Goal: Task Accomplishment & Management: Use online tool/utility

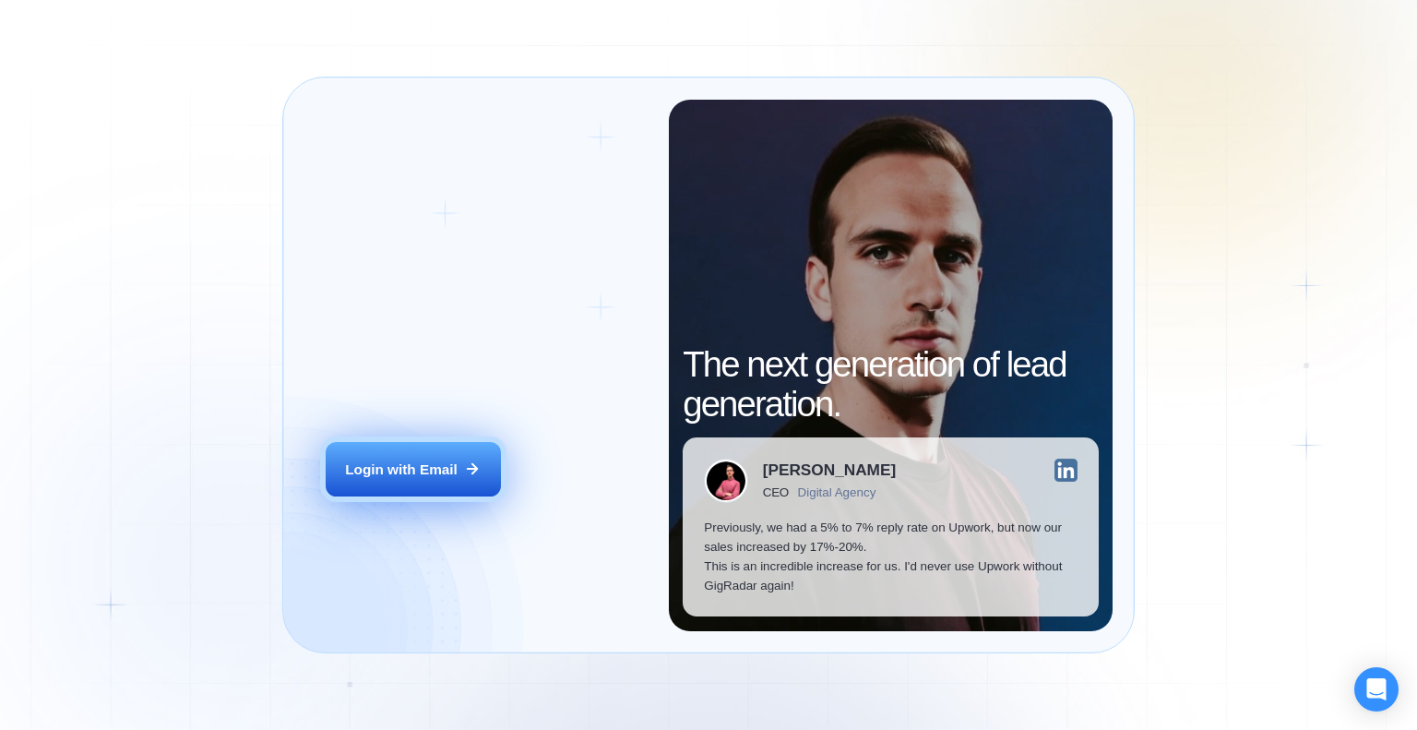
click at [370, 465] on div "Login with Email" at bounding box center [401, 468] width 113 height 19
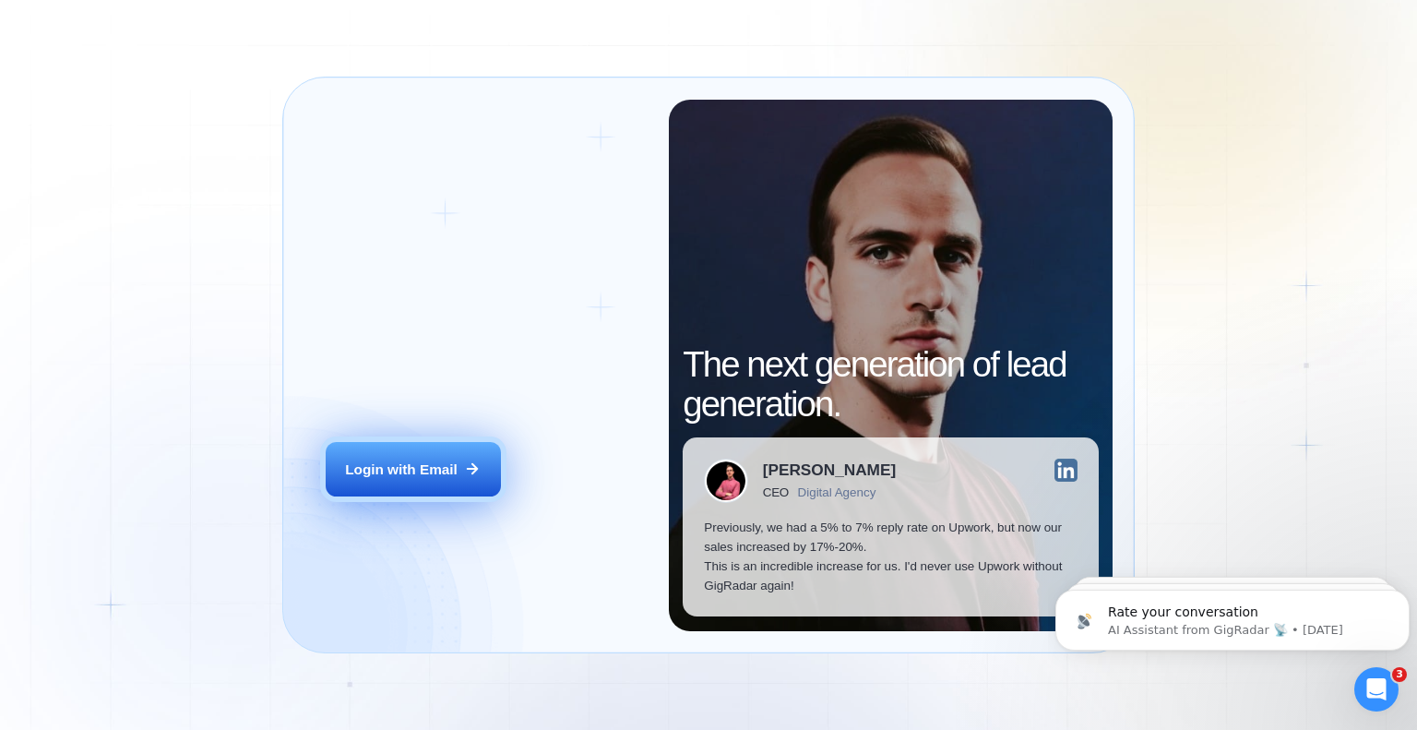
click at [438, 472] on div "Login with Email" at bounding box center [401, 468] width 113 height 19
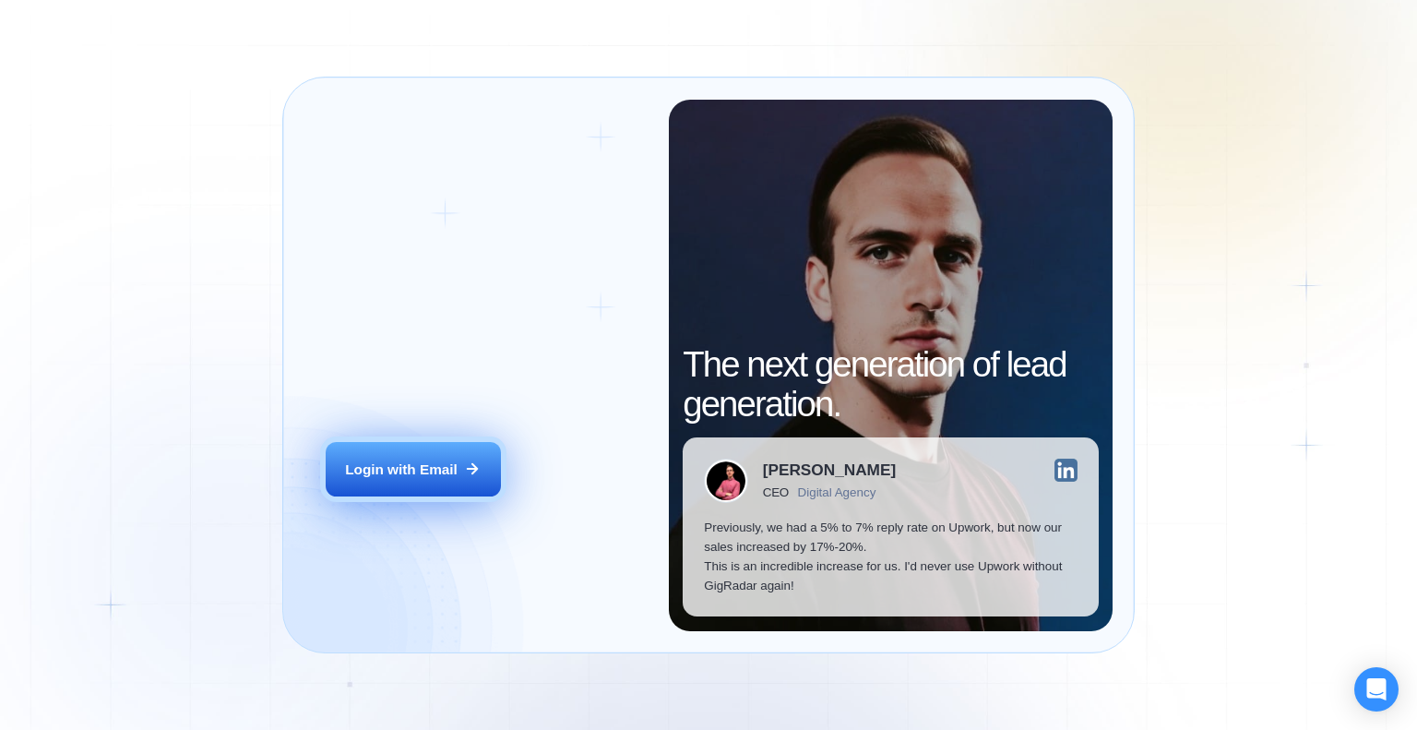
click at [417, 479] on button "Login with Email" at bounding box center [413, 469] width 175 height 55
click at [427, 465] on div "Login with Email" at bounding box center [401, 468] width 113 height 19
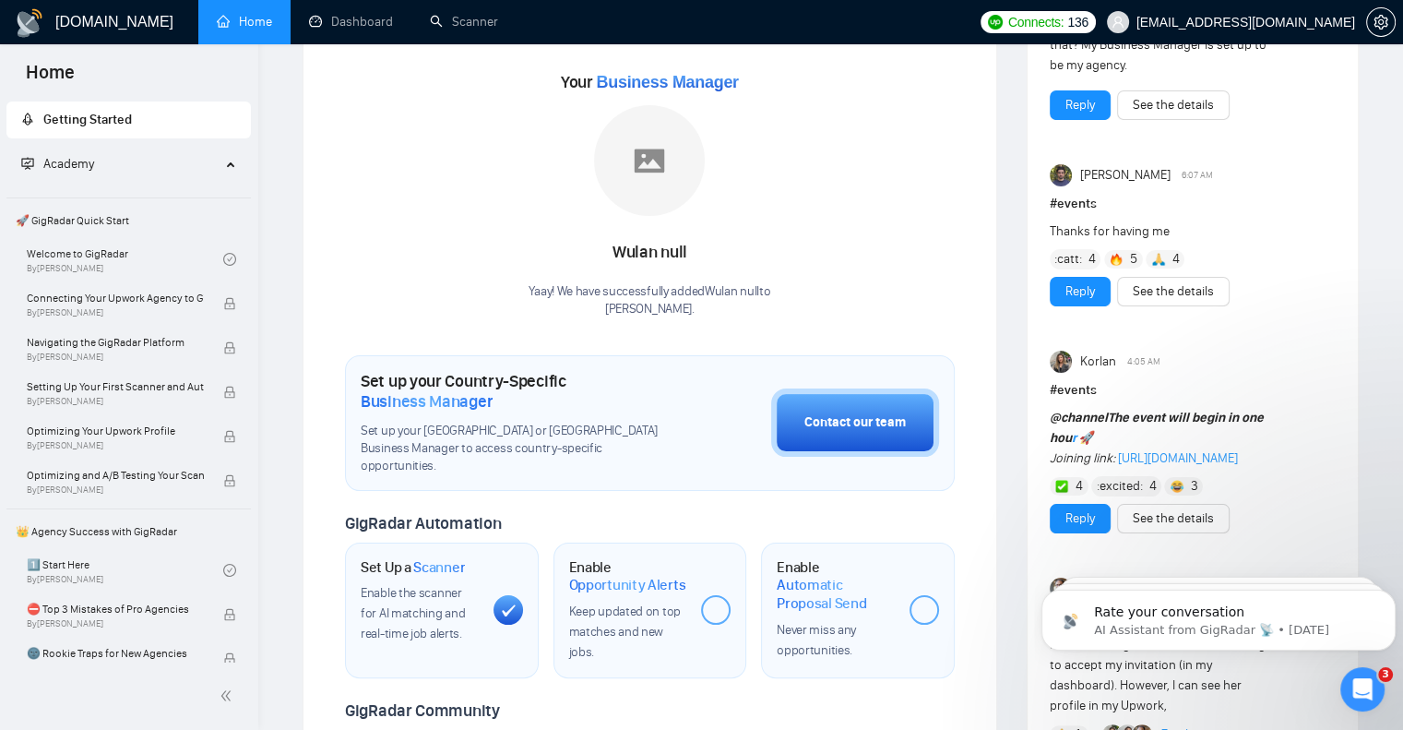
scroll to position [461, 0]
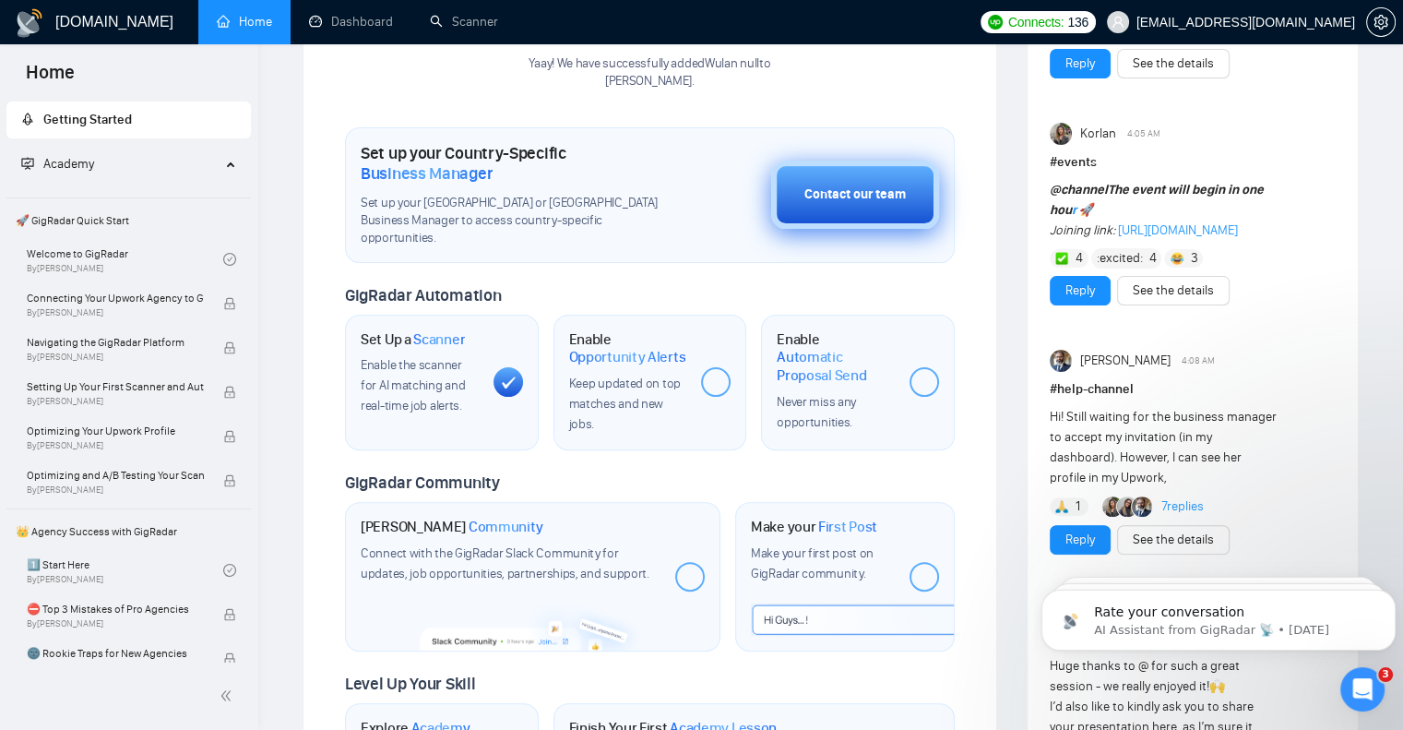
click at [849, 185] on div "Contact our team" at bounding box center [855, 195] width 101 height 20
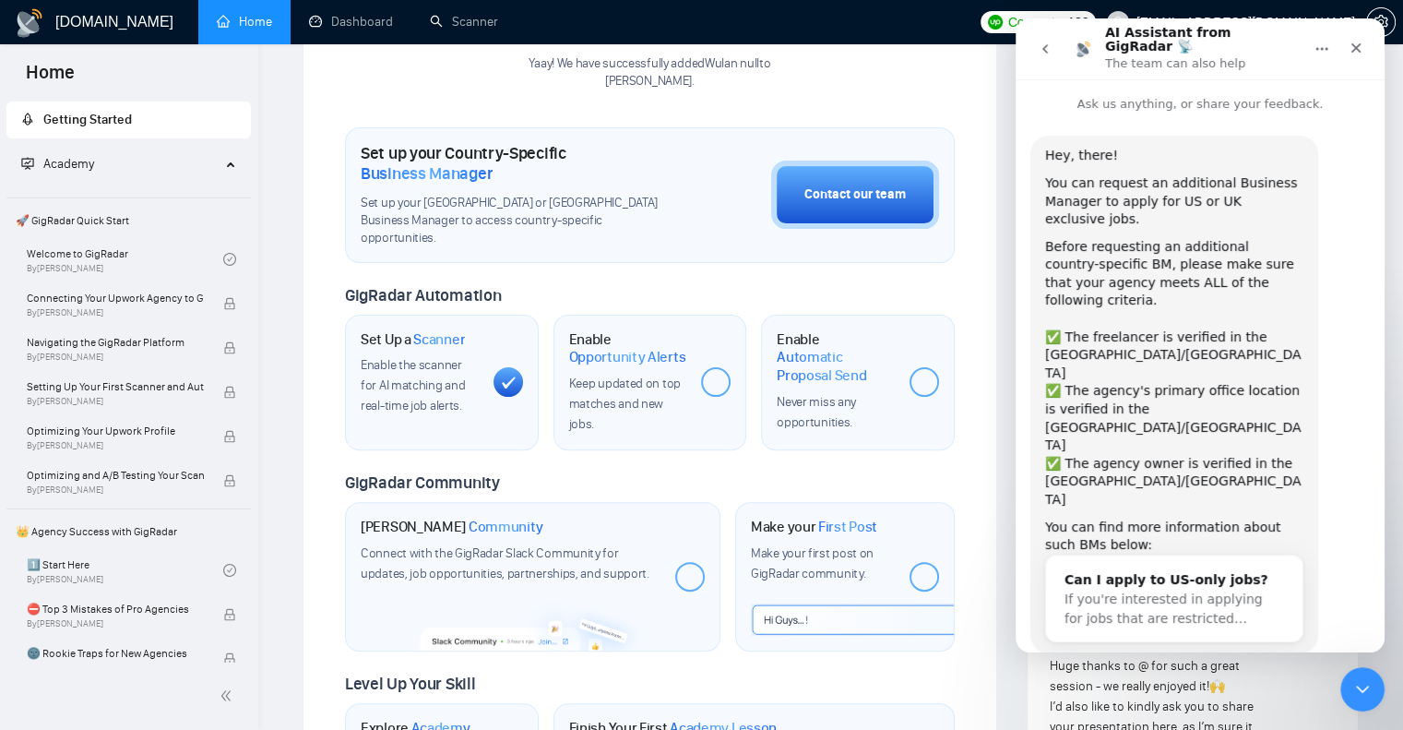
scroll to position [28, 0]
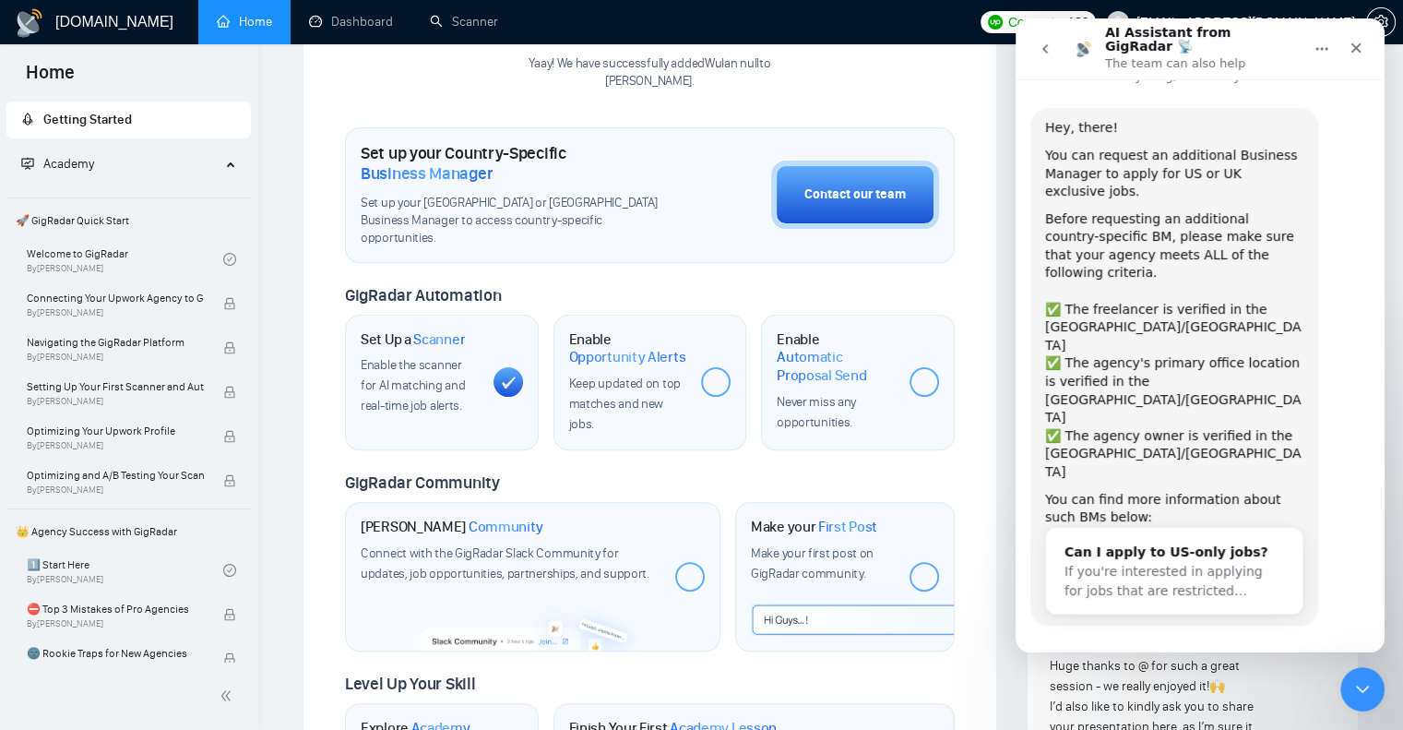
click at [1110, 660] on button "Yes, I meet all of the criteria - request a new BM" at bounding box center [1204, 687] width 314 height 54
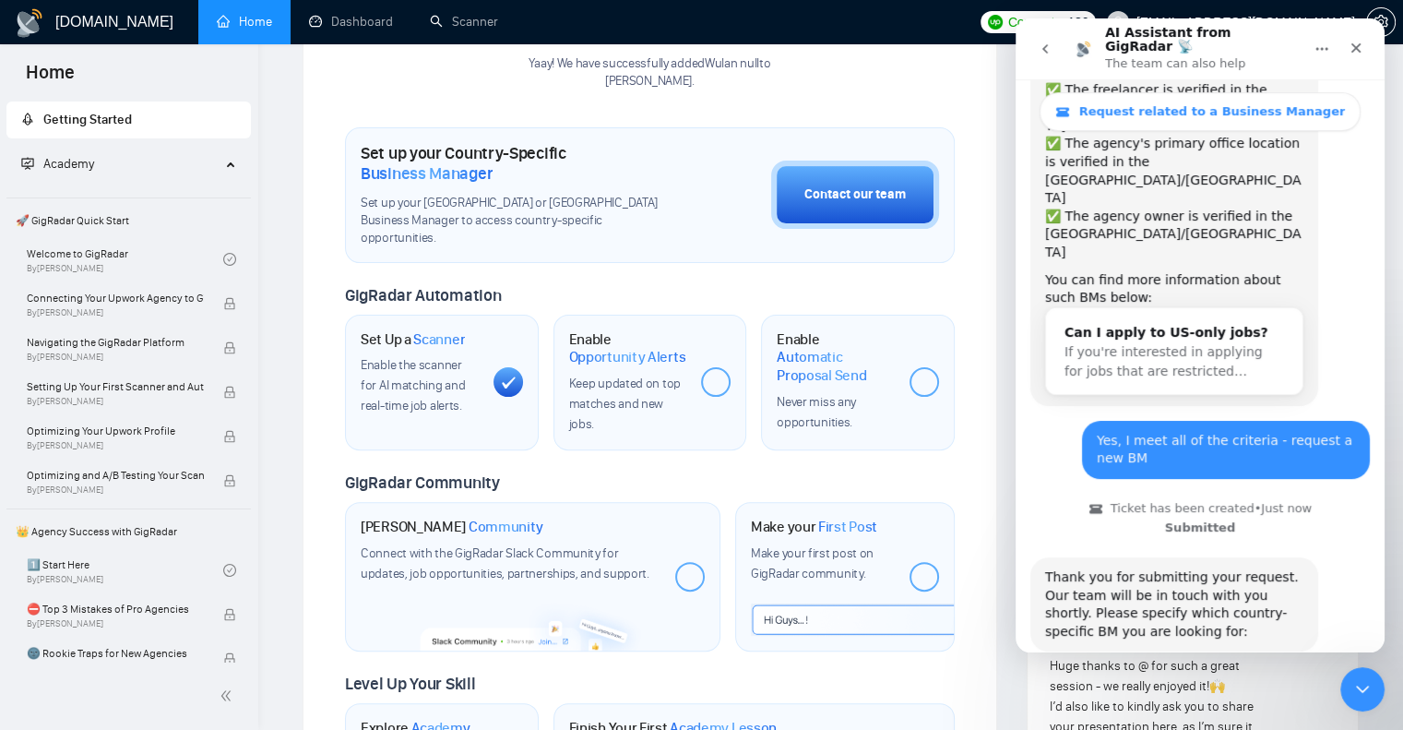
scroll to position [325, 0]
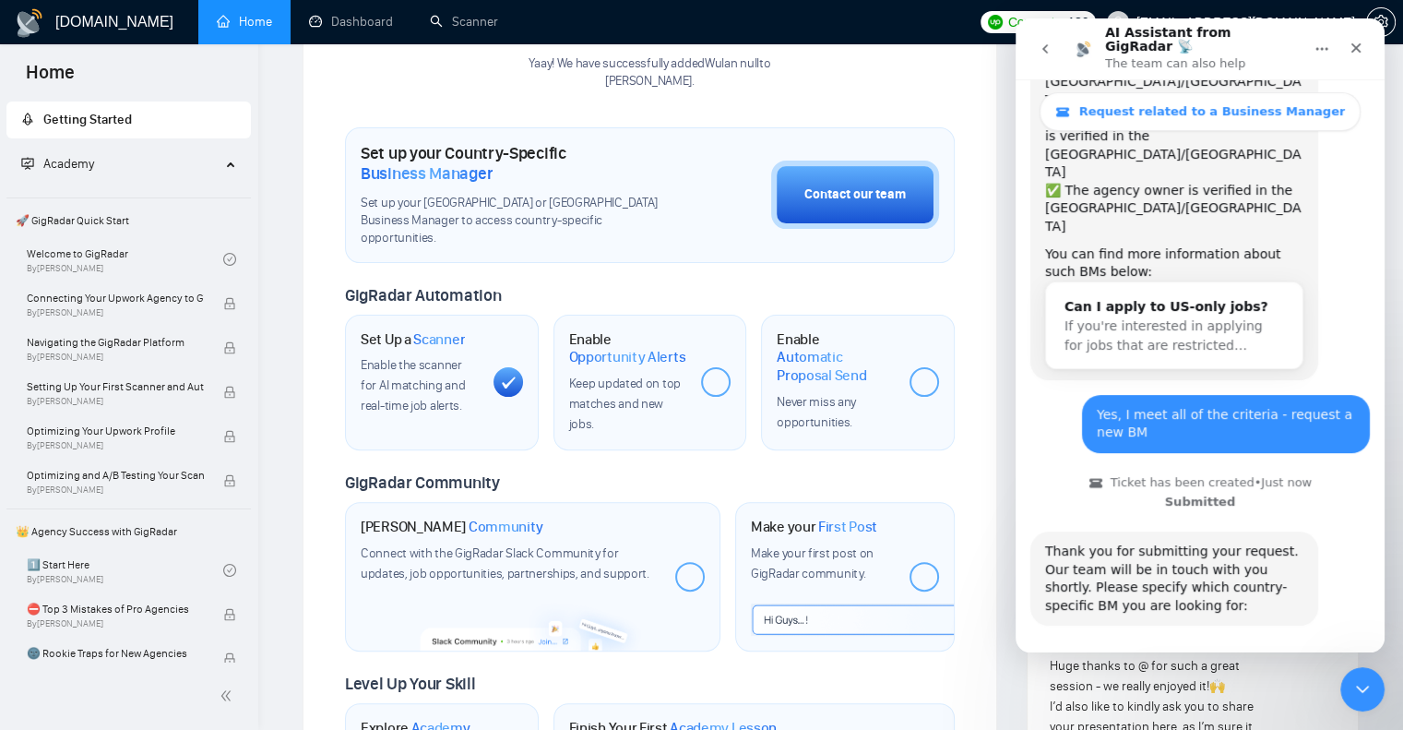
click at [1254, 660] on button "🇺🇸 US-based business manager" at bounding box center [1245, 678] width 232 height 37
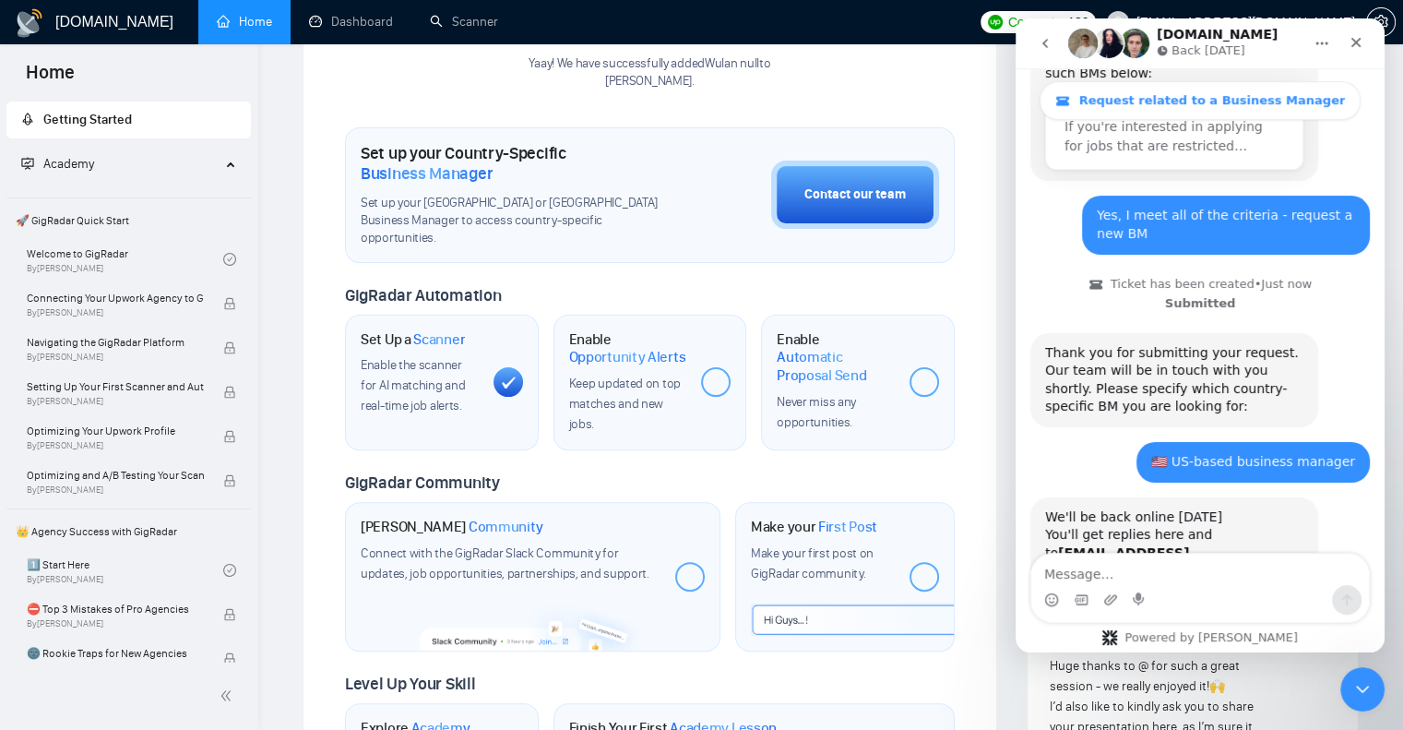
scroll to position [513, 0]
type textarea "Thank you!"
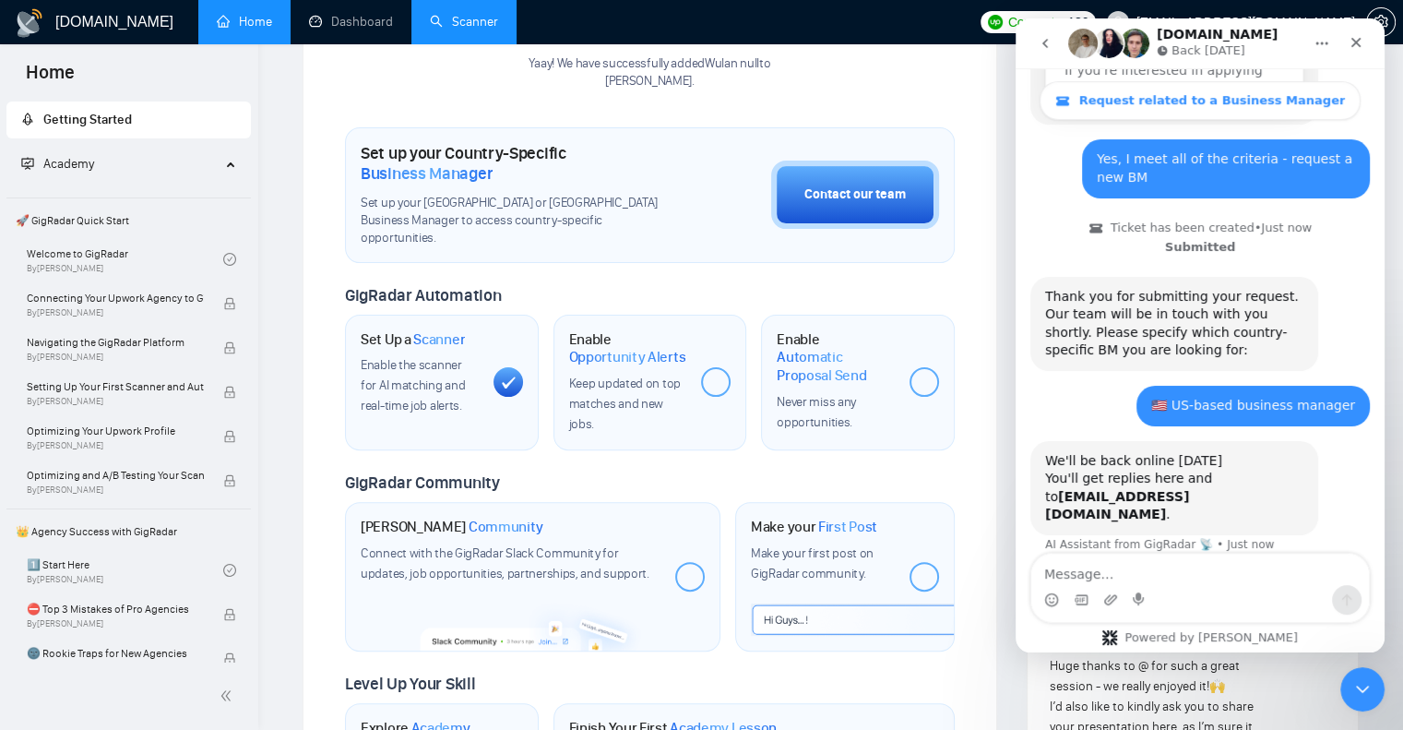
click at [454, 15] on link "Scanner" at bounding box center [464, 22] width 68 height 16
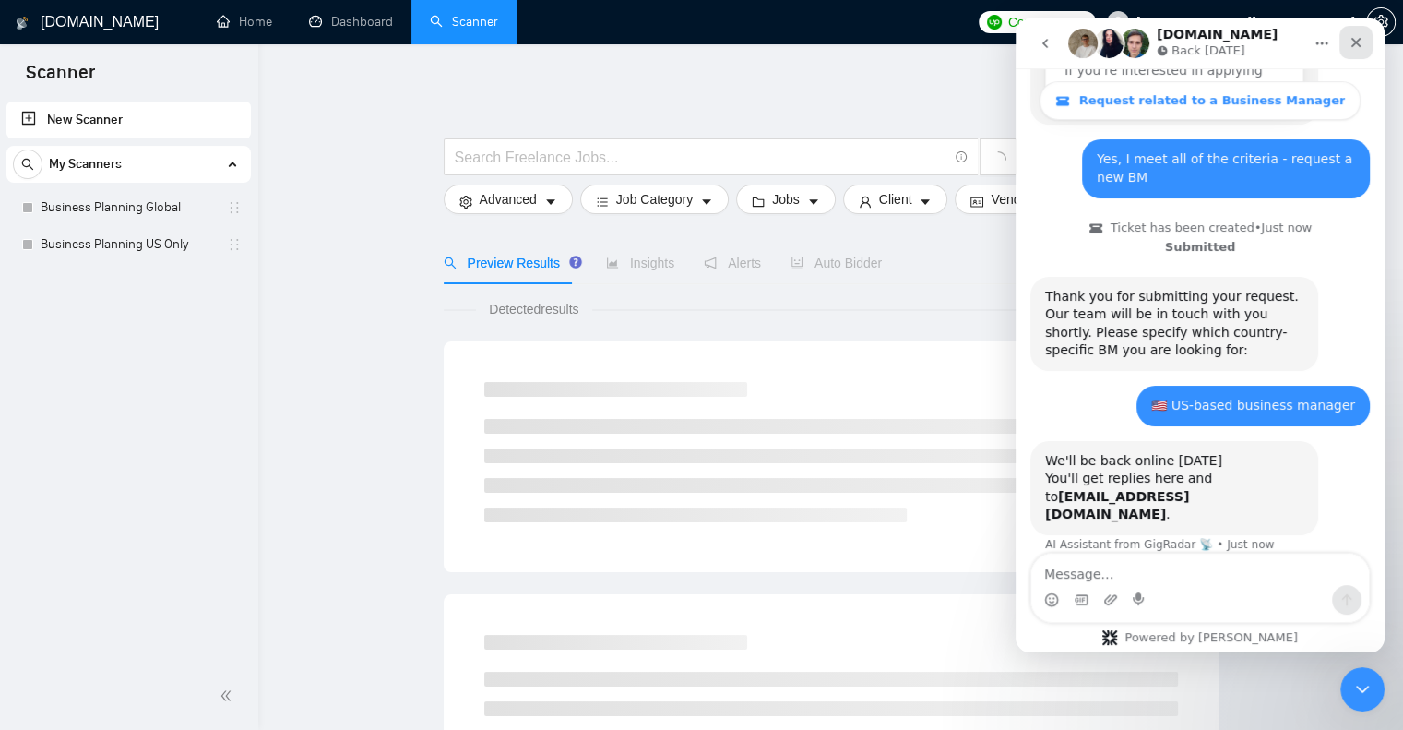
click at [1355, 47] on icon "Close" at bounding box center [1356, 42] width 15 height 15
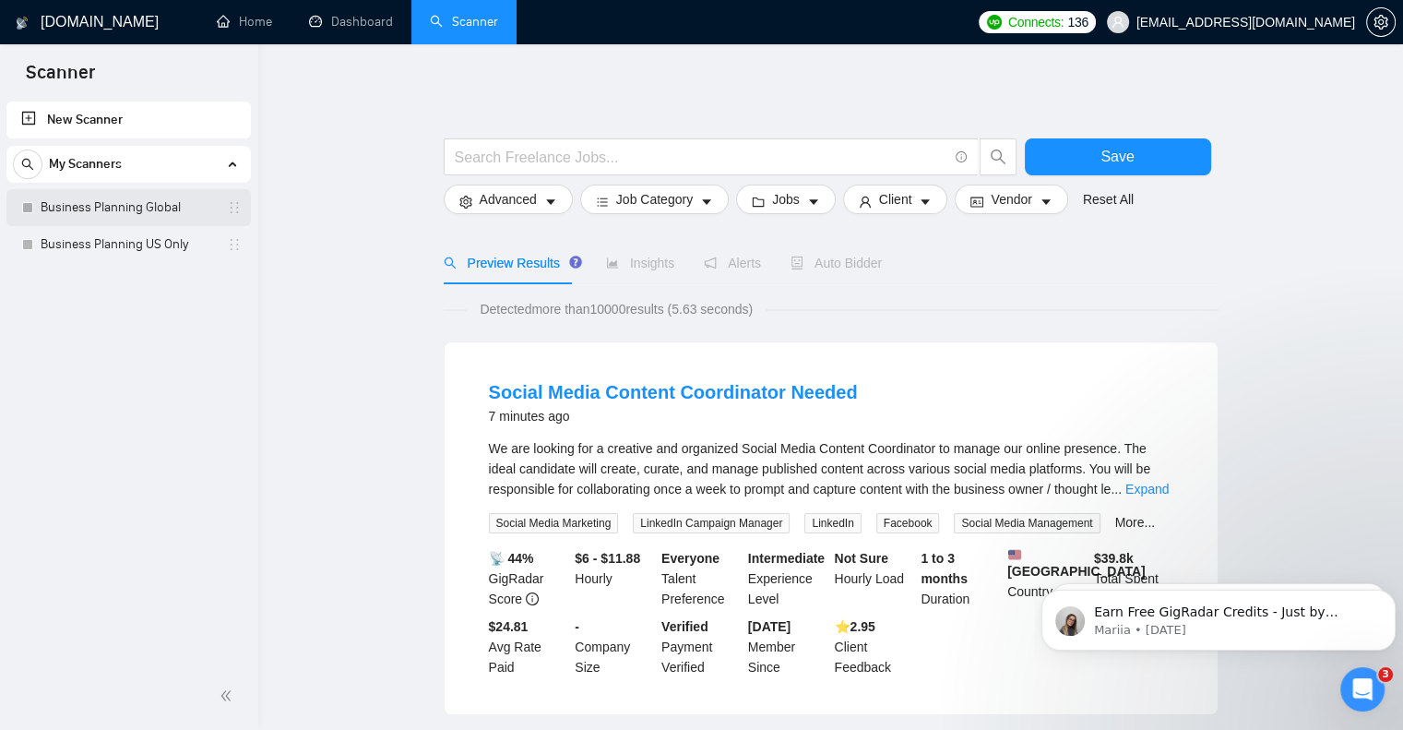
click at [155, 200] on link "Business Planning Global" at bounding box center [128, 207] width 175 height 37
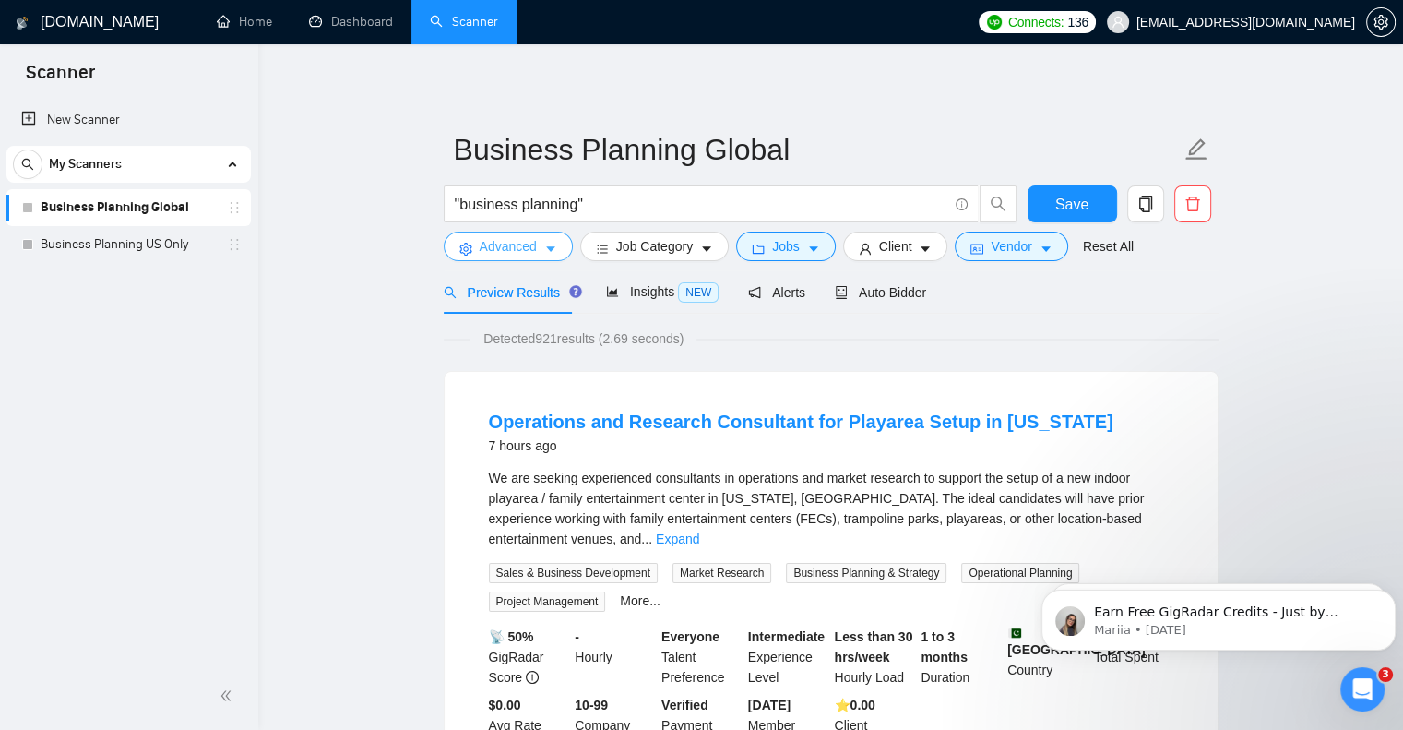
click at [555, 248] on button "Advanced" at bounding box center [508, 247] width 129 height 30
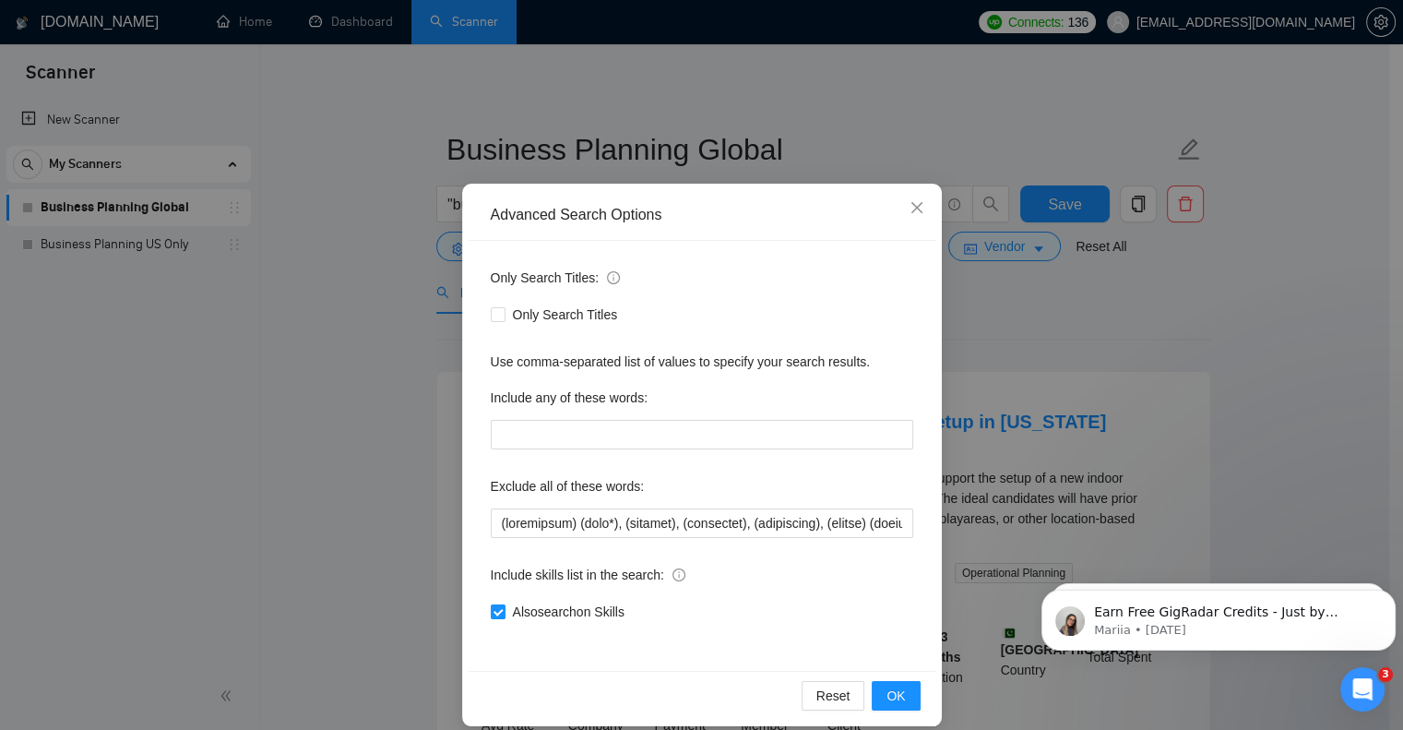
scroll to position [37, 0]
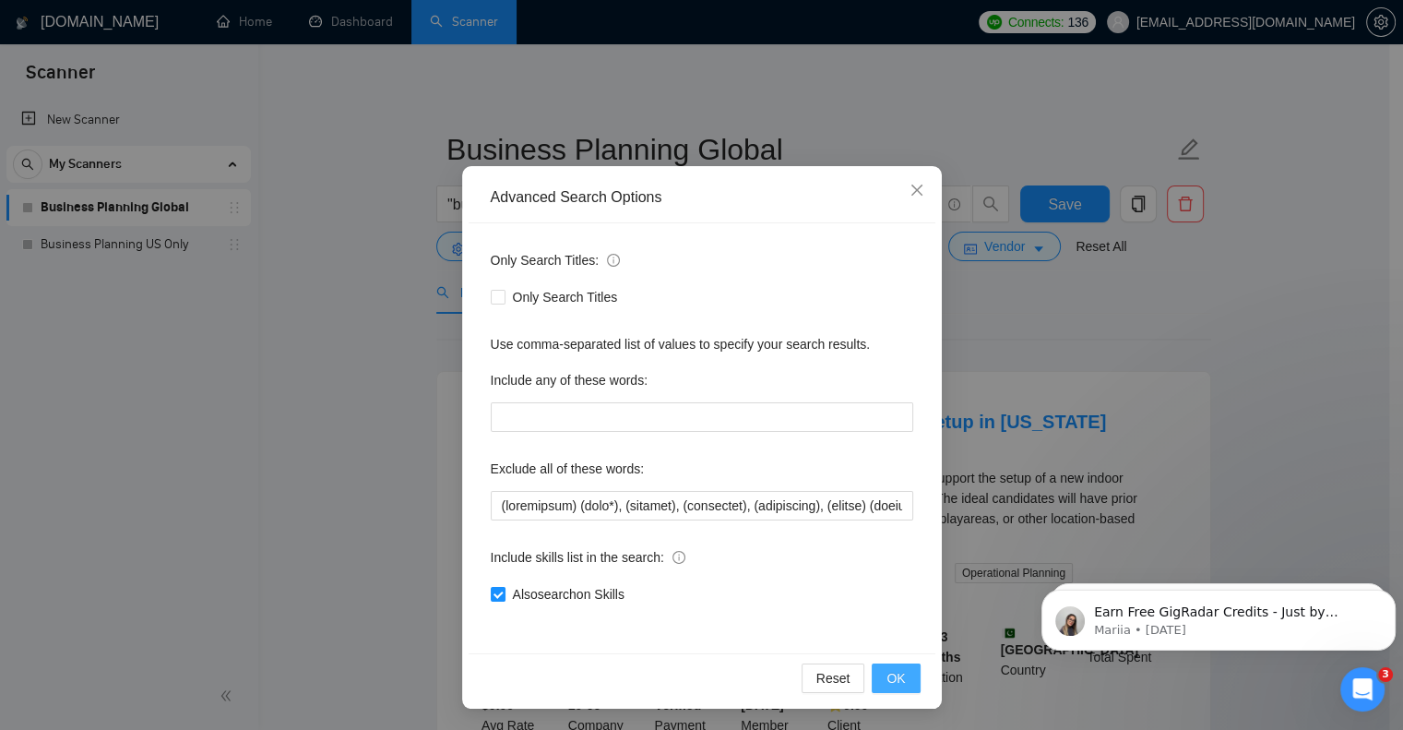
click at [889, 679] on span "OK" at bounding box center [896, 678] width 18 height 20
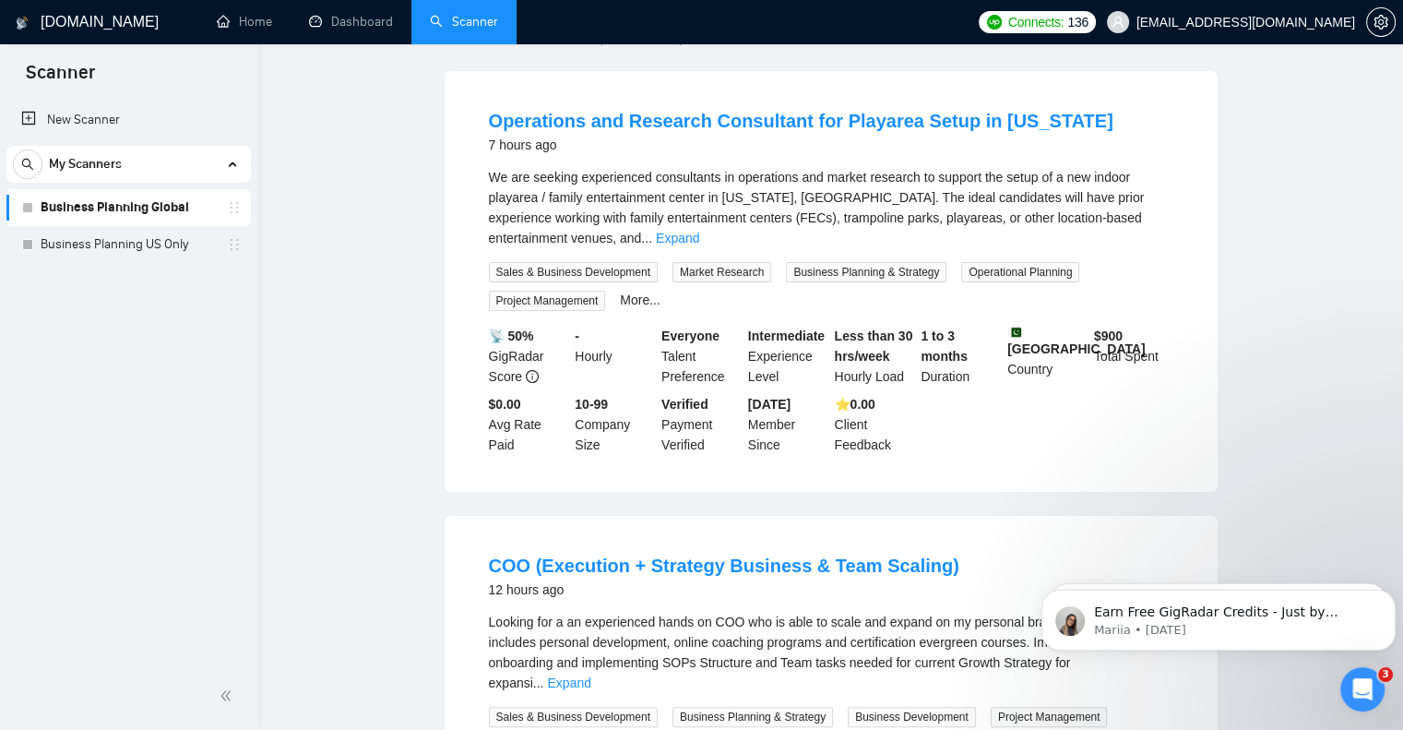
scroll to position [0, 0]
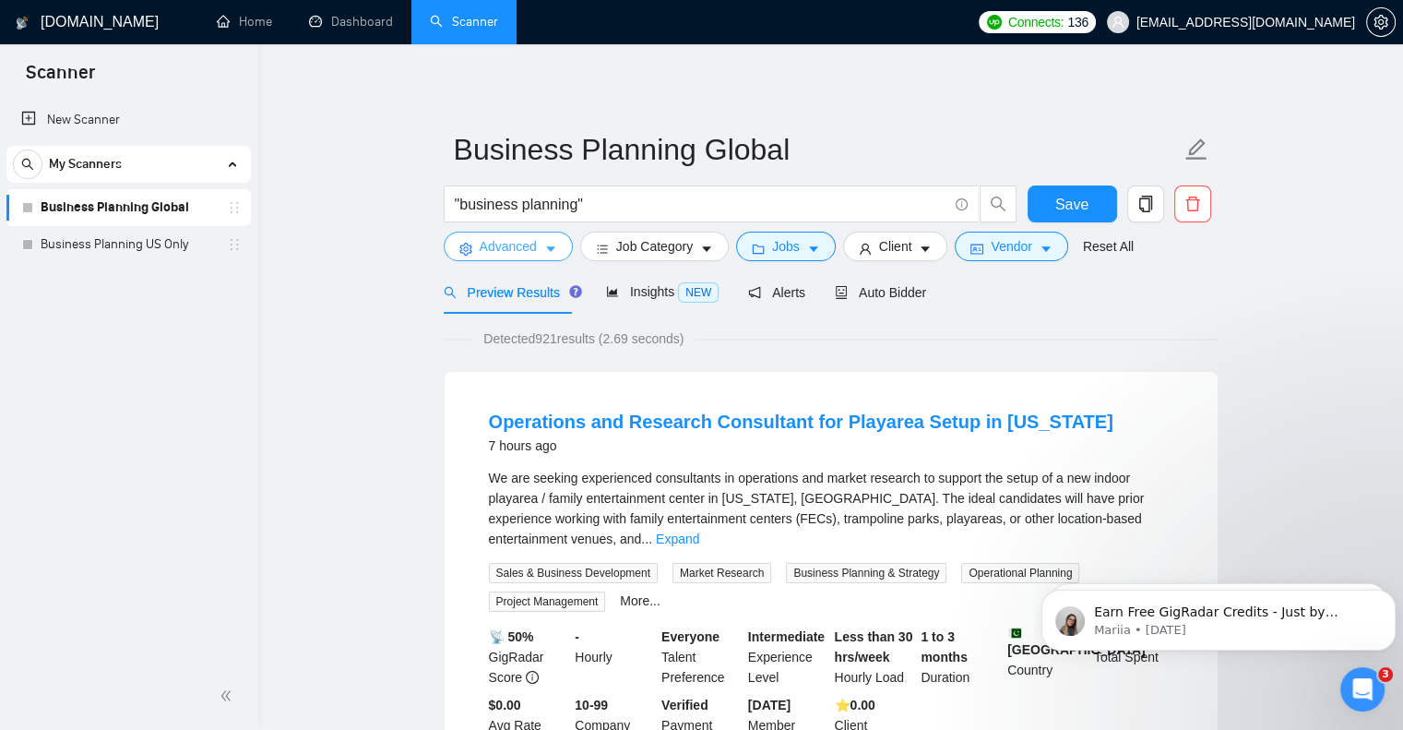
click at [531, 248] on span "Advanced" at bounding box center [508, 246] width 57 height 20
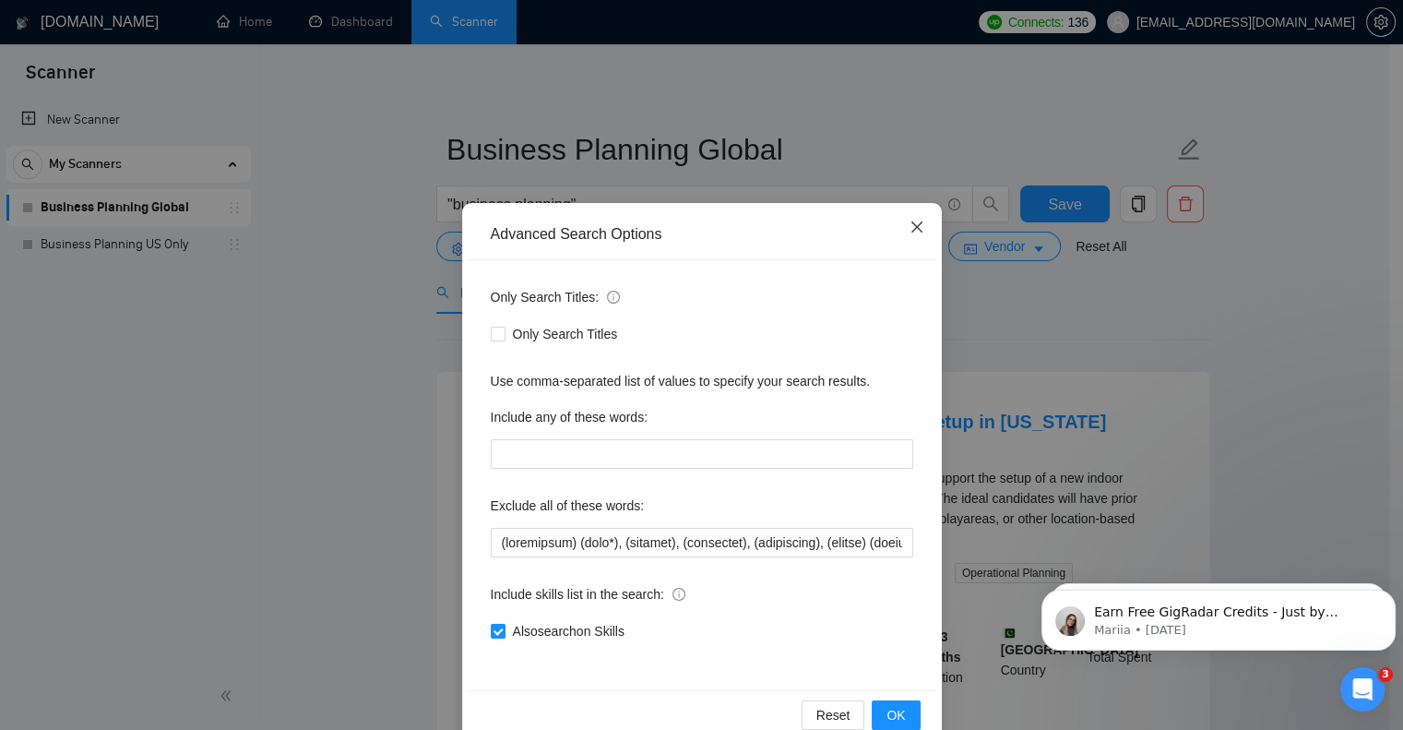
click at [910, 225] on icon "close" at bounding box center [917, 227] width 15 height 15
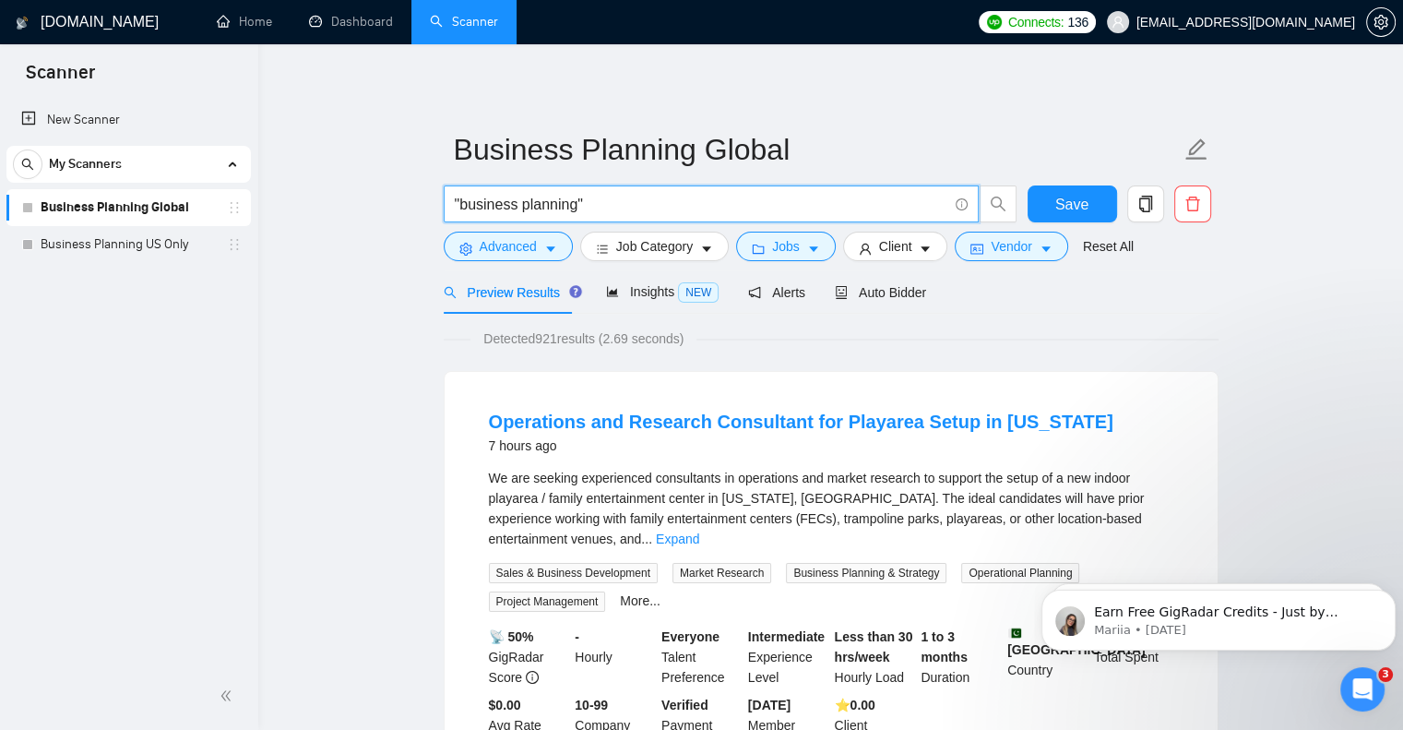
drag, startPoint x: 577, startPoint y: 207, endPoint x: 461, endPoint y: 201, distance: 115.5
click at [461, 201] on input ""business planning"" at bounding box center [701, 204] width 493 height 23
type input ""merchandise planning""
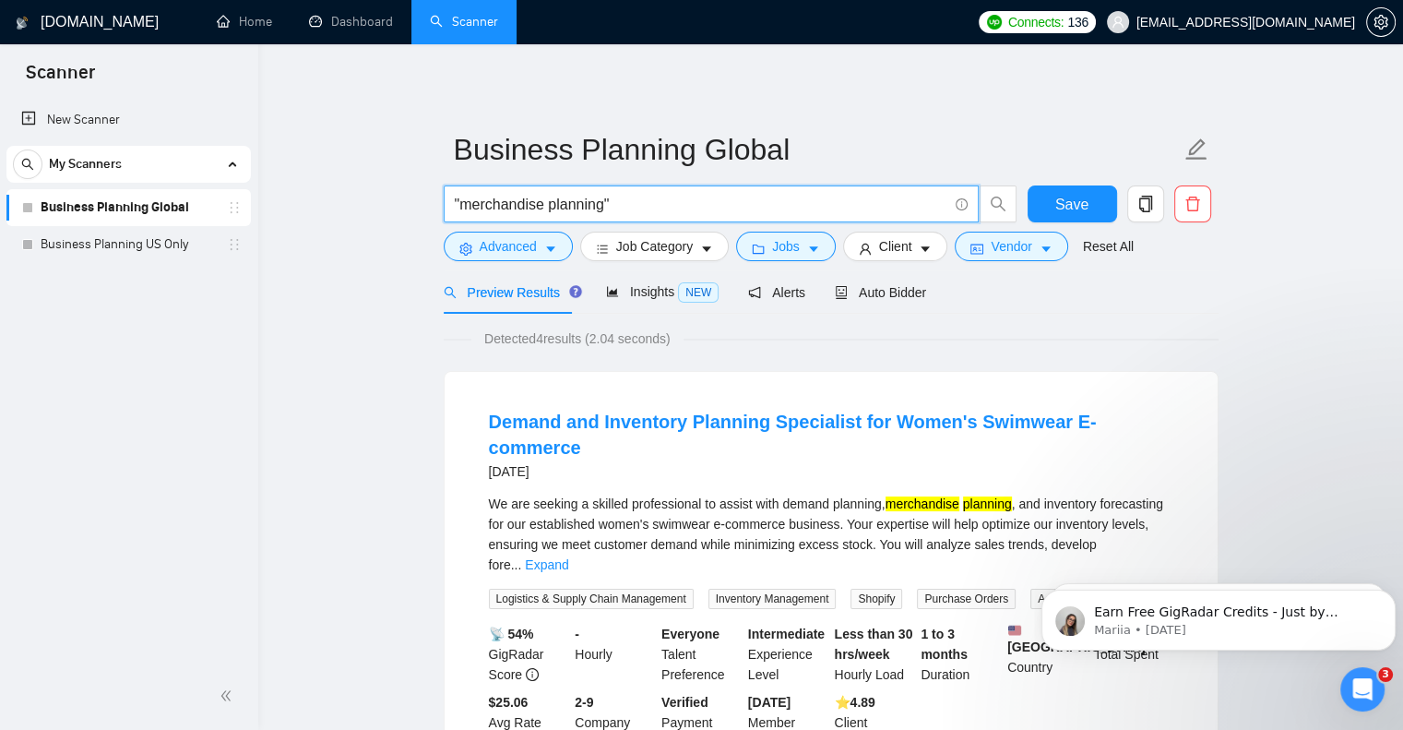
click at [241, 206] on div "Business Planning Global" at bounding box center [128, 207] width 245 height 37
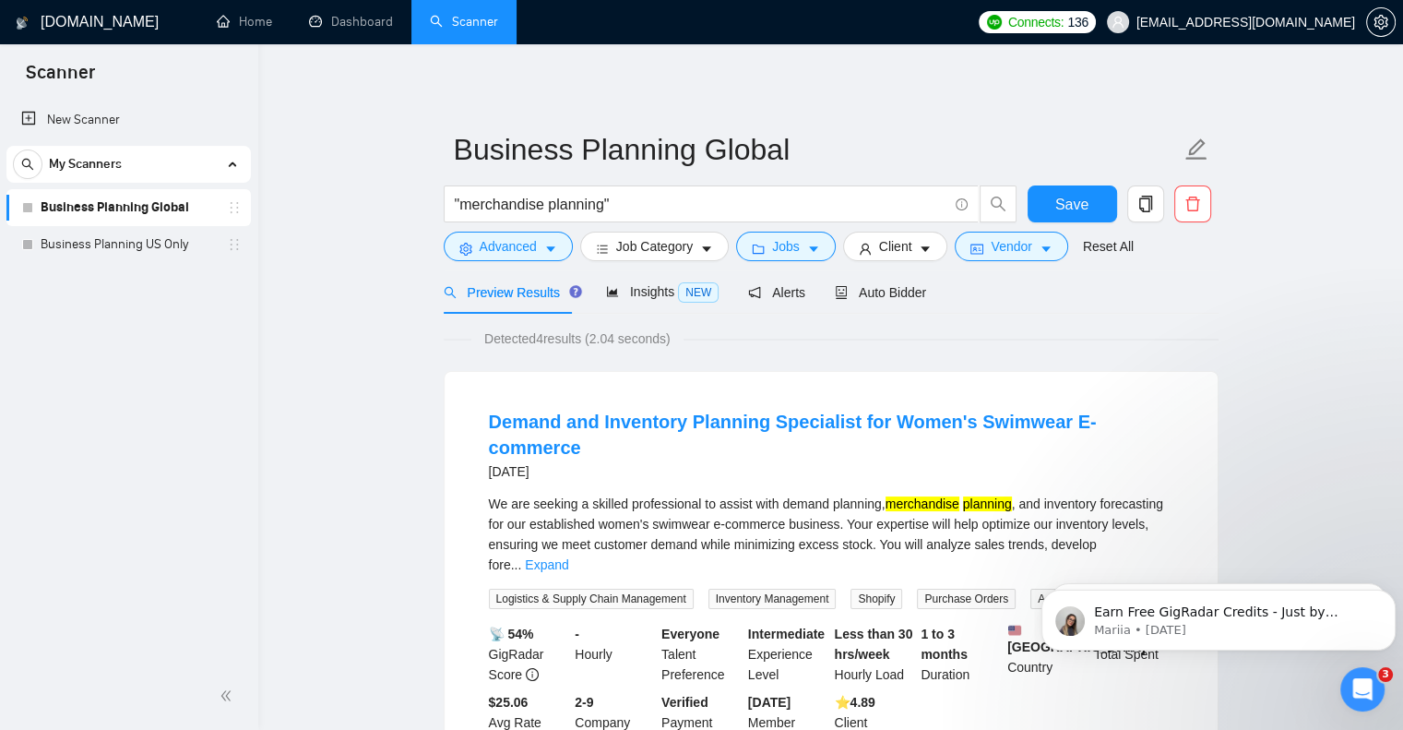
click at [1085, 198] on span "Save" at bounding box center [1072, 204] width 33 height 23
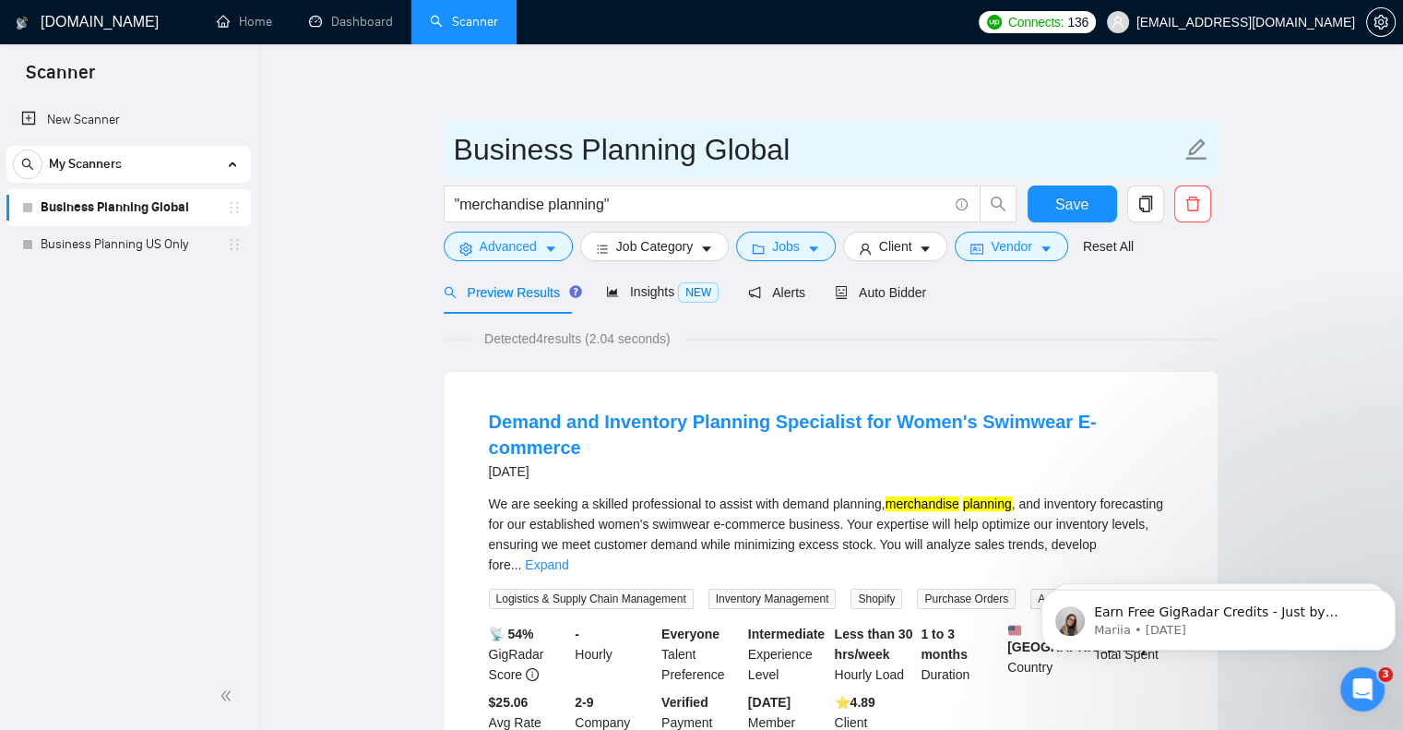
click at [1197, 140] on icon "edit" at bounding box center [1197, 149] width 24 height 24
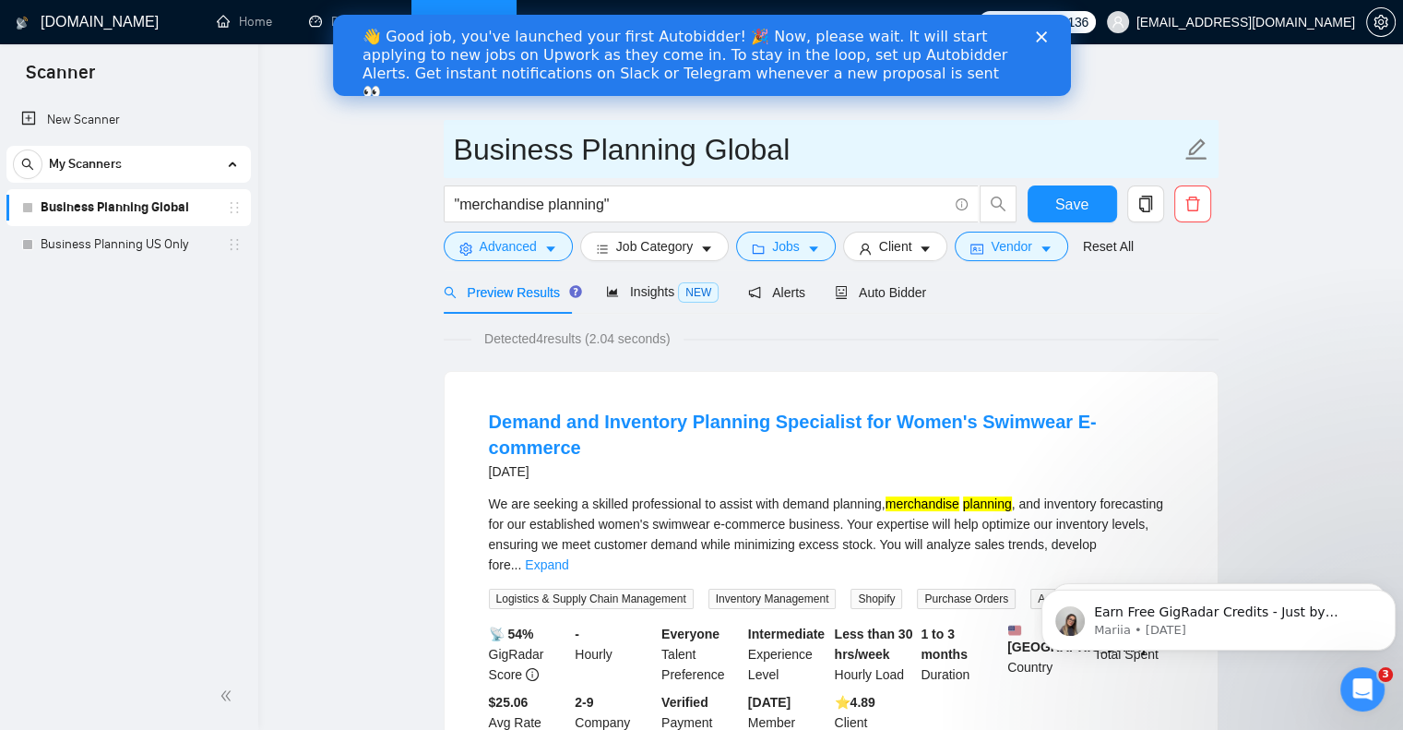
drag, startPoint x: 457, startPoint y: 154, endPoint x: 568, endPoint y: 161, distance: 111.9
click at [568, 161] on input "Business Planning Global" at bounding box center [817, 149] width 727 height 46
type input "Merchandise Planning Global"
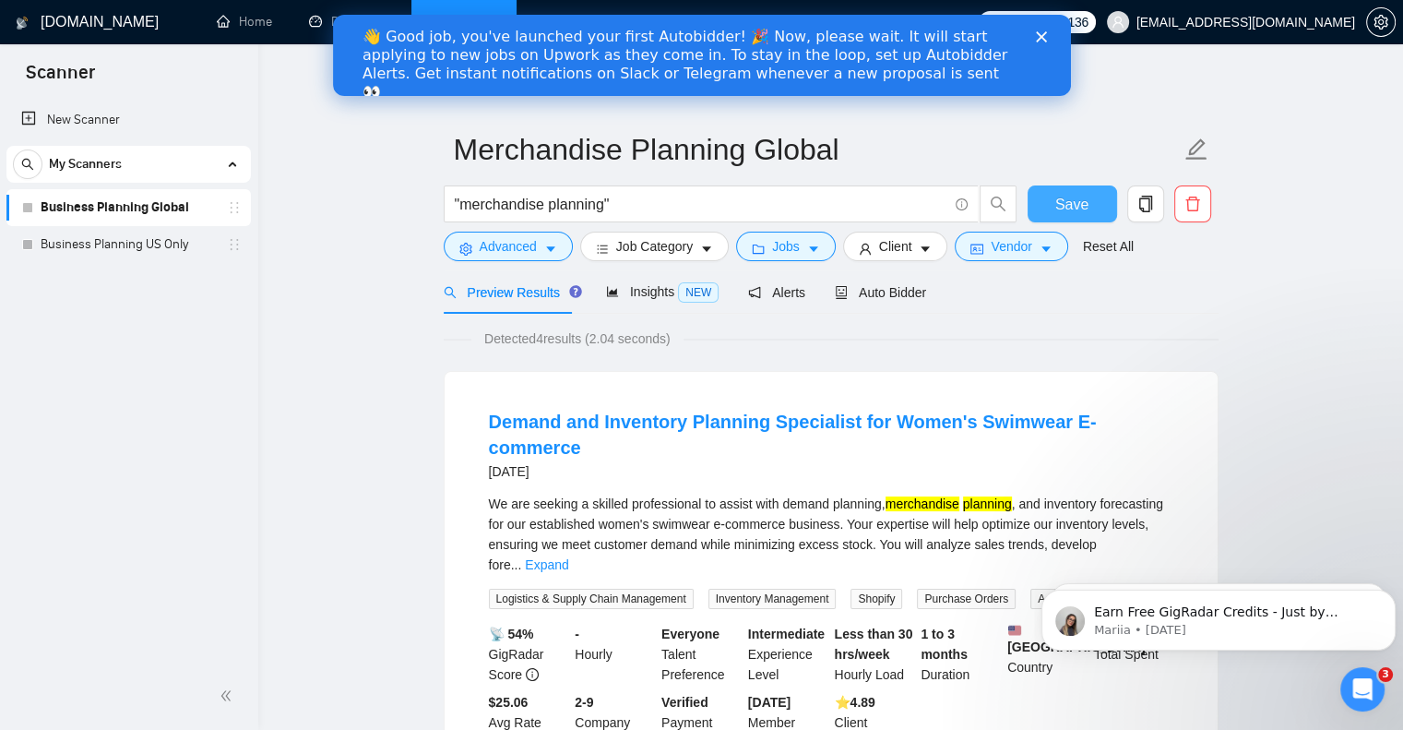
click at [1080, 206] on span "Save" at bounding box center [1072, 204] width 33 height 23
click at [1049, 32] on div "Close" at bounding box center [1044, 36] width 18 height 11
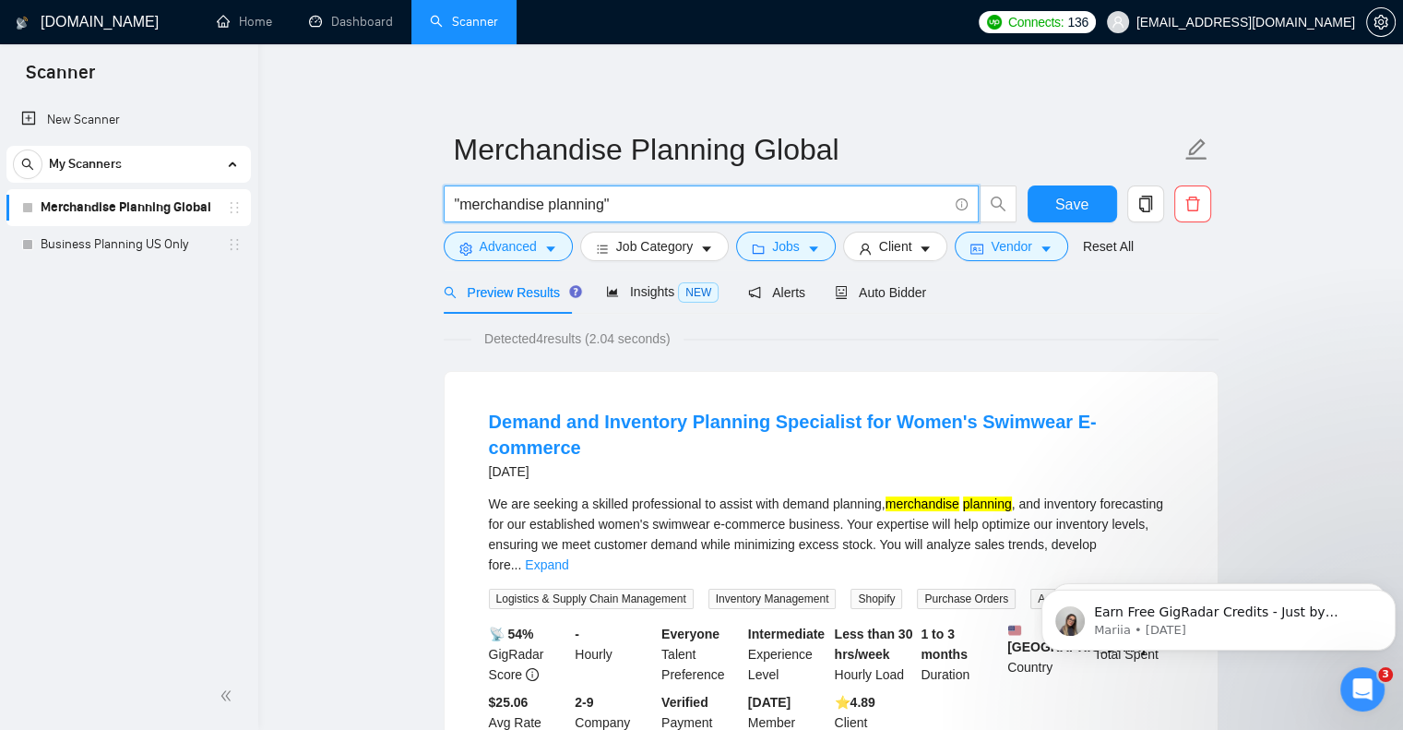
drag, startPoint x: 461, startPoint y: 205, endPoint x: 541, endPoint y: 207, distance: 79.4
click at [541, 207] on input ""merchandise planning"" at bounding box center [701, 204] width 493 height 23
type input ""inventory planning""
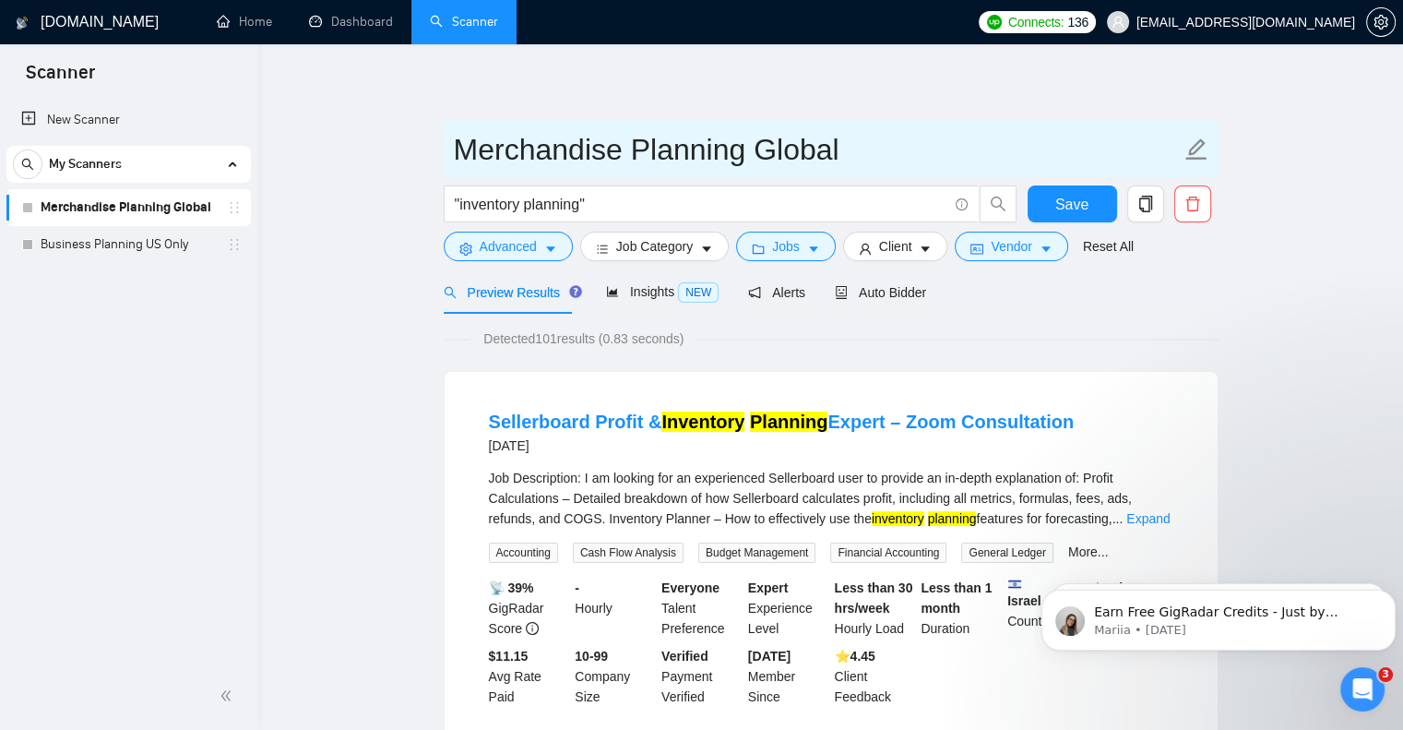
click at [1207, 153] on icon "edit" at bounding box center [1197, 149] width 24 height 24
drag, startPoint x: 619, startPoint y: 149, endPoint x: 456, endPoint y: 152, distance: 163.3
click at [456, 152] on input "Merchandise Planning Global" at bounding box center [817, 149] width 727 height 46
type input "Inventory Planning Global"
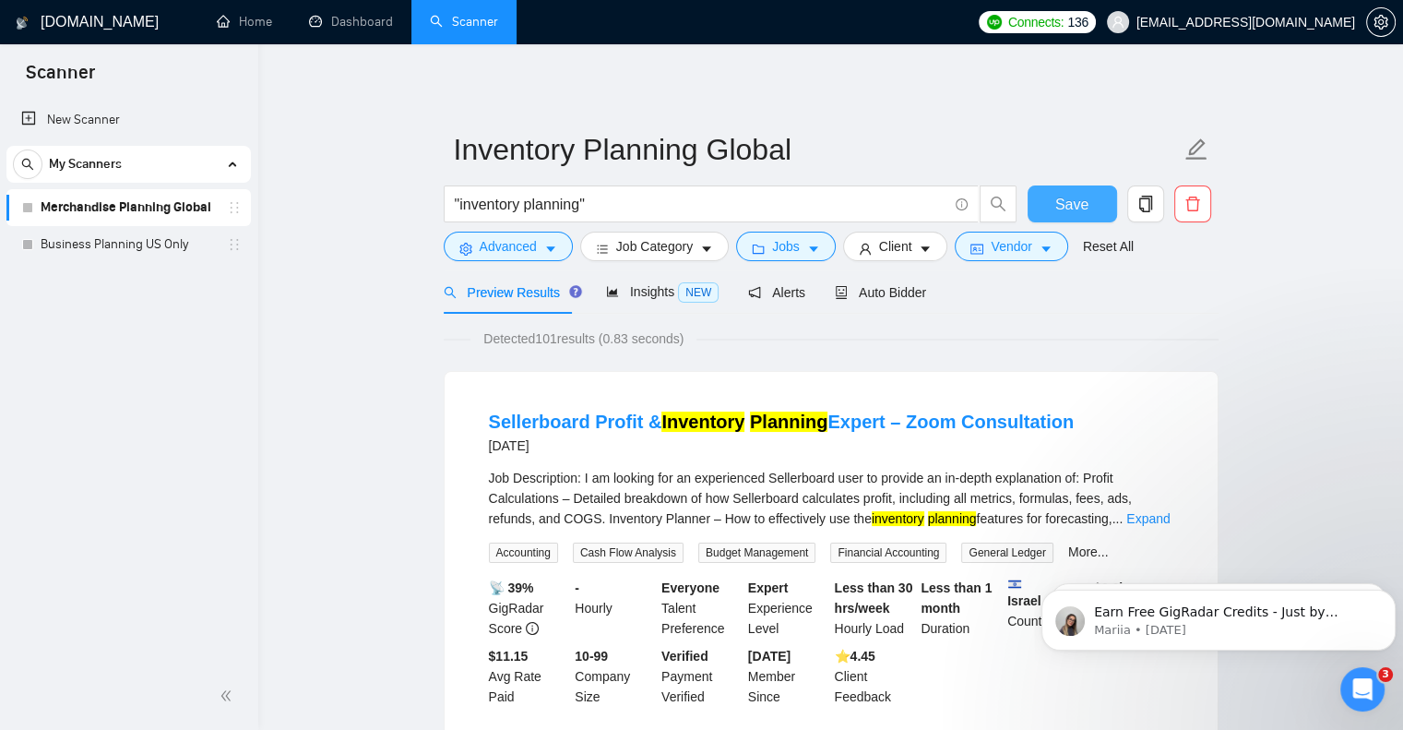
click at [1056, 193] on span "Save" at bounding box center [1072, 204] width 33 height 23
click at [865, 294] on span "Auto Bidder" at bounding box center [880, 292] width 91 height 15
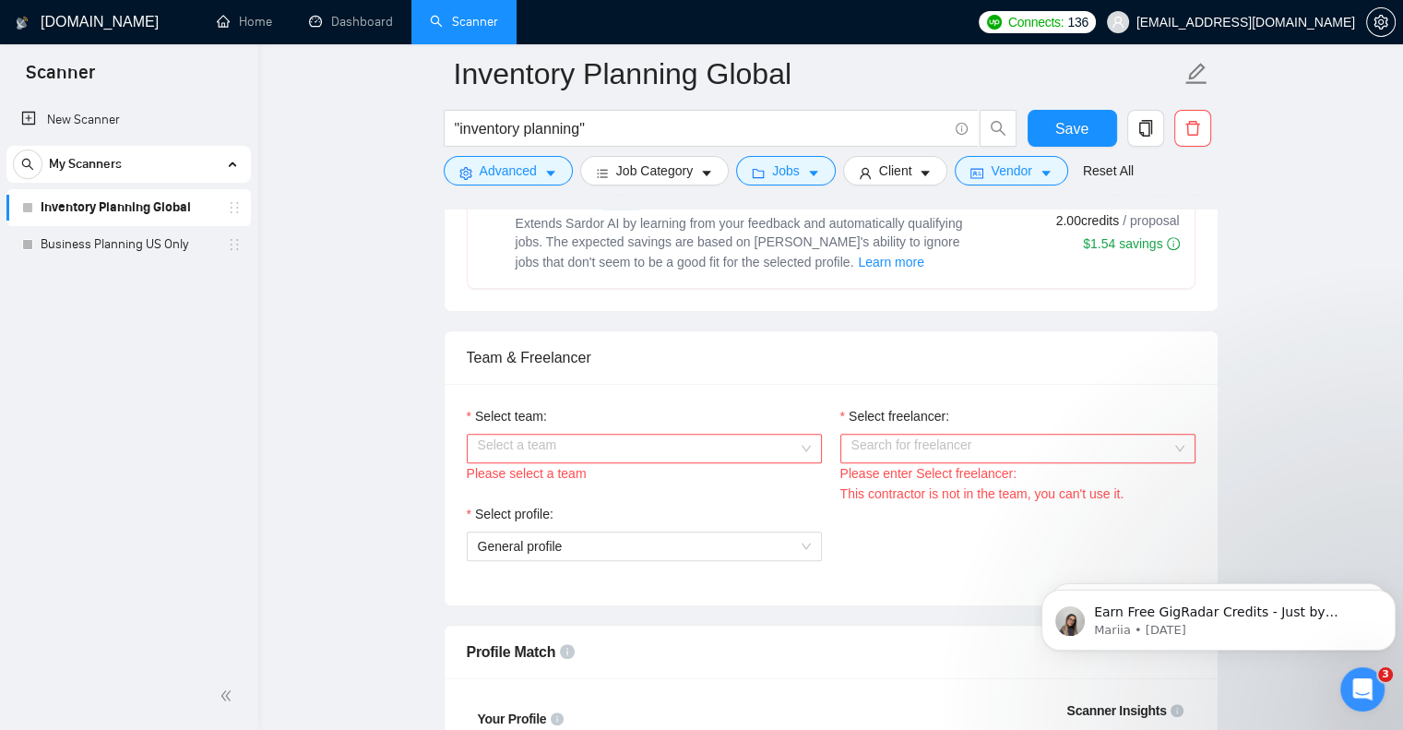
scroll to position [923, 0]
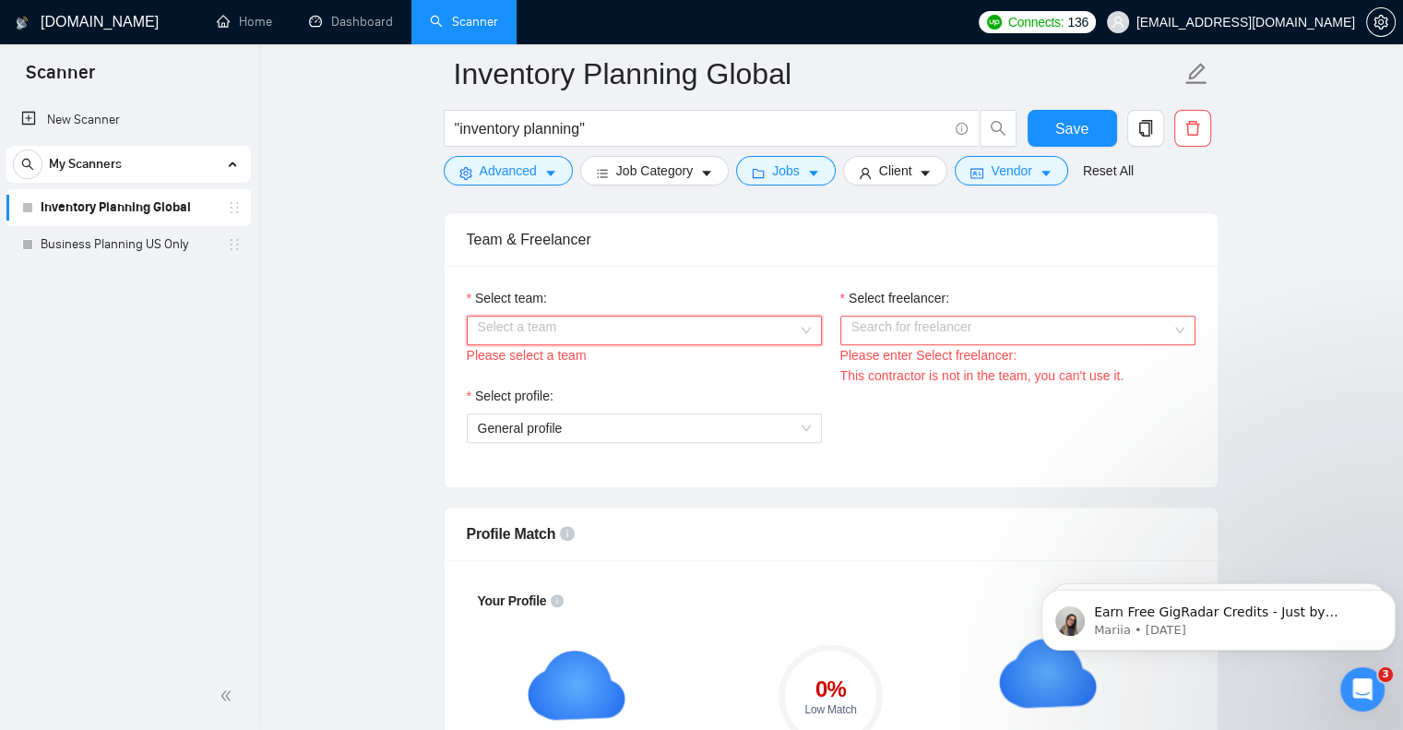
click at [579, 329] on input "Select team:" at bounding box center [638, 330] width 320 height 28
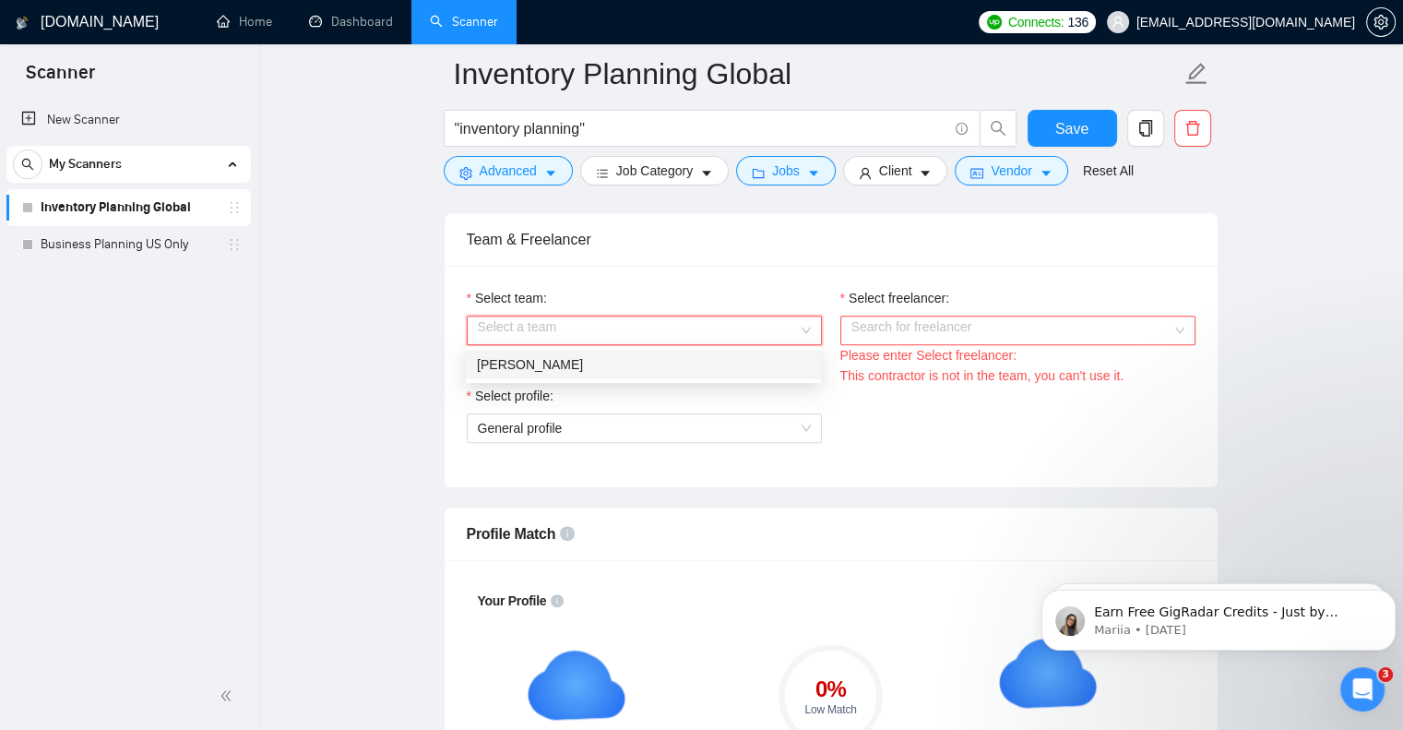
click at [591, 364] on div "[PERSON_NAME]" at bounding box center [643, 364] width 333 height 20
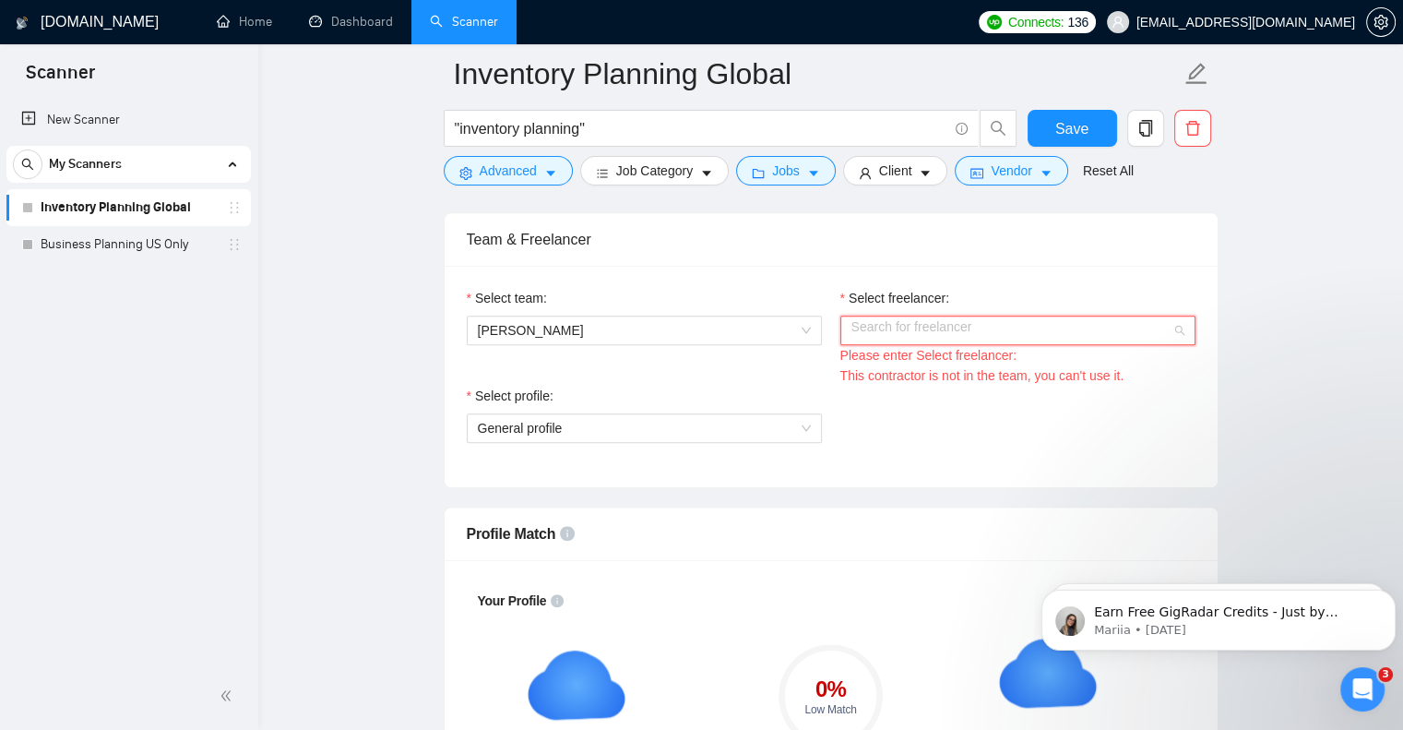
click at [869, 328] on input "Select freelancer:" at bounding box center [1012, 330] width 320 height 28
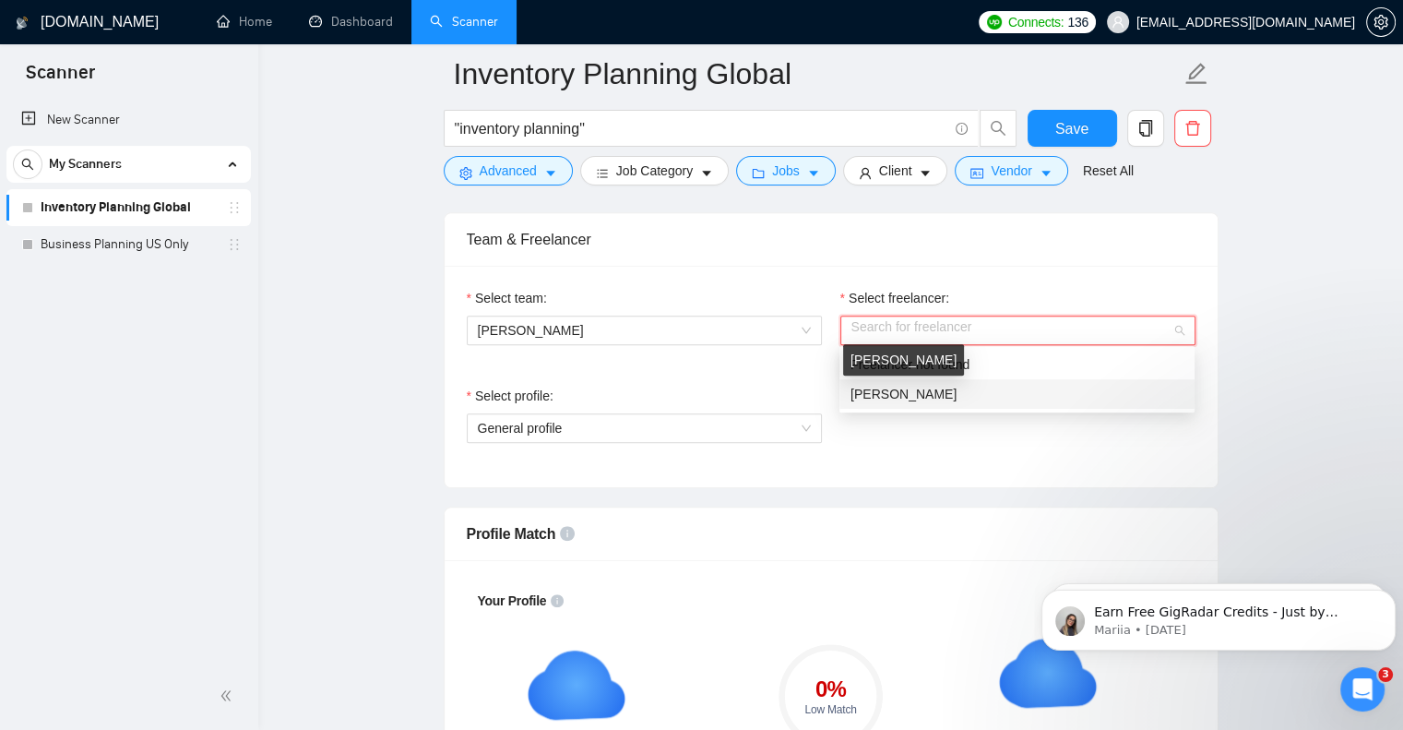
click at [926, 395] on span "[PERSON_NAME]" at bounding box center [904, 394] width 106 height 15
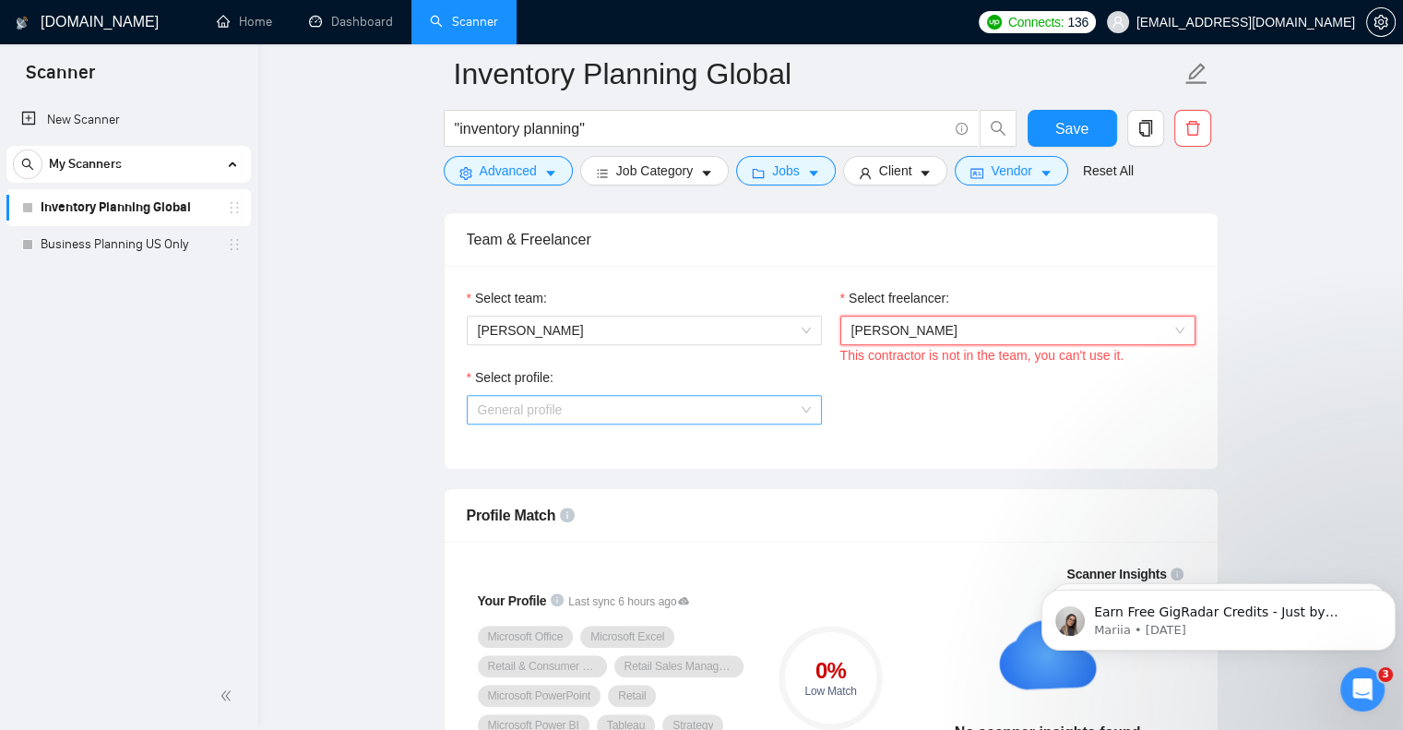
click at [696, 402] on span "General profile" at bounding box center [644, 410] width 333 height 28
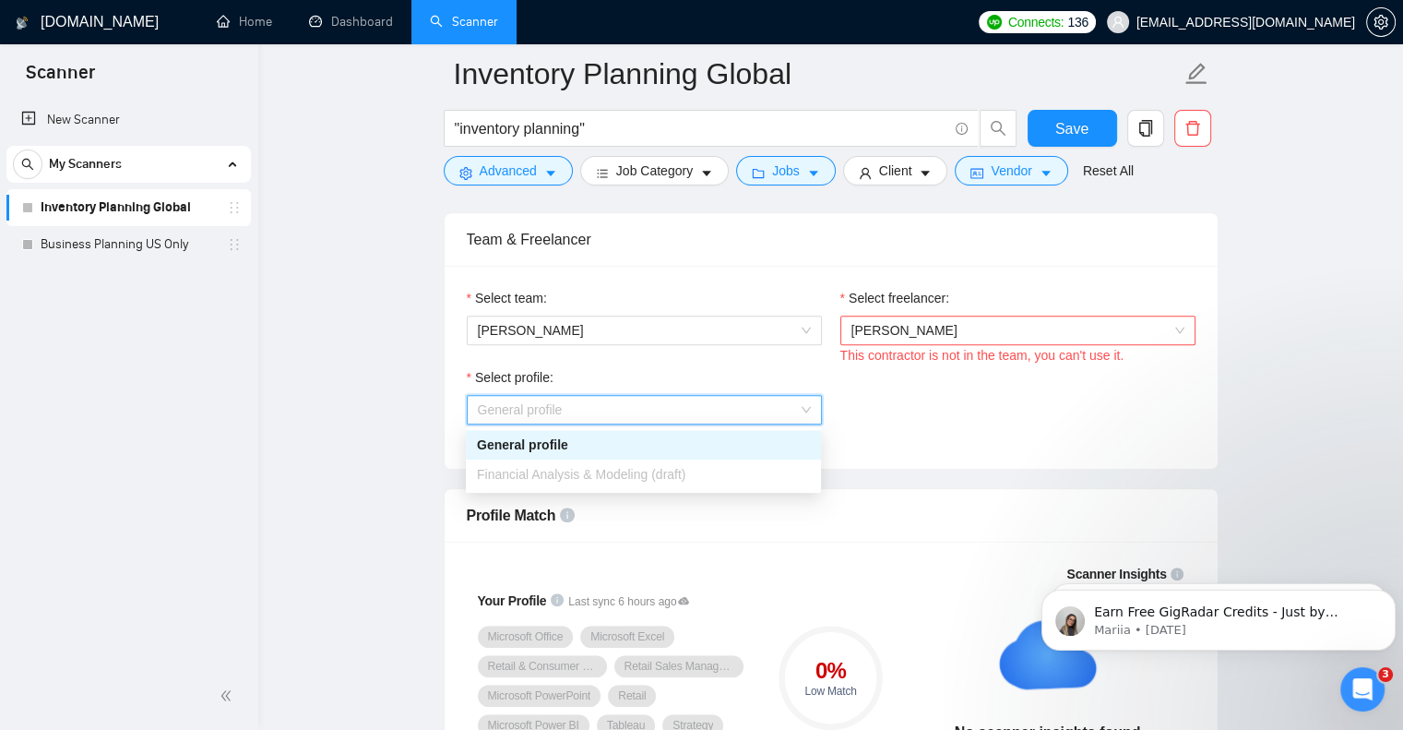
click at [651, 482] on span "Financial Analysis & Modeling (draft)" at bounding box center [581, 474] width 209 height 15
click at [652, 434] on div "General profile" at bounding box center [643, 445] width 355 height 30
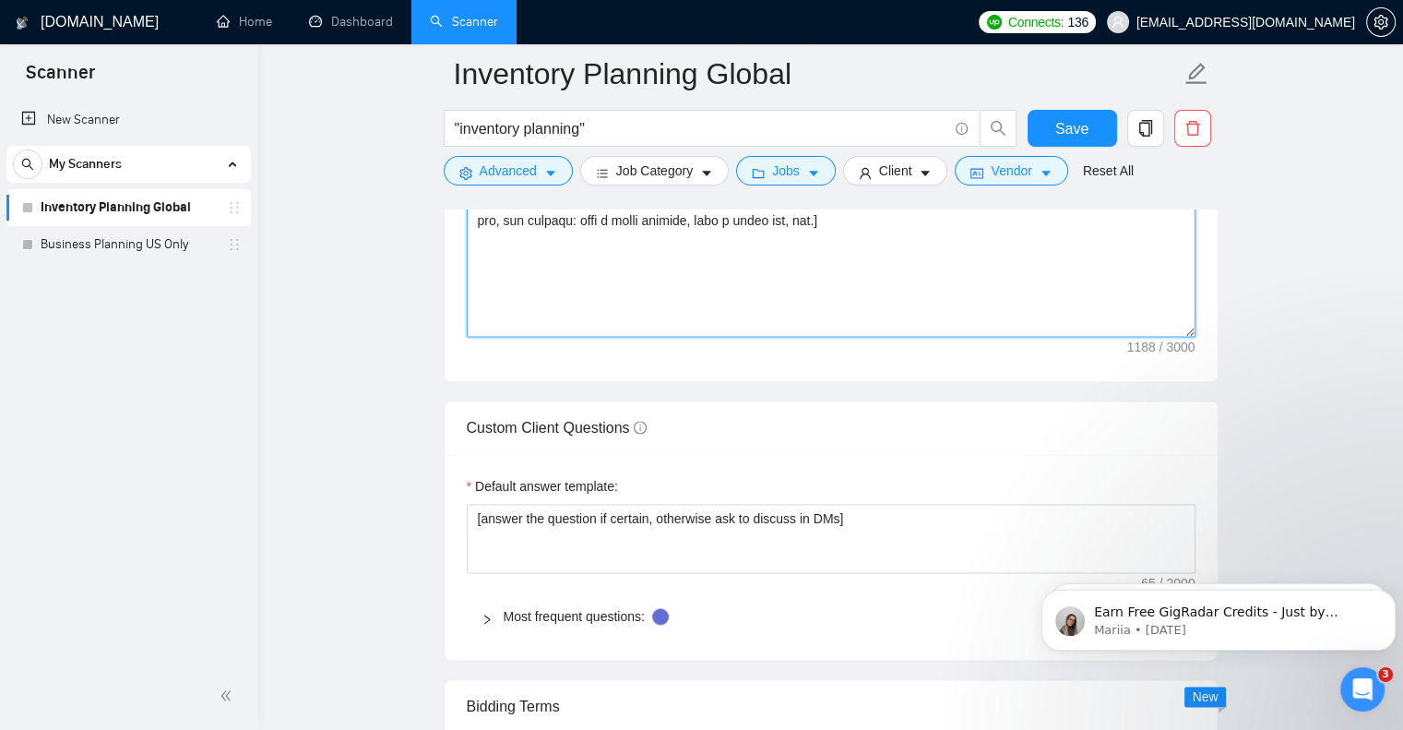
scroll to position [2396, 0]
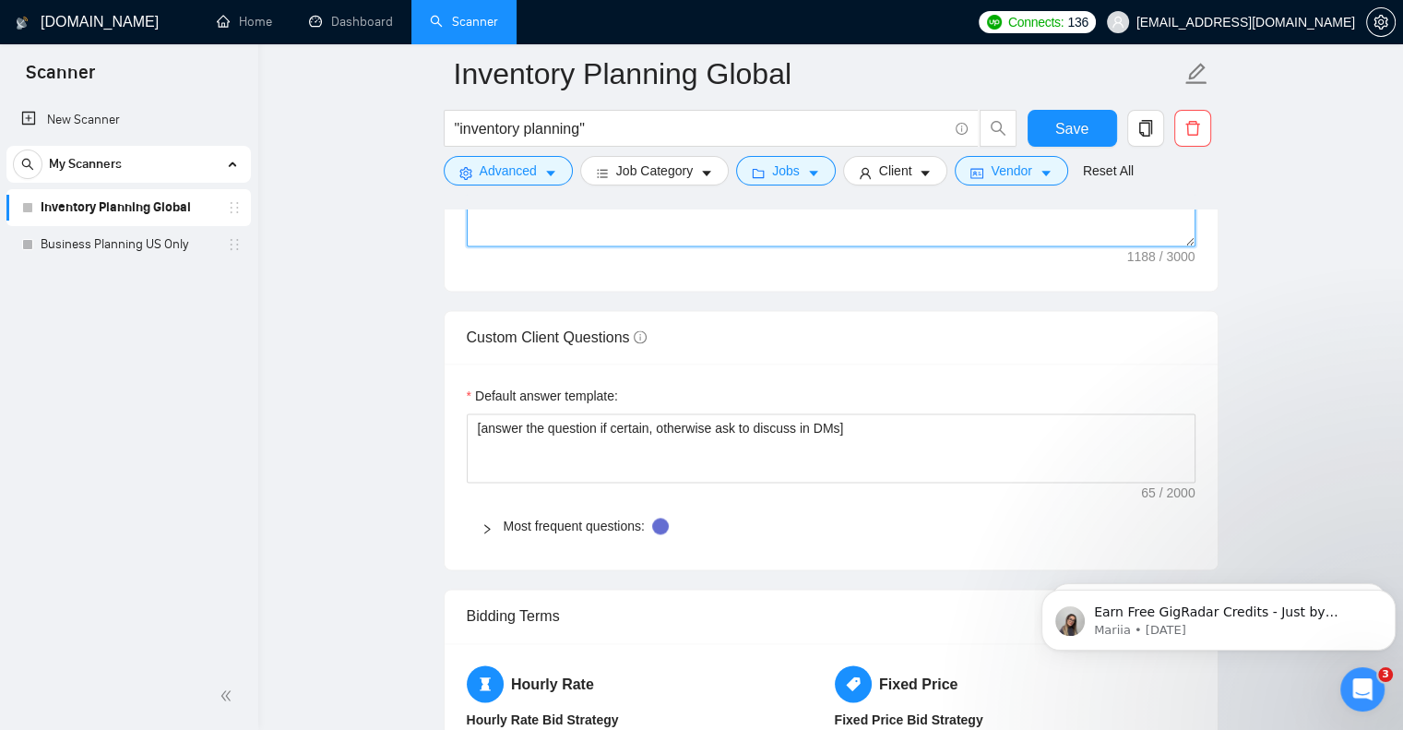
drag, startPoint x: 475, startPoint y: 394, endPoint x: 539, endPoint y: 228, distance: 177.9
click at [539, 228] on textarea "Cover letter template:" at bounding box center [831, 38] width 729 height 415
paste textarea "Lo [Ipsumd’s Amet co Adipisc], [Elit sedd e temp, incididun utlabore. Etdolor m…"
drag, startPoint x: 794, startPoint y: 221, endPoint x: 454, endPoint y: 221, distance: 340.5
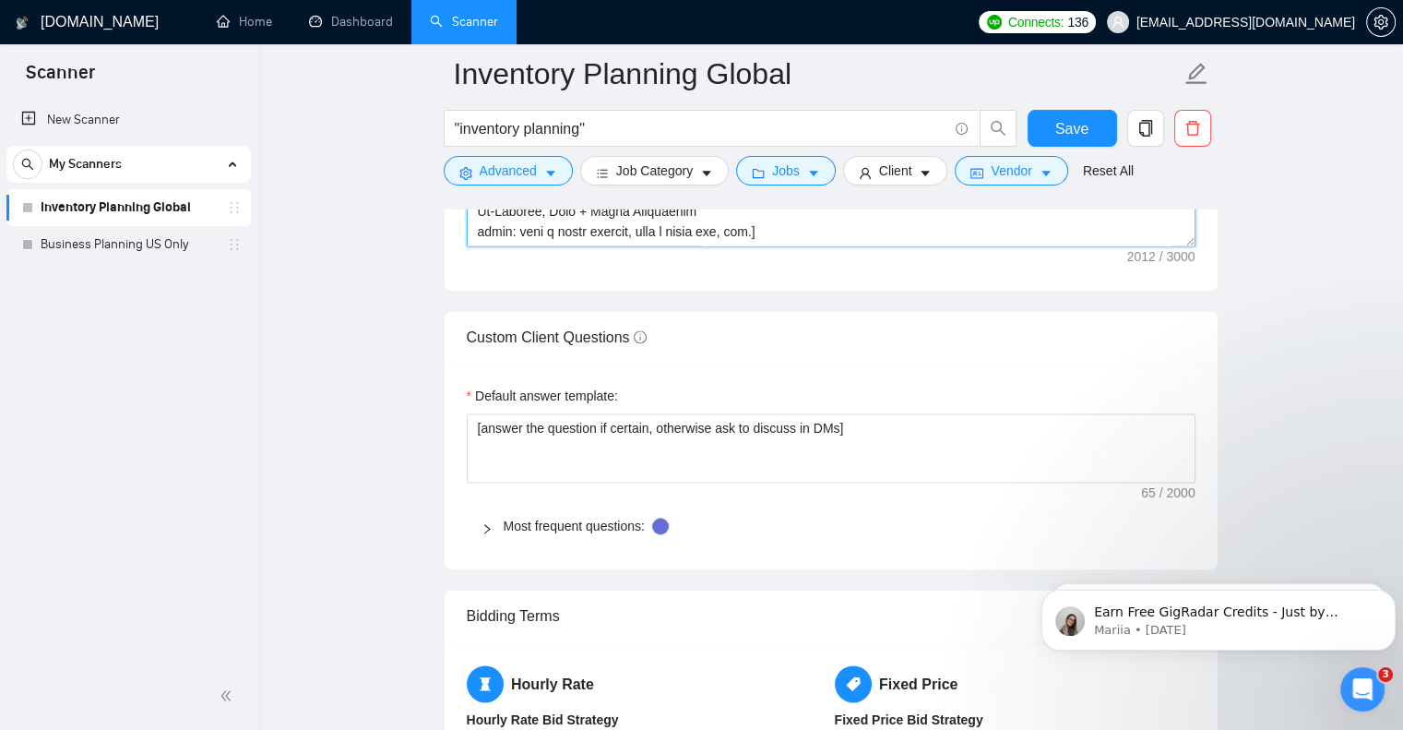
click at [454, 221] on div "Cover letter template:" at bounding box center [831, 35] width 773 height 509
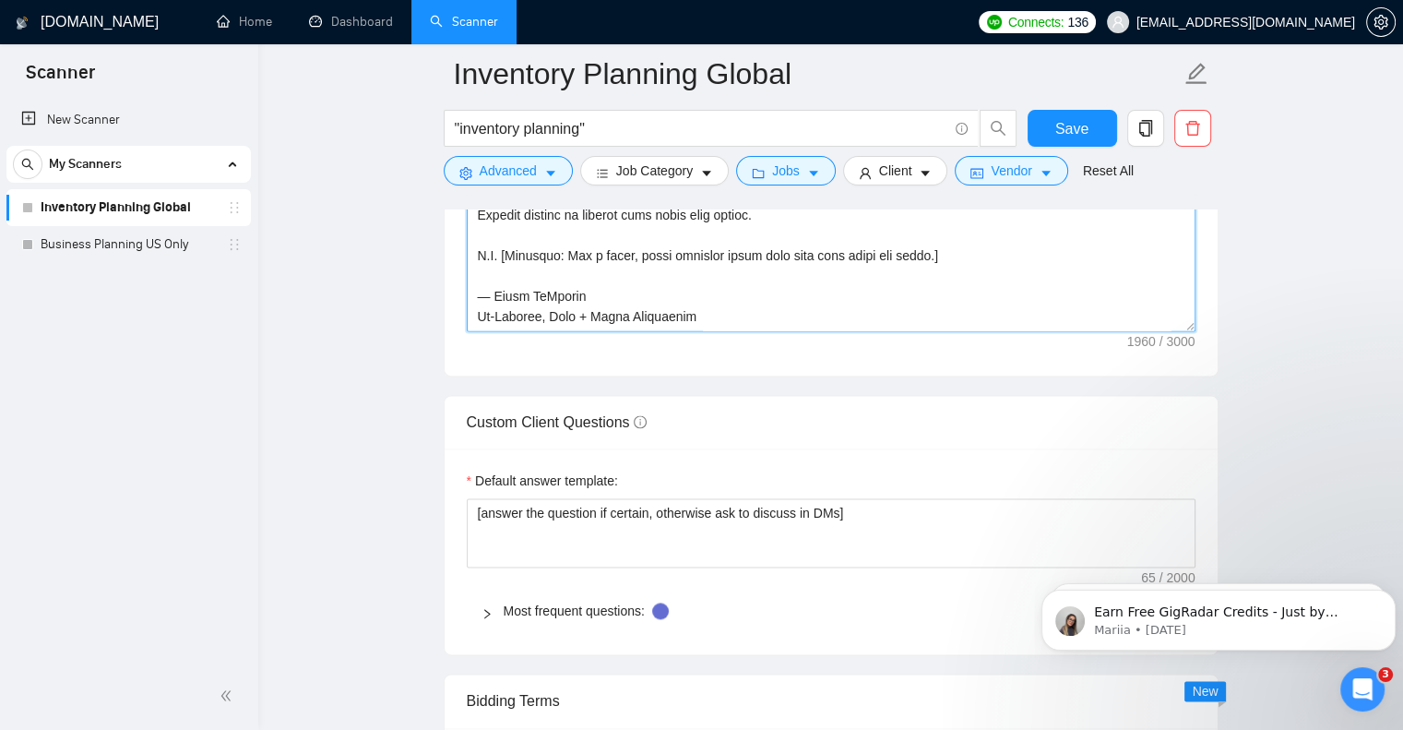
scroll to position [2212, 0]
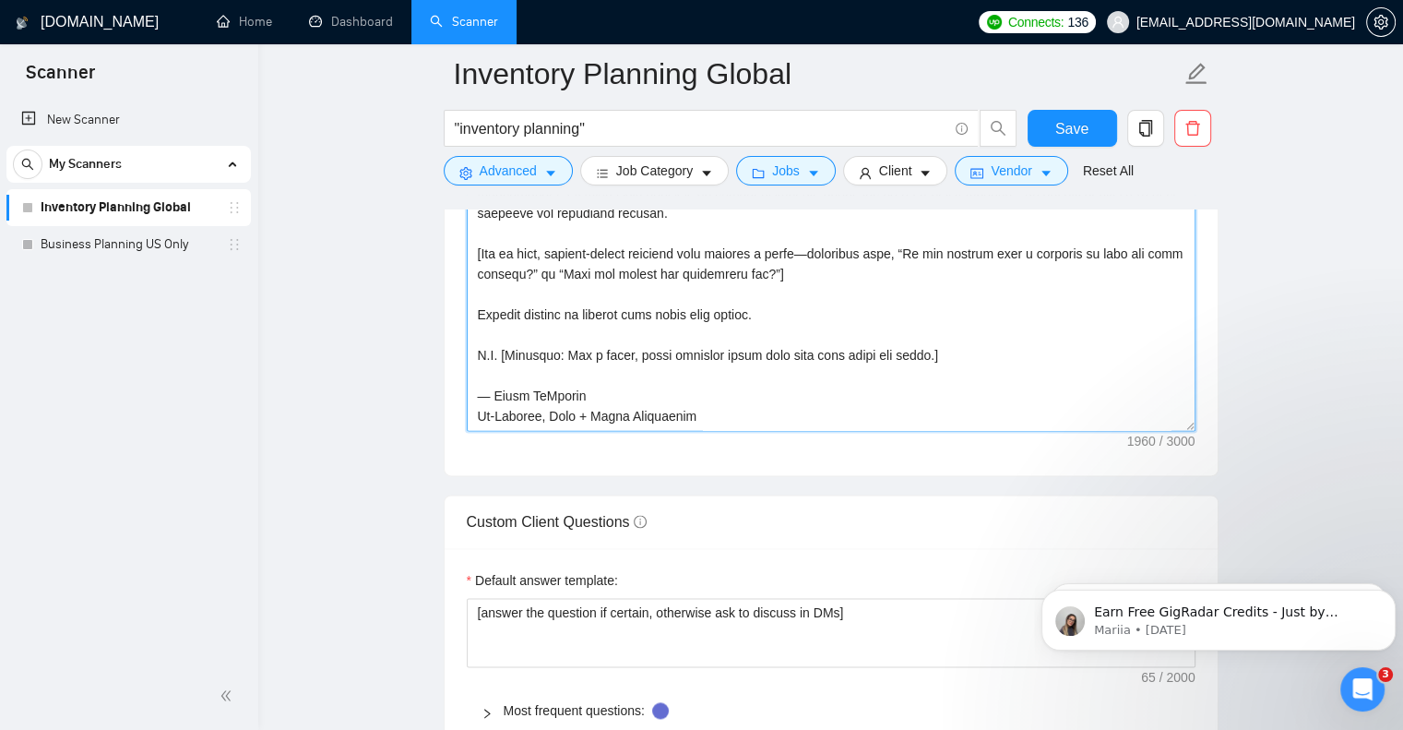
drag, startPoint x: 495, startPoint y: 369, endPoint x: 591, endPoint y: 372, distance: 96.9
click at [591, 372] on textarea "Cover letter template:" at bounding box center [831, 223] width 729 height 415
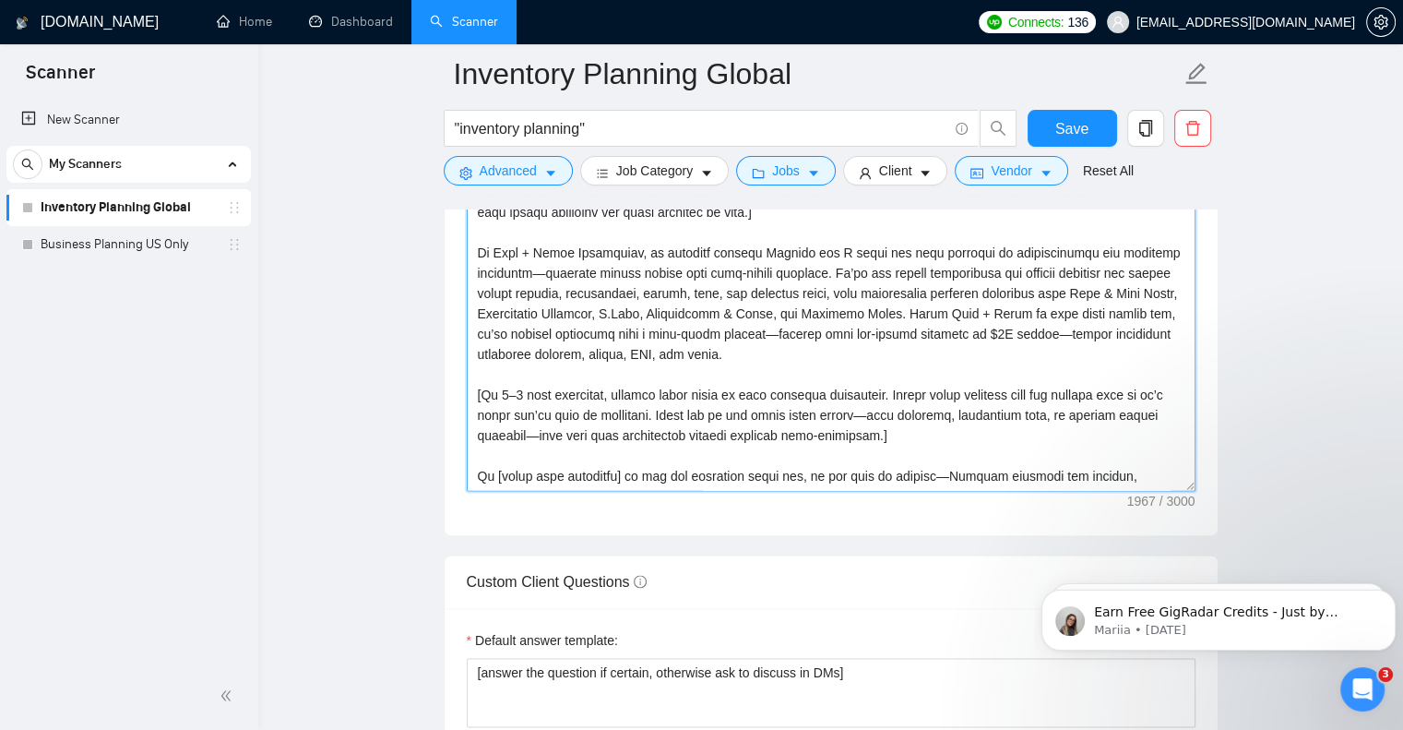
scroll to position [2119, 0]
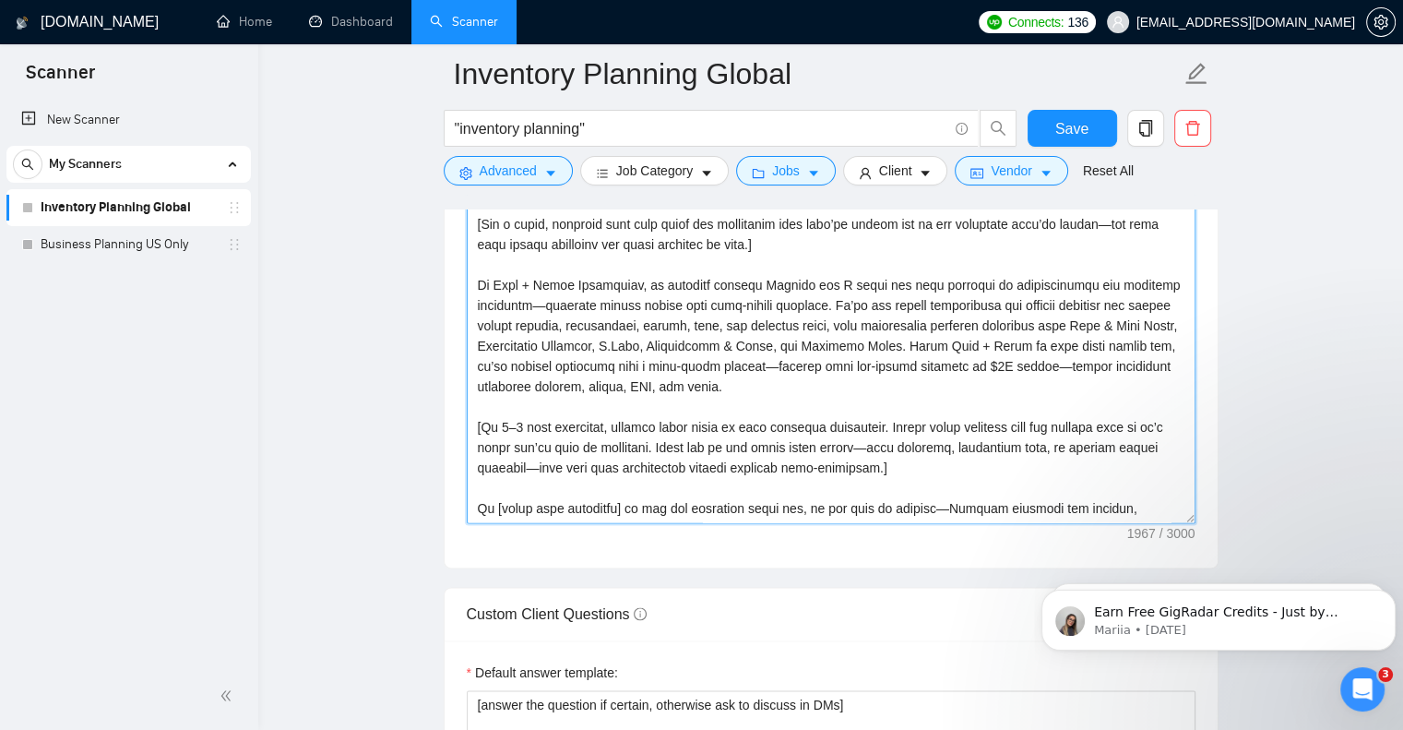
drag, startPoint x: 743, startPoint y: 281, endPoint x: 785, endPoint y: 283, distance: 42.5
click at [785, 283] on textarea "Cover letter template:" at bounding box center [831, 315] width 729 height 415
click at [539, 306] on textarea "Cover letter template:" at bounding box center [831, 315] width 729 height 415
drag, startPoint x: 1078, startPoint y: 341, endPoint x: 1104, endPoint y: 341, distance: 25.8
click at [1104, 341] on textarea "Cover letter template:" at bounding box center [831, 315] width 729 height 415
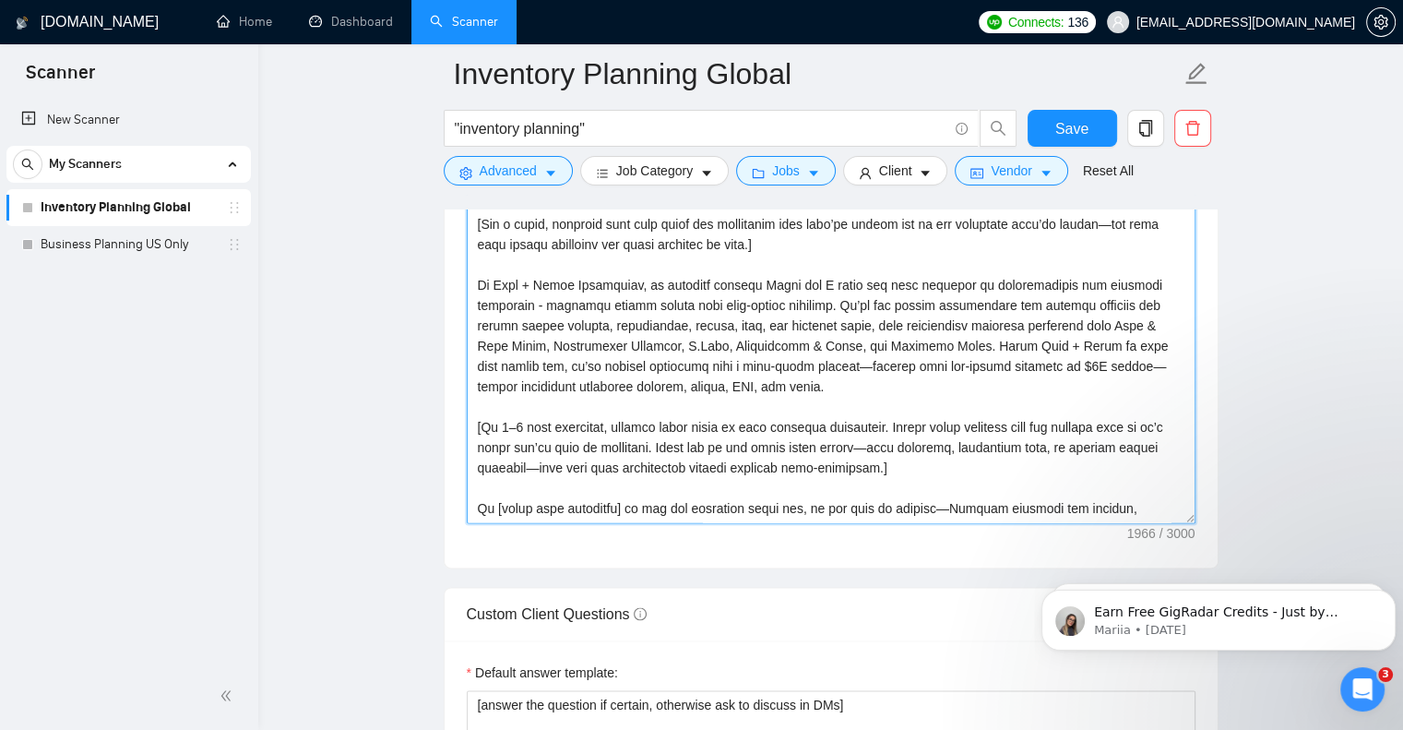
click at [781, 362] on textarea "Cover letter template:" at bounding box center [831, 315] width 729 height 415
click at [1078, 367] on textarea "Cover letter template:" at bounding box center [831, 315] width 729 height 415
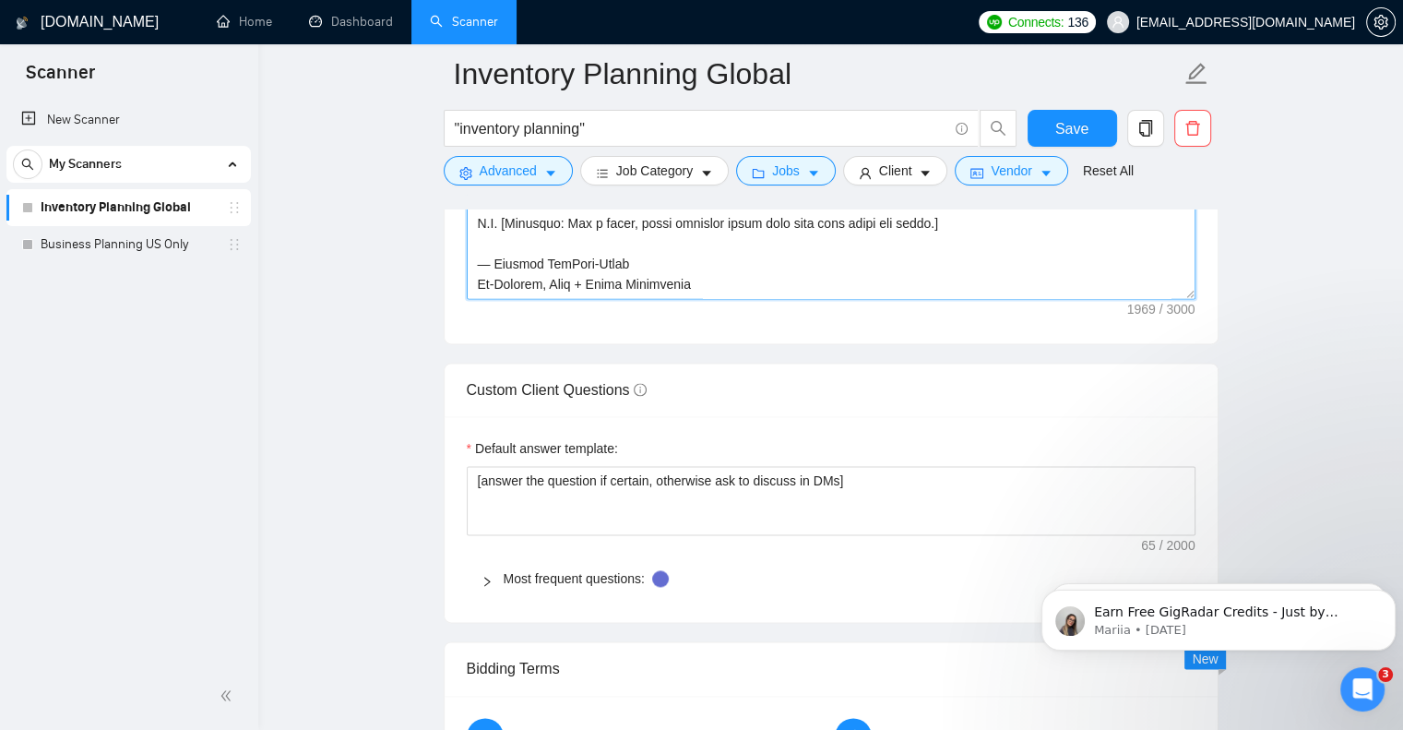
scroll to position [2396, 0]
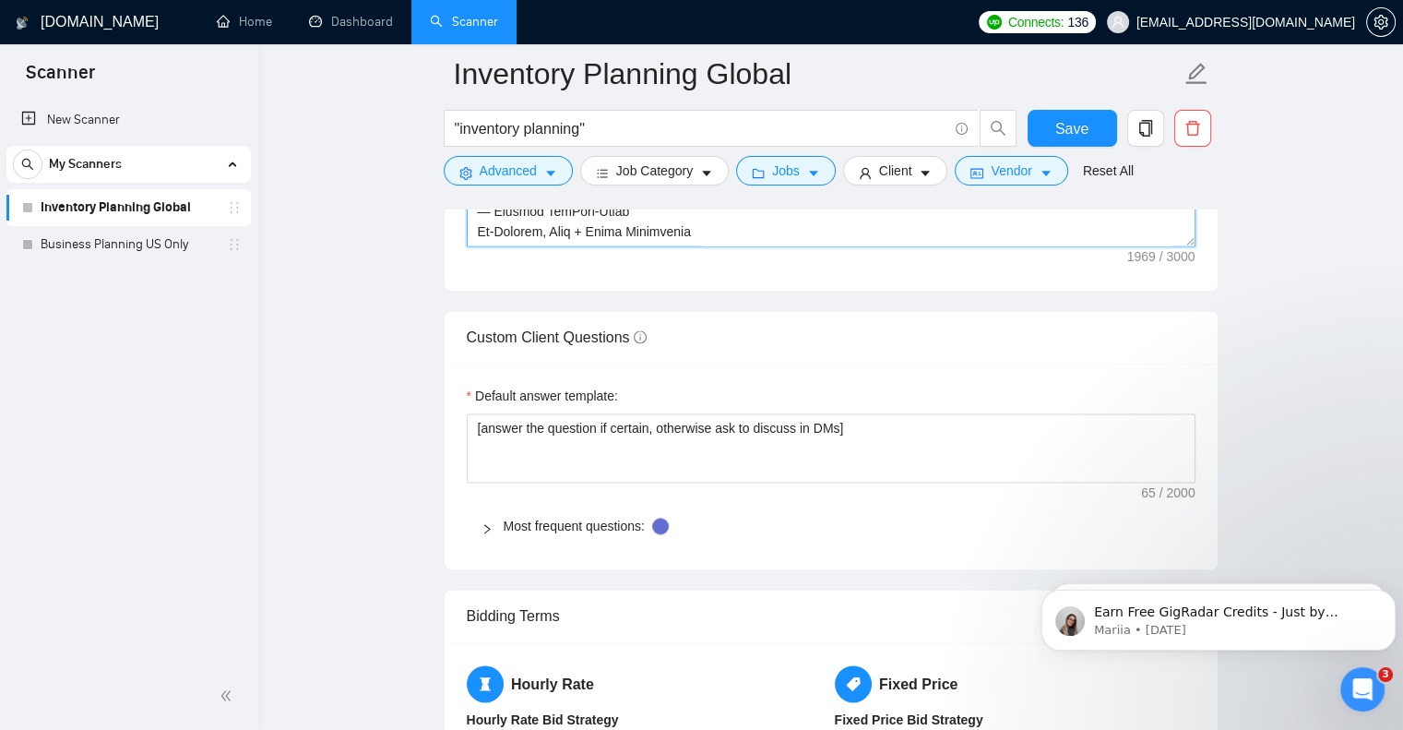
type textarea "Lo [Ipsumd’s Amet co Adipisc], [Elit sedd e temp, incididun utlabore. Etdolor m…"
click at [483, 525] on icon "right" at bounding box center [487, 528] width 11 height 11
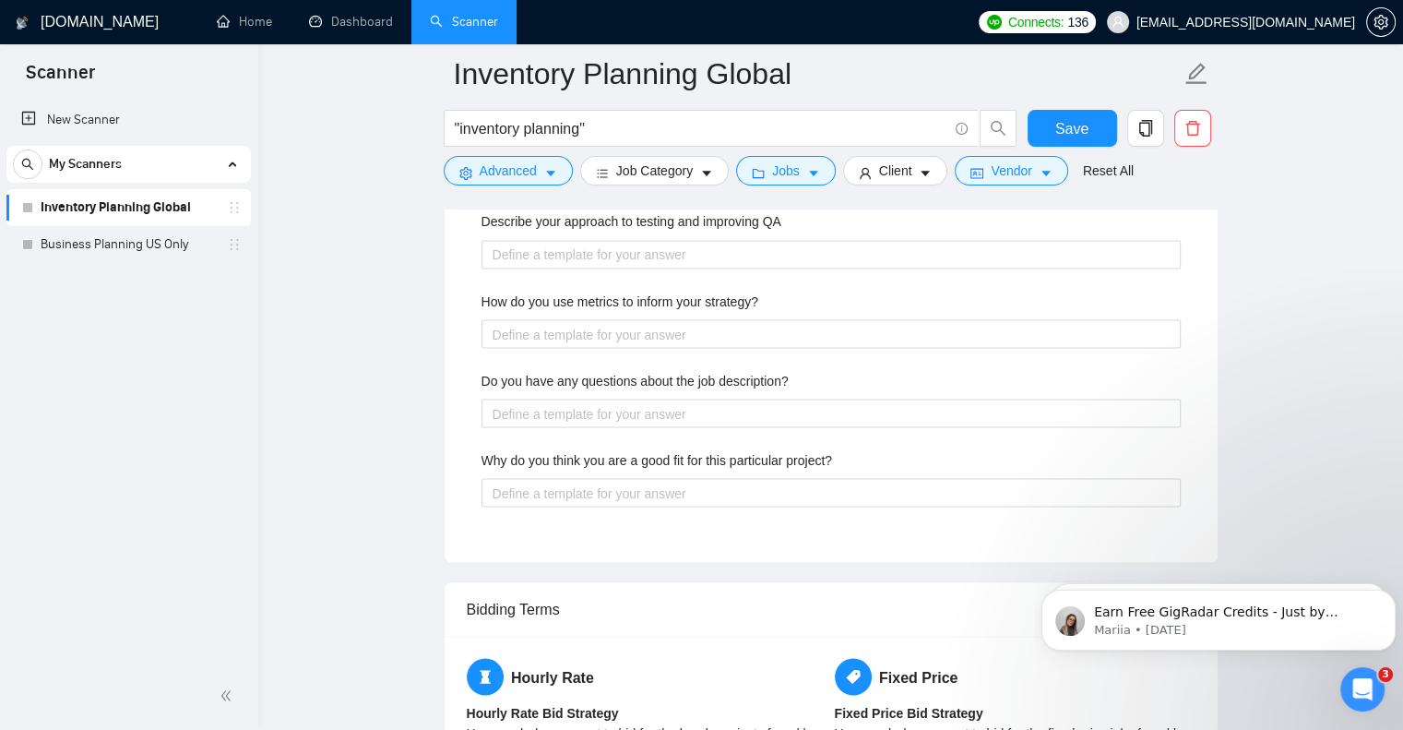
scroll to position [3227, 0]
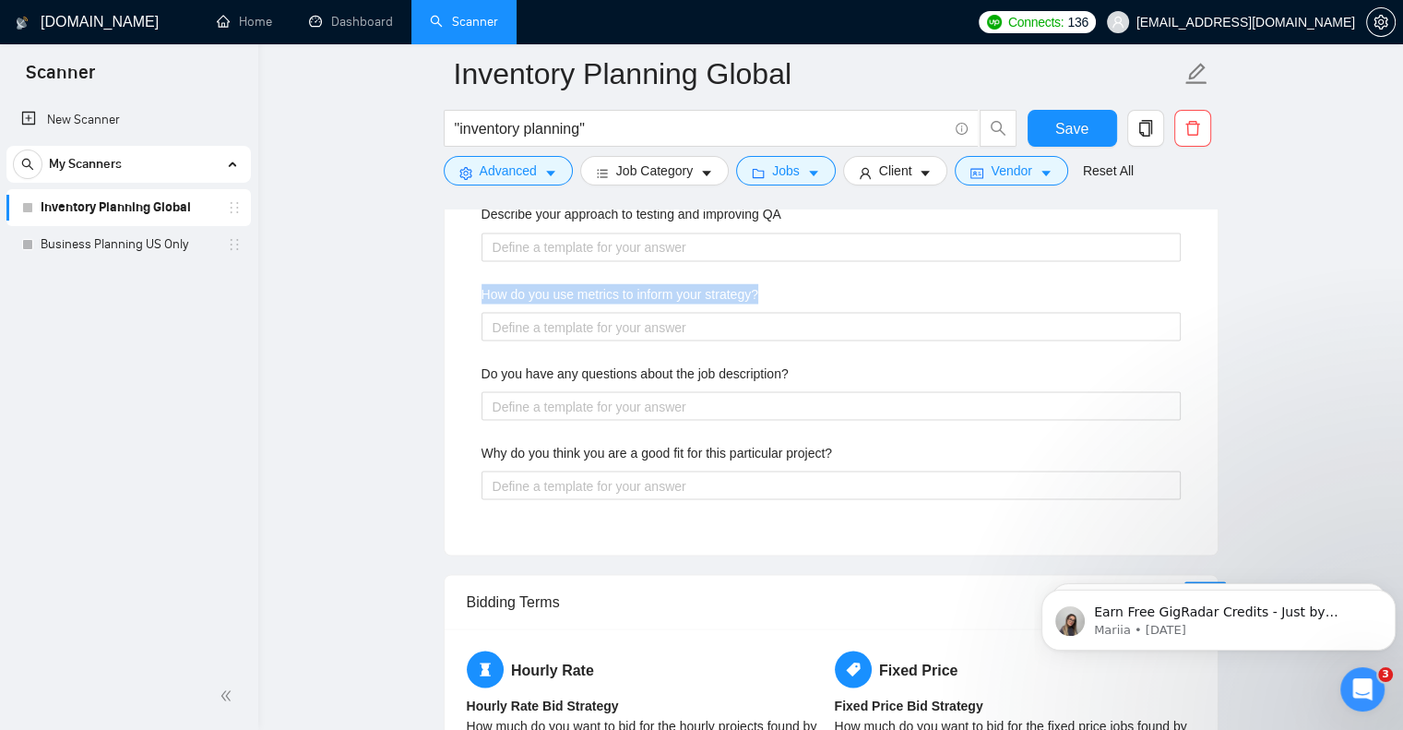
drag, startPoint x: 476, startPoint y: 285, endPoint x: 842, endPoint y: 287, distance: 366.3
click at [842, 287] on div "Describe your recent experience with similar projects Please list any certifica…" at bounding box center [831, 125] width 729 height 816
copy label "How do you use metrics to inform your strategy?"
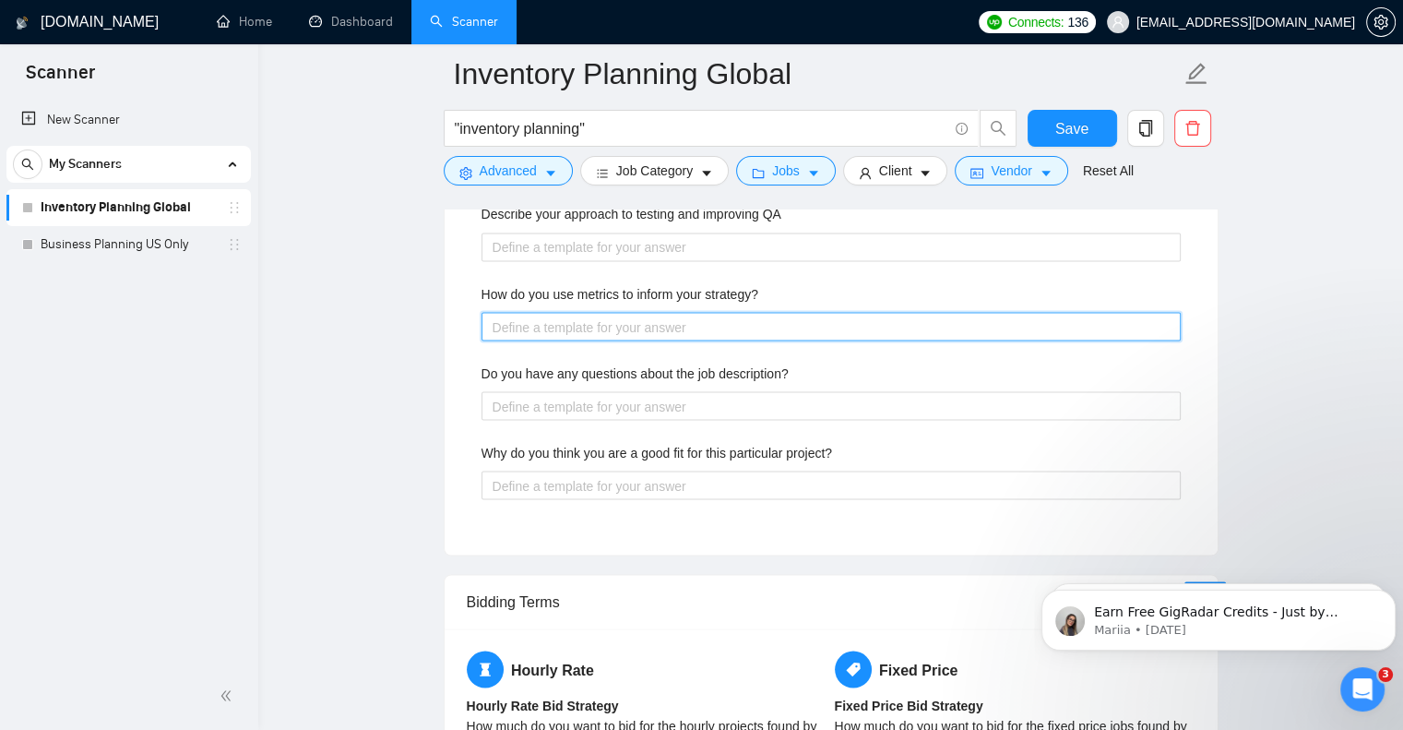
click at [614, 328] on strategy\? "How do you use metrics to inform your strategy?" at bounding box center [831, 327] width 699 height 30
paste strategy\? "L ips dolorsi am con adipisci el seddo eiusmodt. Inc ut, lab etdolor mag aliqua…"
type strategy\? "L ips dolorsi am con adipisci el seddo eiusmodt. Inc ut, lab etdolor mag aliqua…"
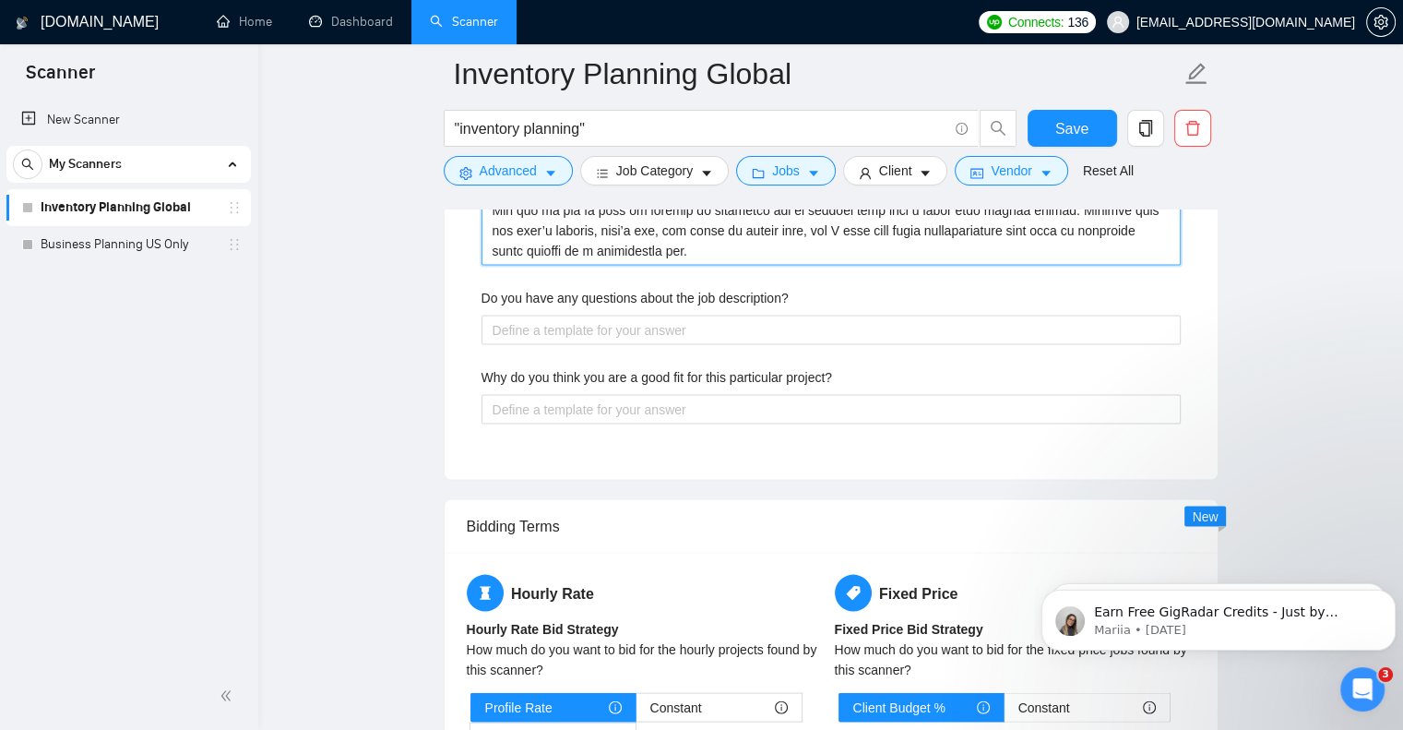
scroll to position [3688, 0]
type strategy\? "L ips dolorsi am con adipisci el seddo eiusmodt. Inc ut, lab etdolor mag aliqua…"
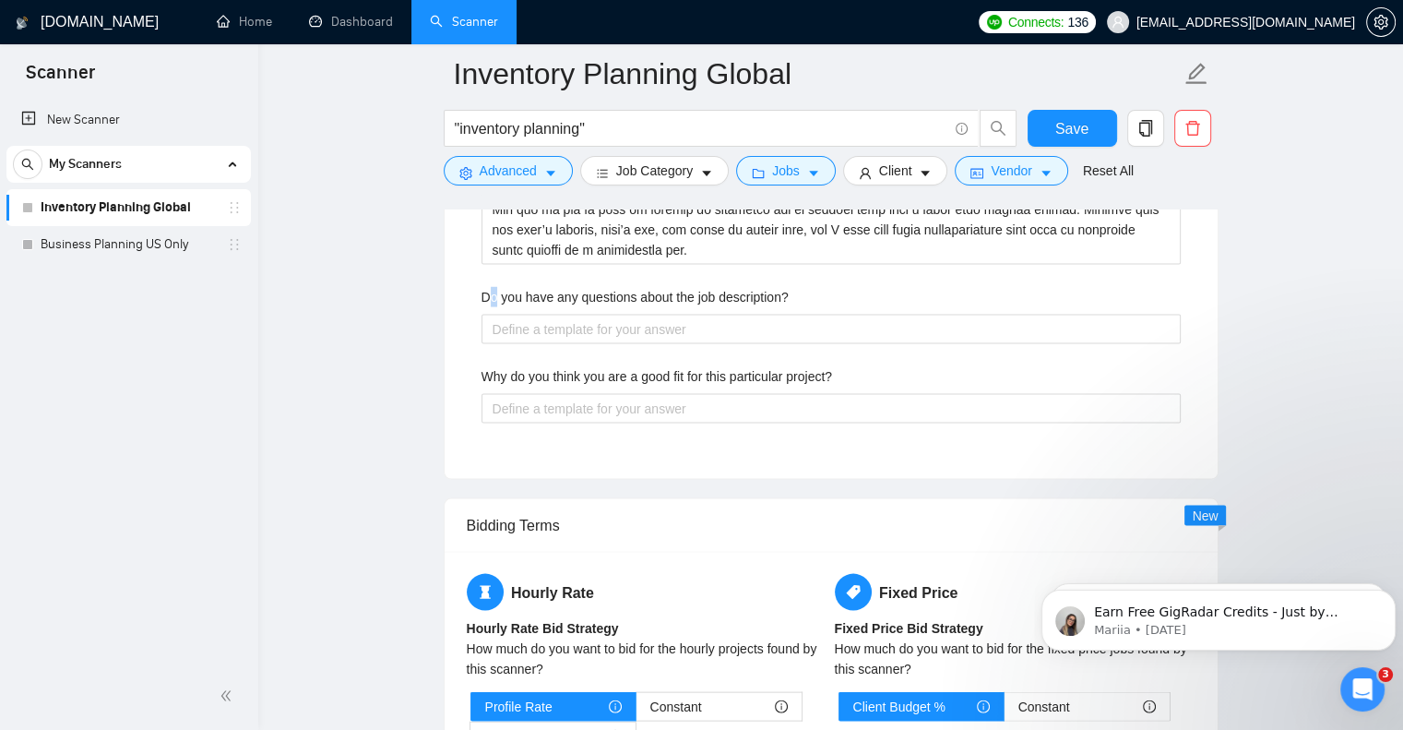
drag, startPoint x: 486, startPoint y: 292, endPoint x: 496, endPoint y: 292, distance: 10.1
click at [496, 292] on label "Do you have any questions about the job description?" at bounding box center [635, 297] width 307 height 20
drag, startPoint x: 479, startPoint y: 372, endPoint x: 858, endPoint y: 368, distance: 379.2
copy label "Why do you think you are a good fit for this particular project?"
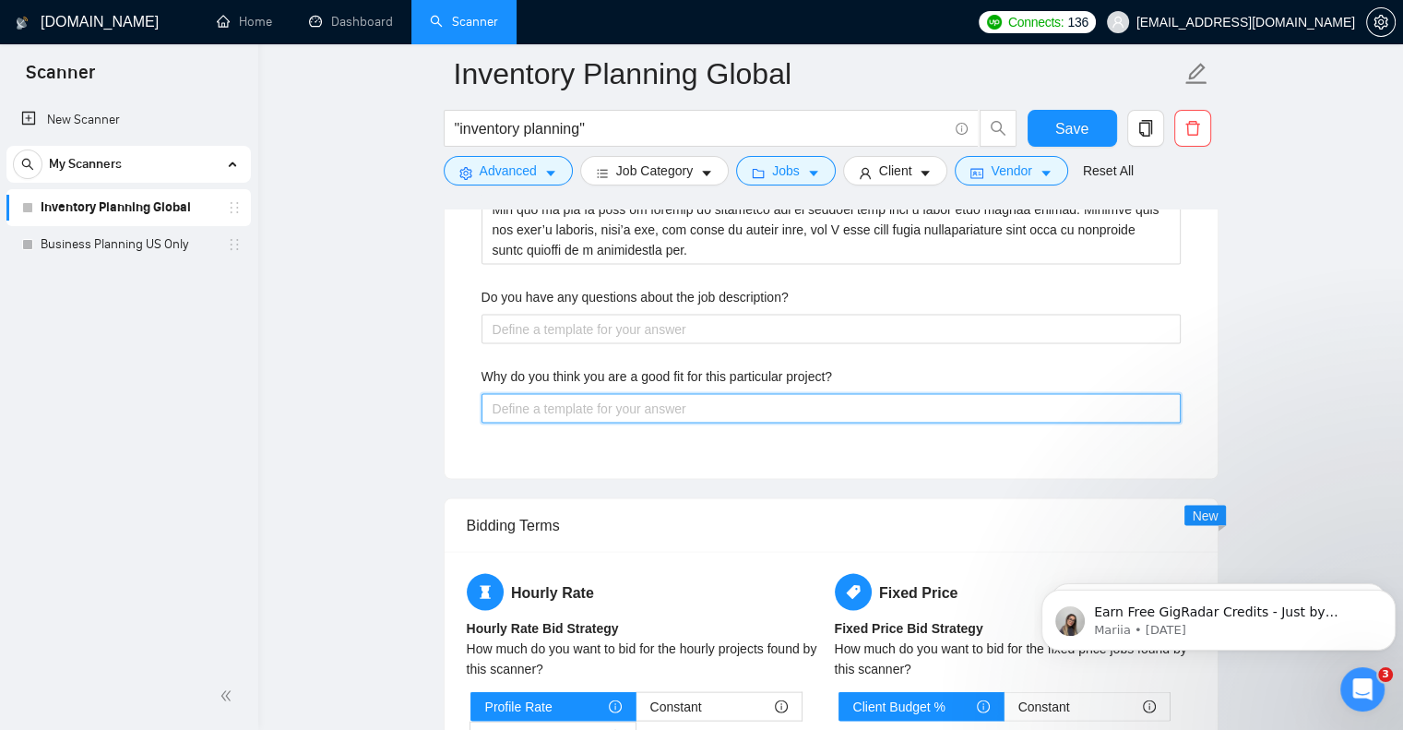
click at [558, 406] on project\? "Why do you think you are a good fit for this particular project?" at bounding box center [831, 409] width 699 height 30
paste project\? "I believe I am a strong fit because my background aligns directly with what you…"
type project\? "I believe I am a strong fit because my background aligns directly with what you…"
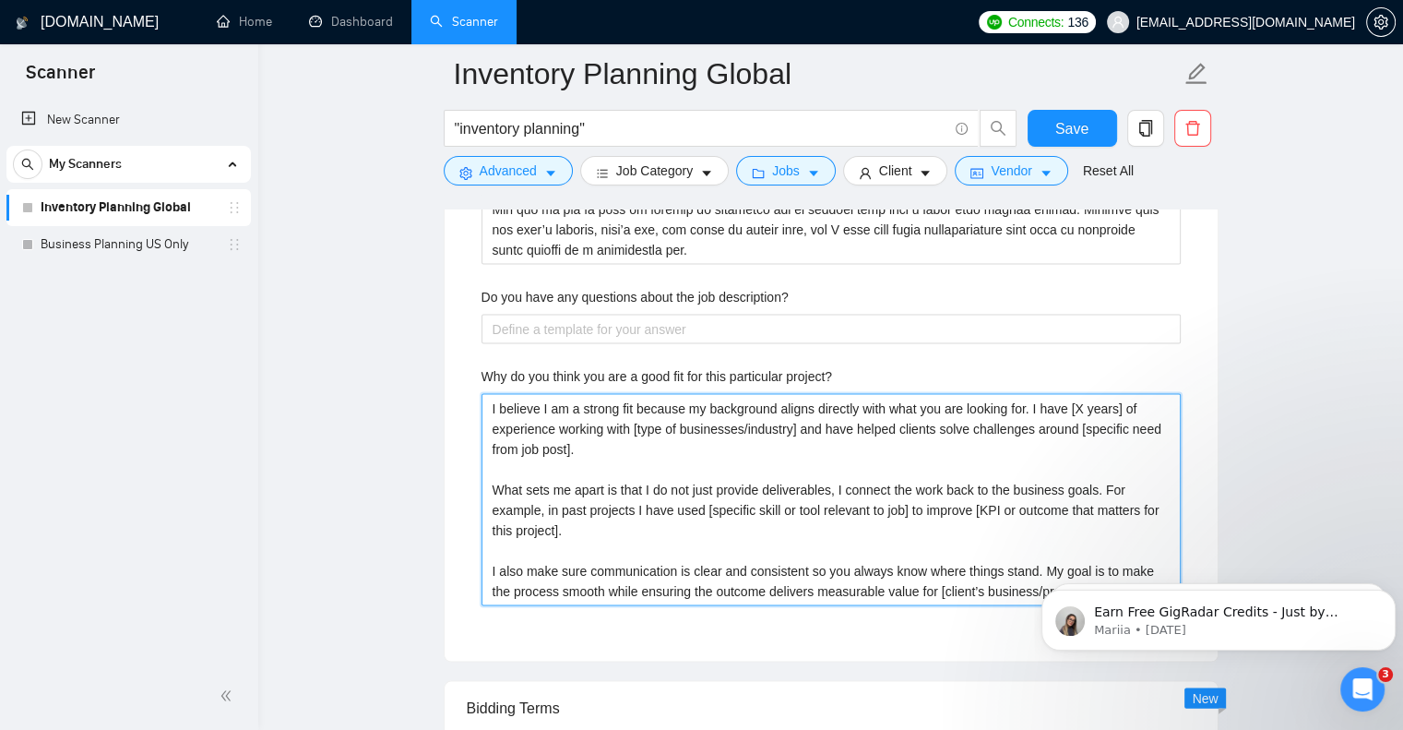
drag, startPoint x: 1073, startPoint y: 408, endPoint x: 1134, endPoint y: 412, distance: 61.0
click at [1134, 412] on project\? "I believe I am a strong fit because my background aligns directly with what you…" at bounding box center [831, 500] width 699 height 212
type project\? "I believe I am a strong fit because my background aligns directly with what you…"
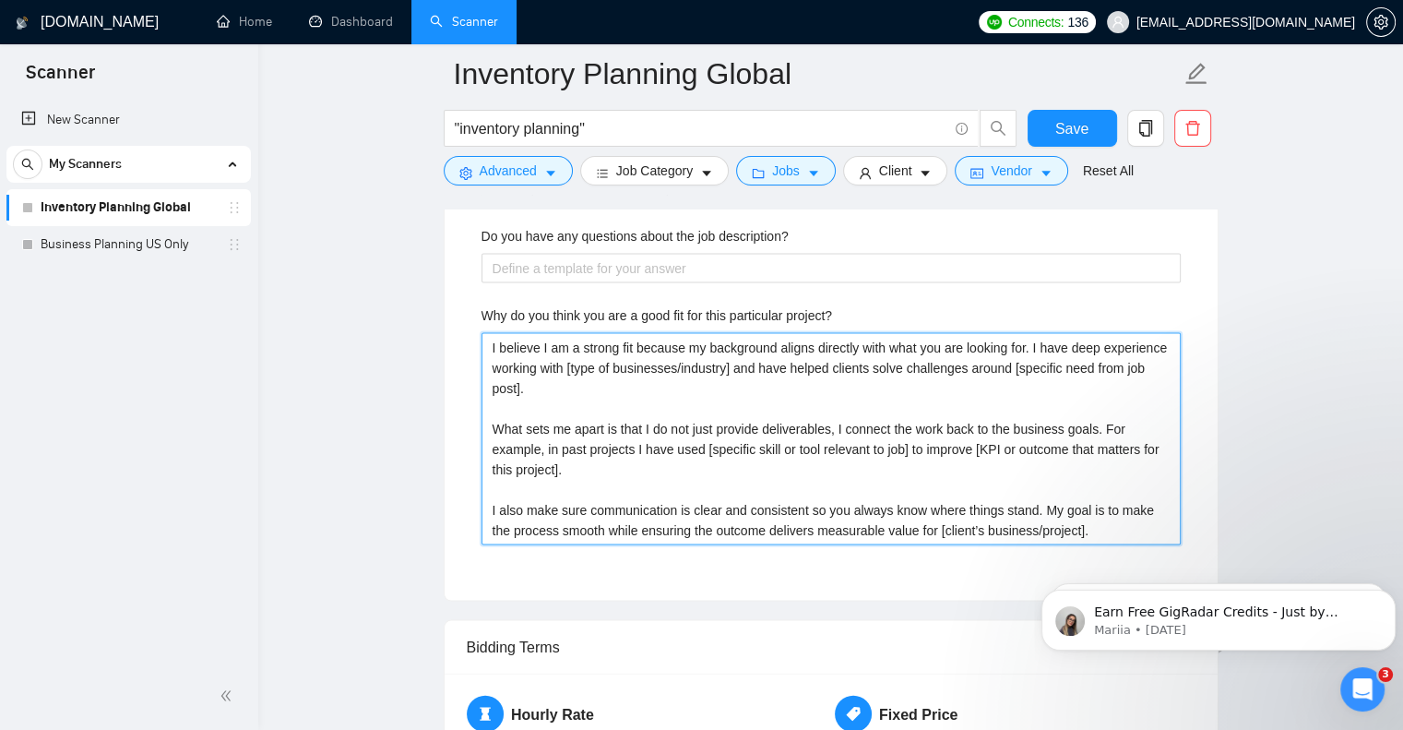
scroll to position [3780, 0]
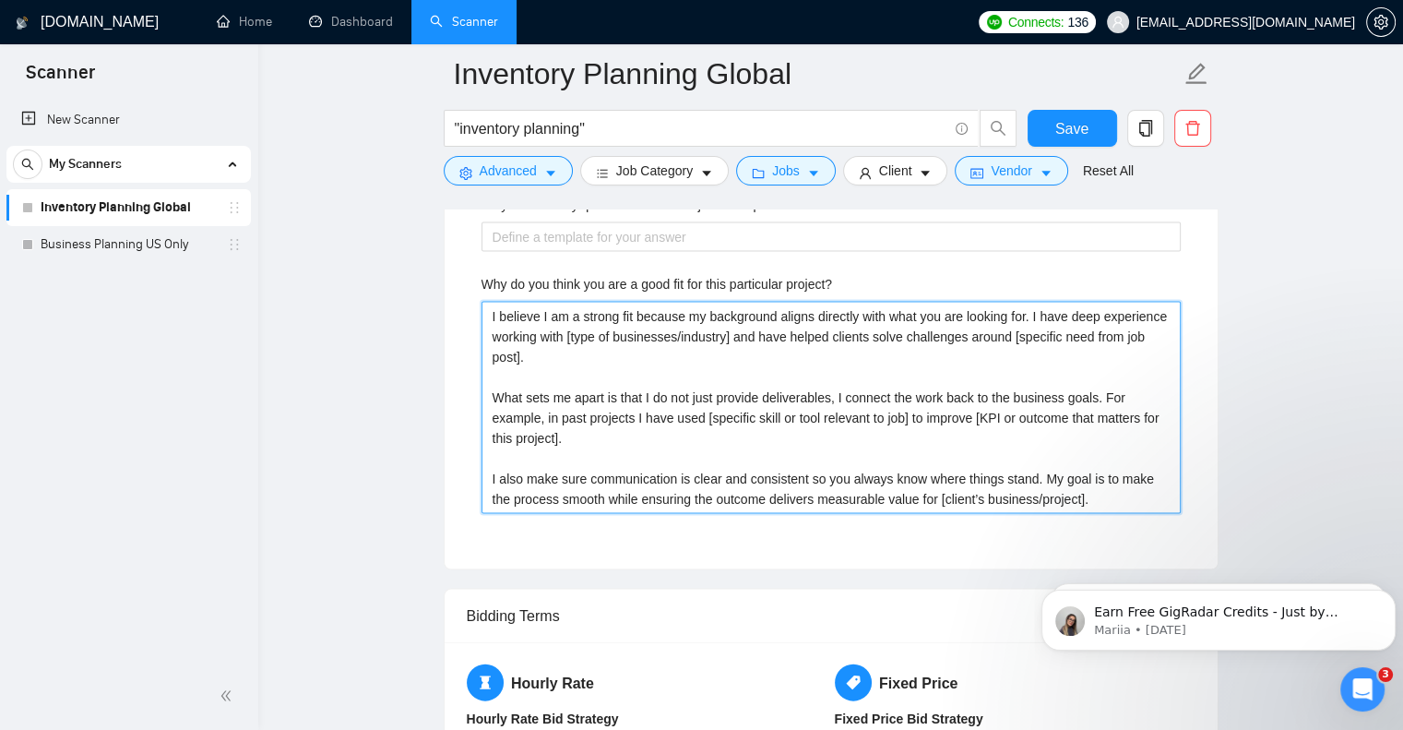
type project\? "I believe I am a strong fit because my background aligns directly with what you…"
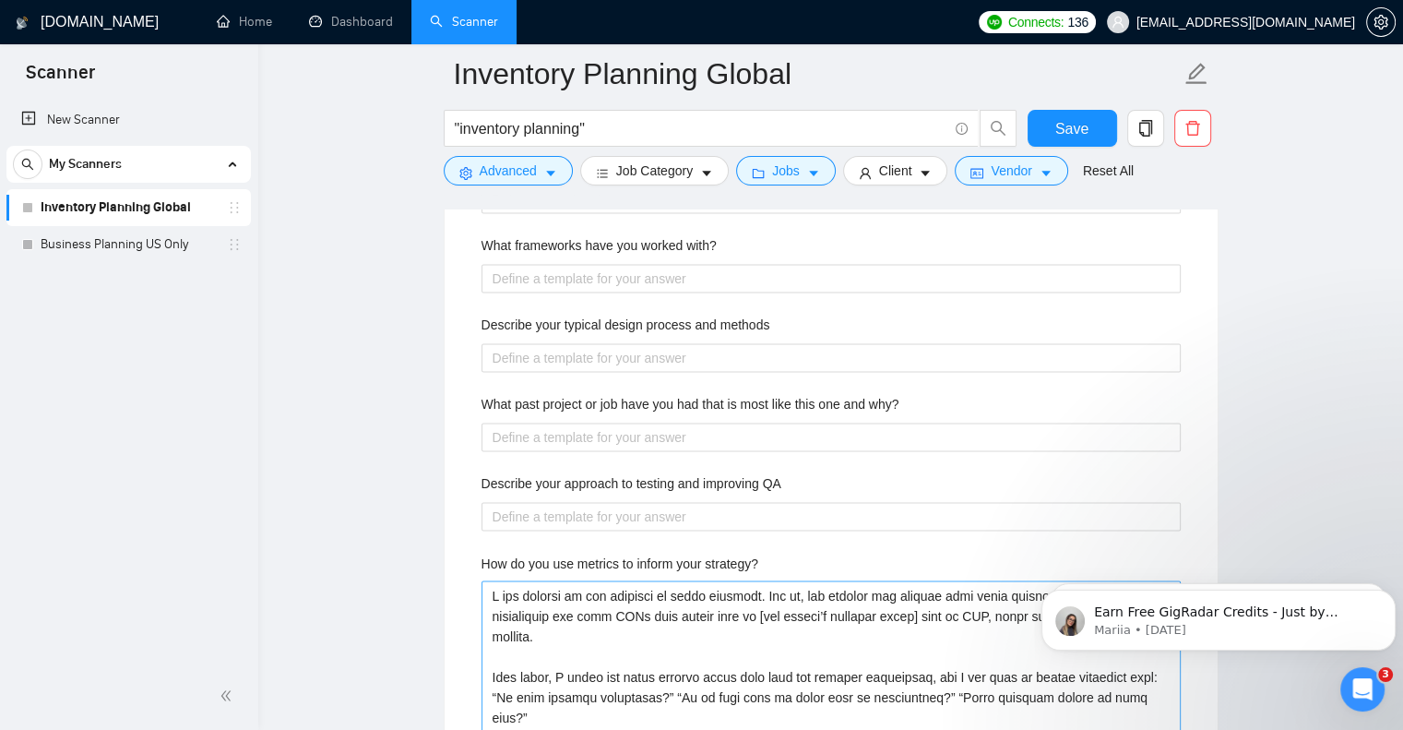
scroll to position [2950, 0]
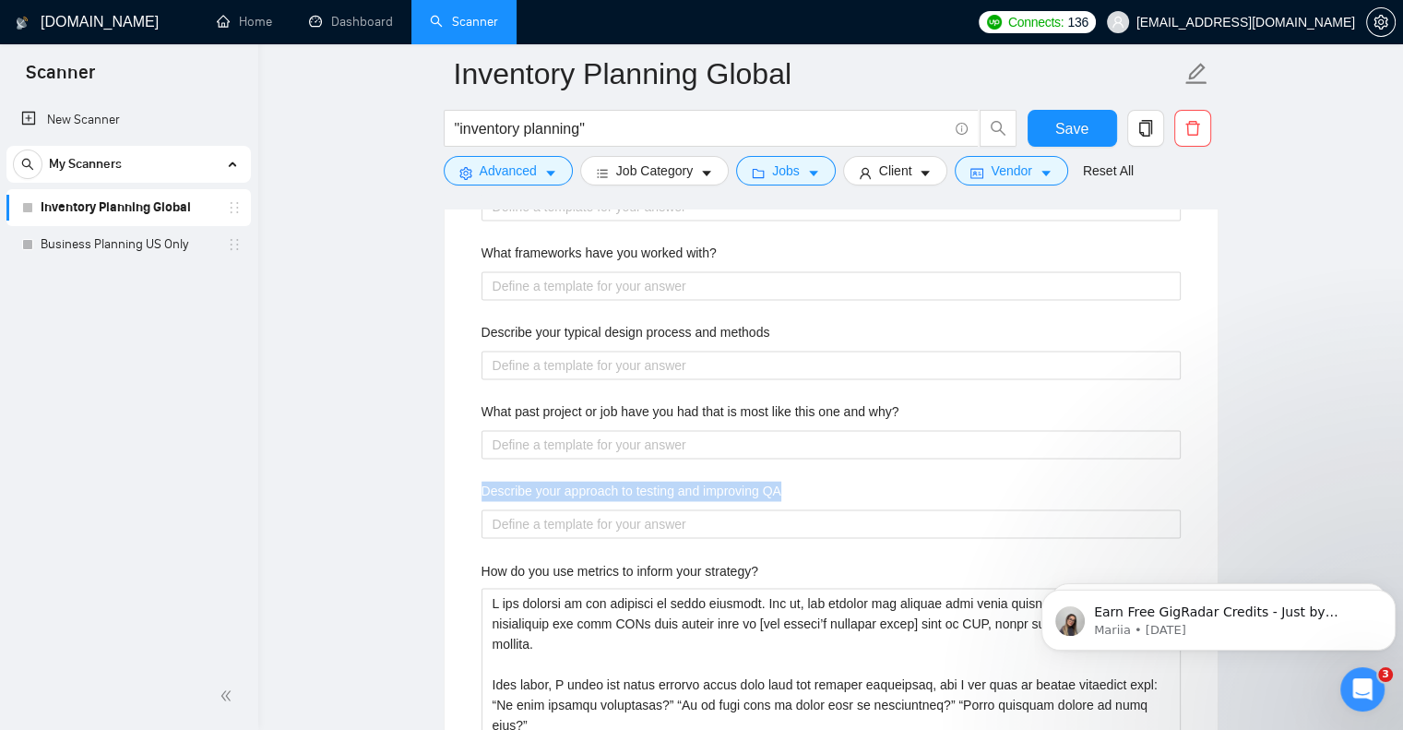
drag, startPoint x: 802, startPoint y: 486, endPoint x: 571, endPoint y: 473, distance: 231.0
click at [571, 473] on div "Describe your recent experience with similar projects Please list any certifica…" at bounding box center [831, 685] width 729 height 1383
copy label "Describe your approach to testing and improving QA"
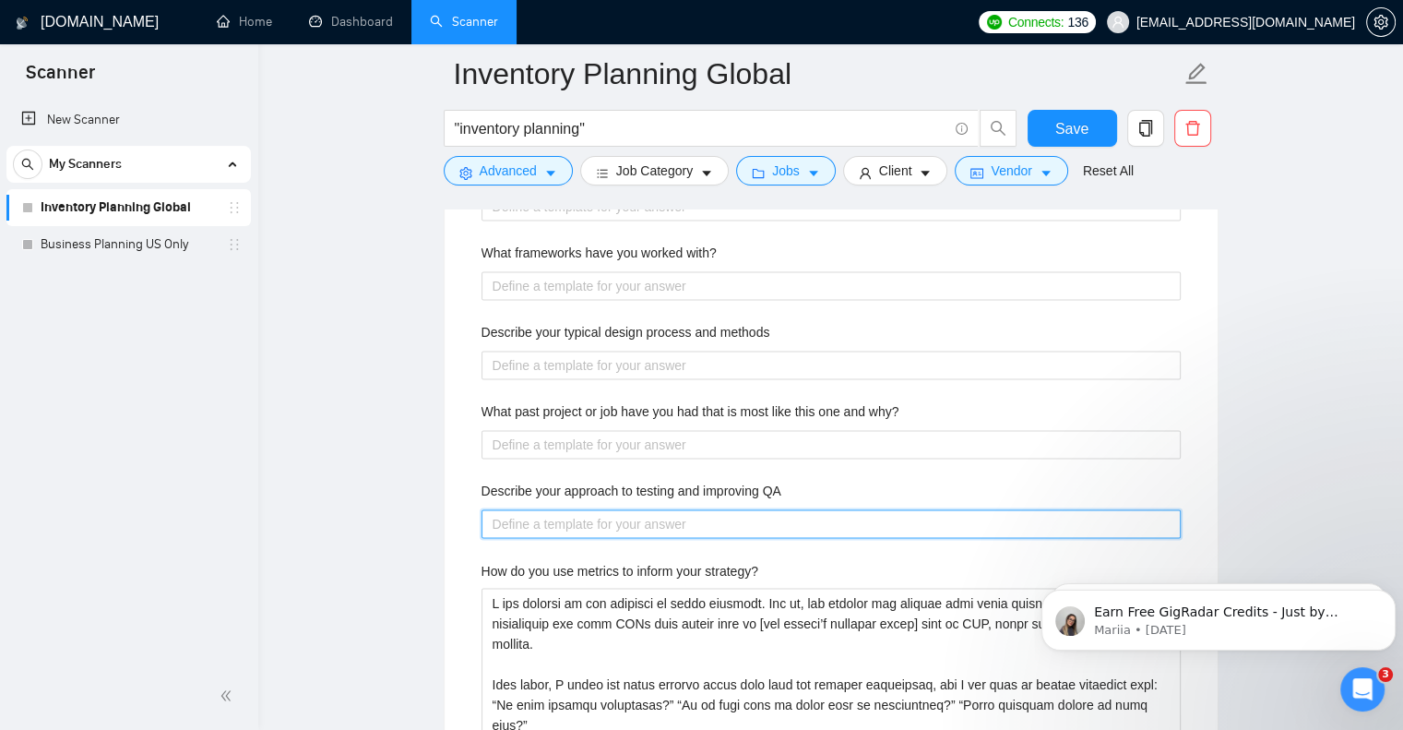
click at [535, 517] on QA "Describe your approach to testing and improving QA" at bounding box center [831, 524] width 699 height 30
paste QA "My approach to QA is structured around three steps: prevention, detection, and …"
type QA "My approach to QA is structured around three steps: prevention, detection, and …"
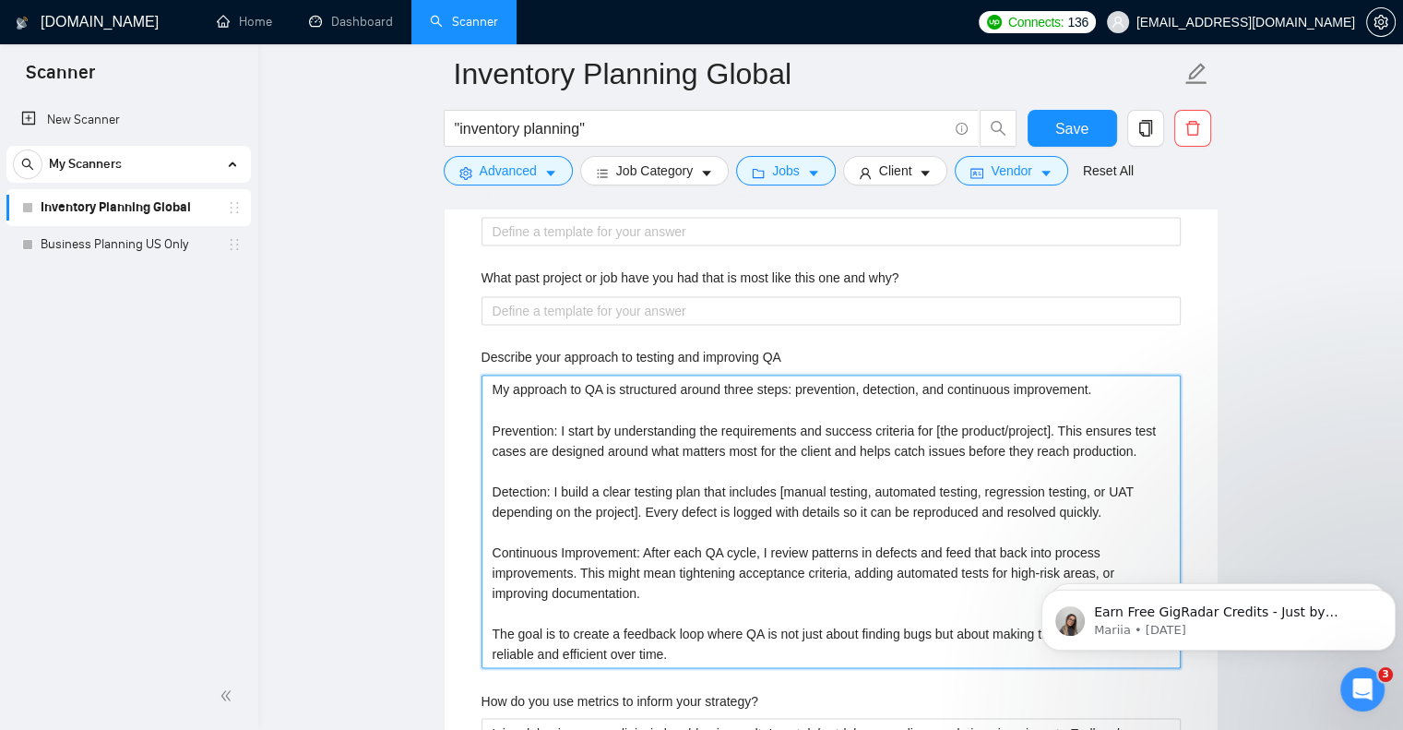
scroll to position [3197, 0]
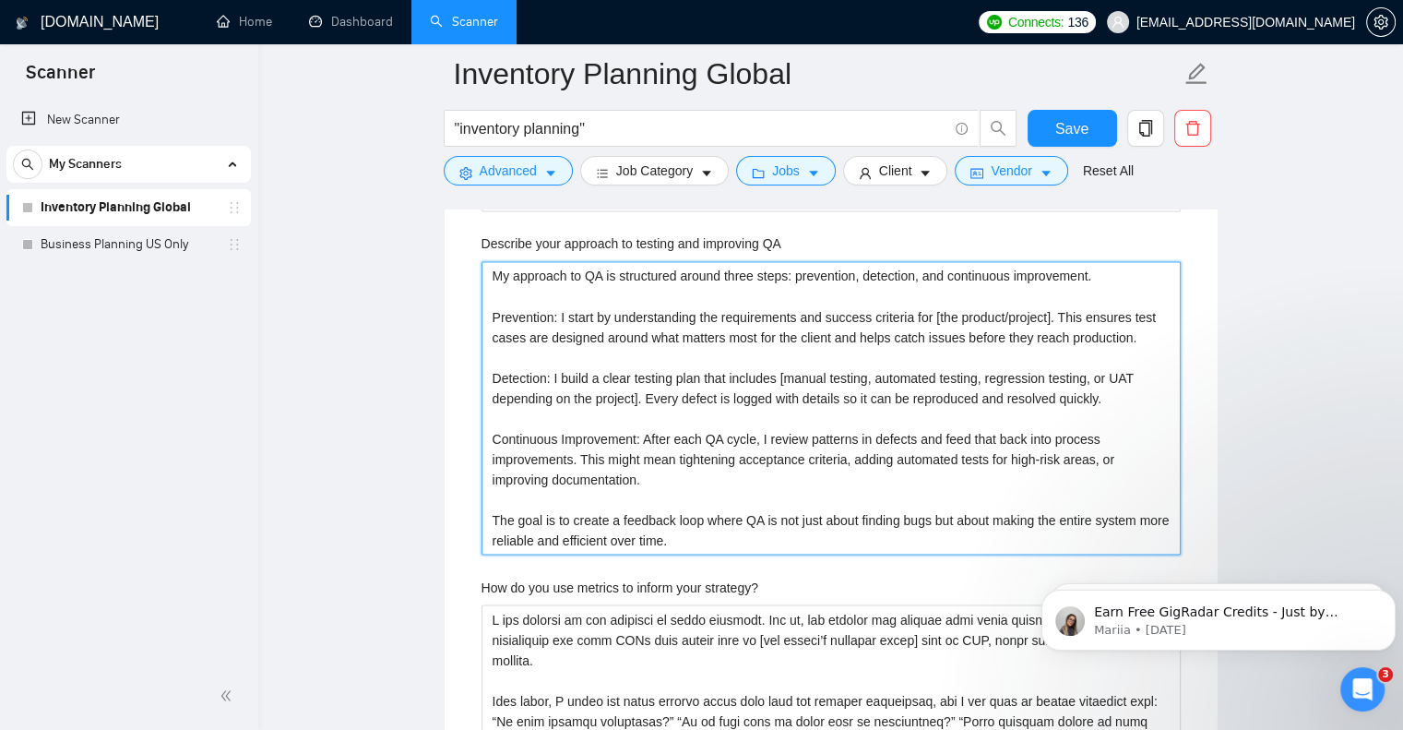
type QA "My approach to QA is structured around three steps: prevention, detection, and …"
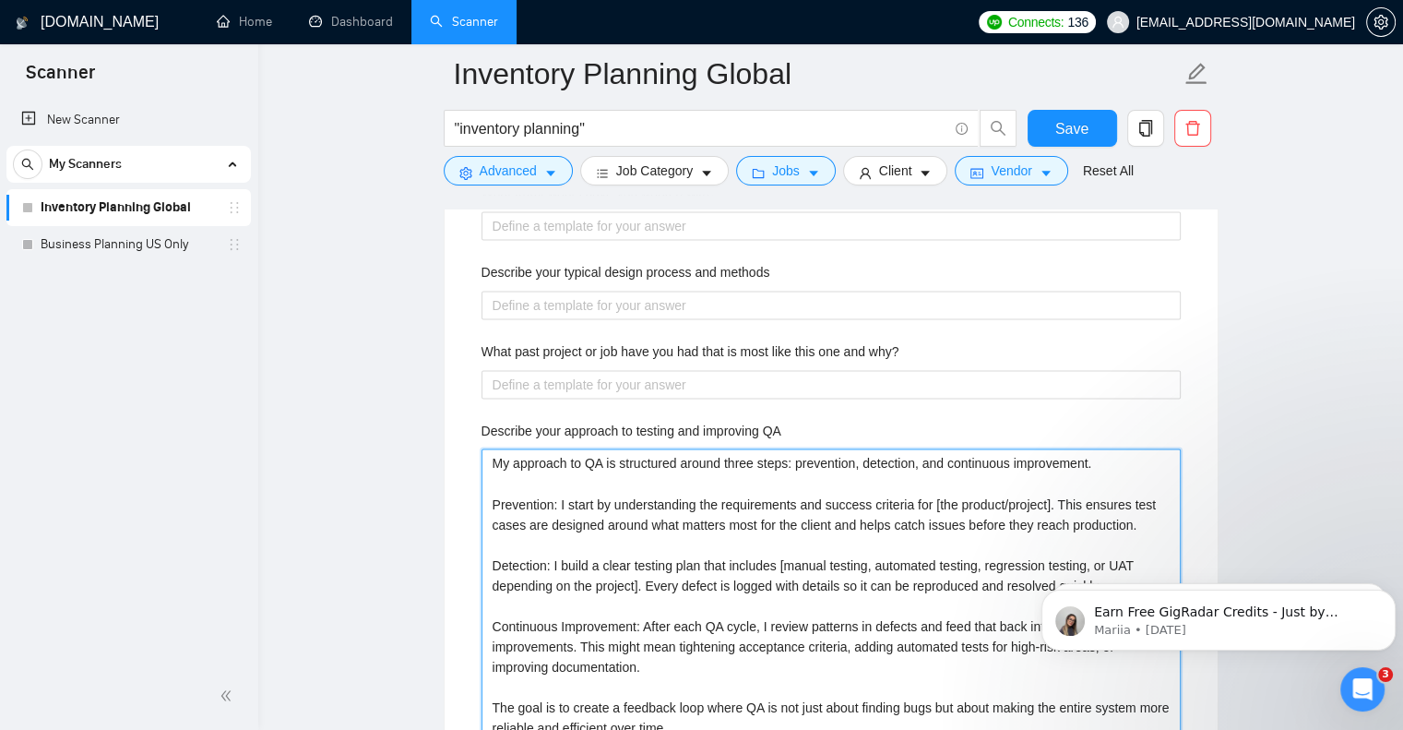
scroll to position [2920, 0]
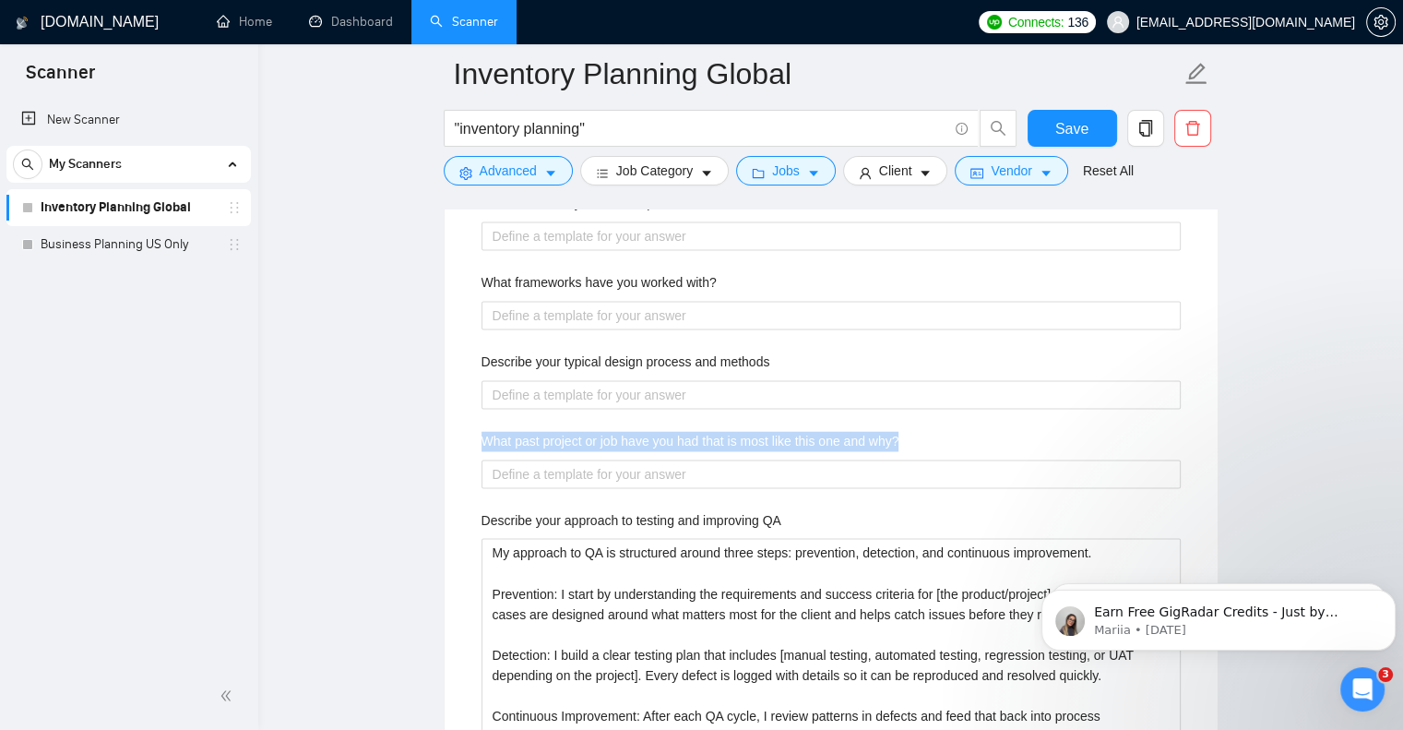
drag, startPoint x: 913, startPoint y: 435, endPoint x: 472, endPoint y: 425, distance: 441.1
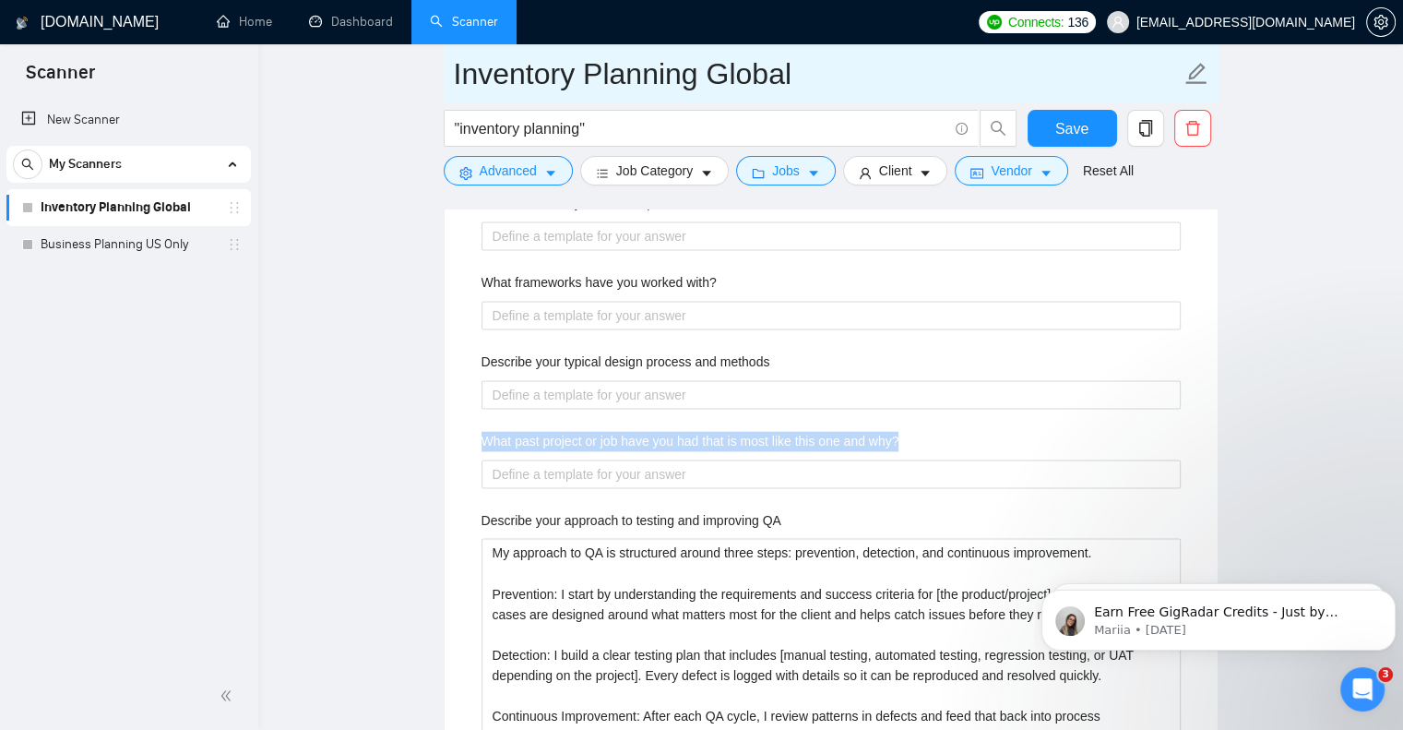
copy label "What past project or job have you had that is most like this one and why?"
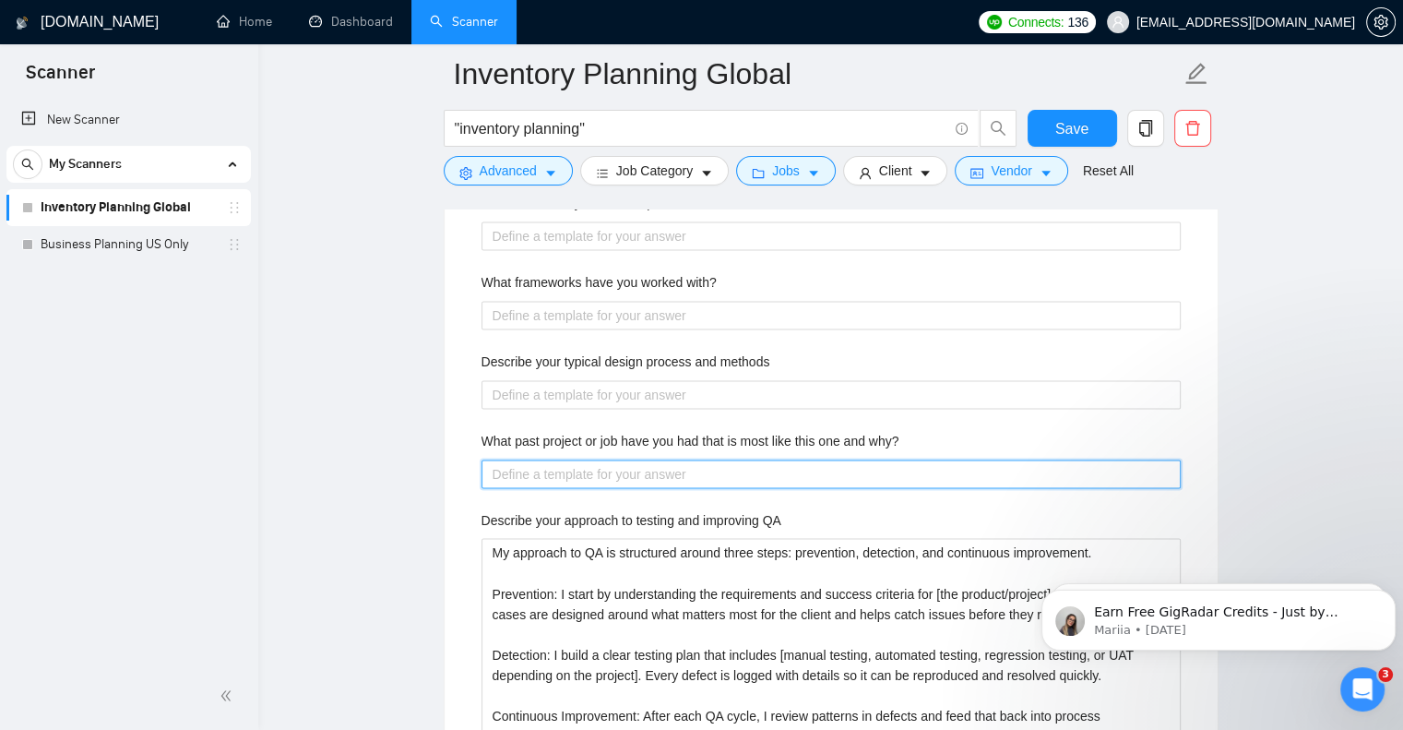
click at [589, 476] on why\? "What past project or job have you had that is most like this one and why?" at bounding box center [831, 474] width 699 height 30
paste why\? "A past project most similar to this was [project type, e.g., “helping a DTC ret…"
type why\? "A past project most similar to this was [project type, e.g., “helping a DTC ret…"
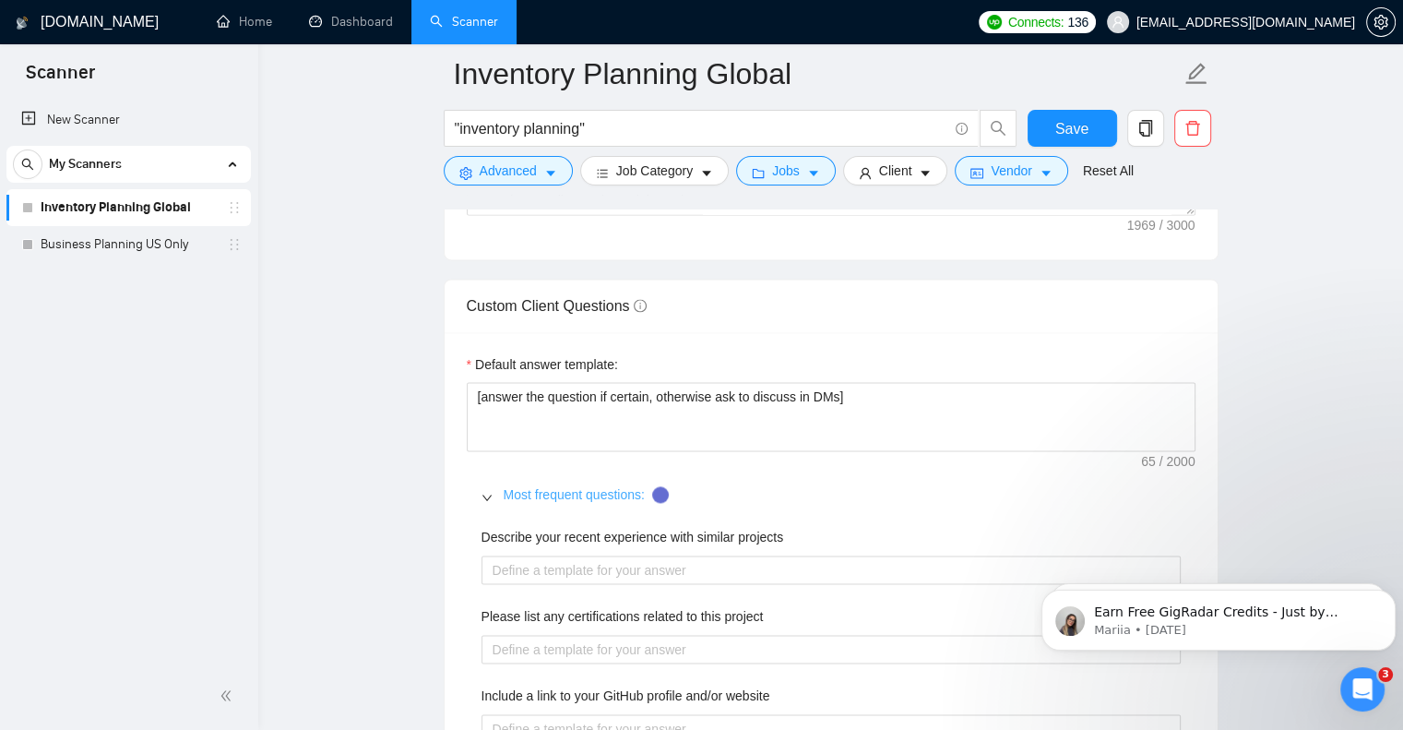
scroll to position [2459, 0]
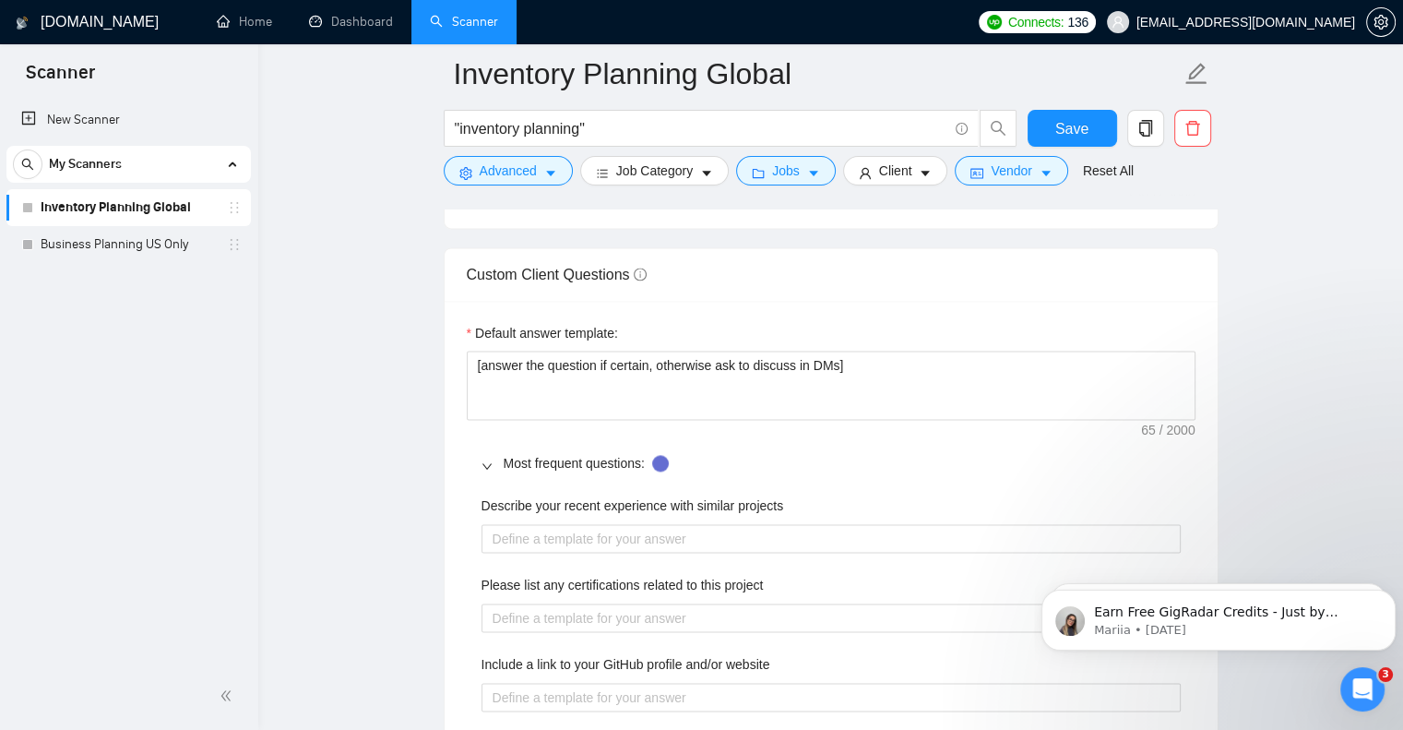
type why\? "A past project most similar to this was [project type, e.g., “helping a DTC ret…"
drag, startPoint x: 801, startPoint y: 500, endPoint x: 484, endPoint y: 490, distance: 316.6
copy label "Describe your recent experience with similar projects"
click at [523, 533] on projects "Describe your recent experience with similar projects" at bounding box center [831, 539] width 699 height 30
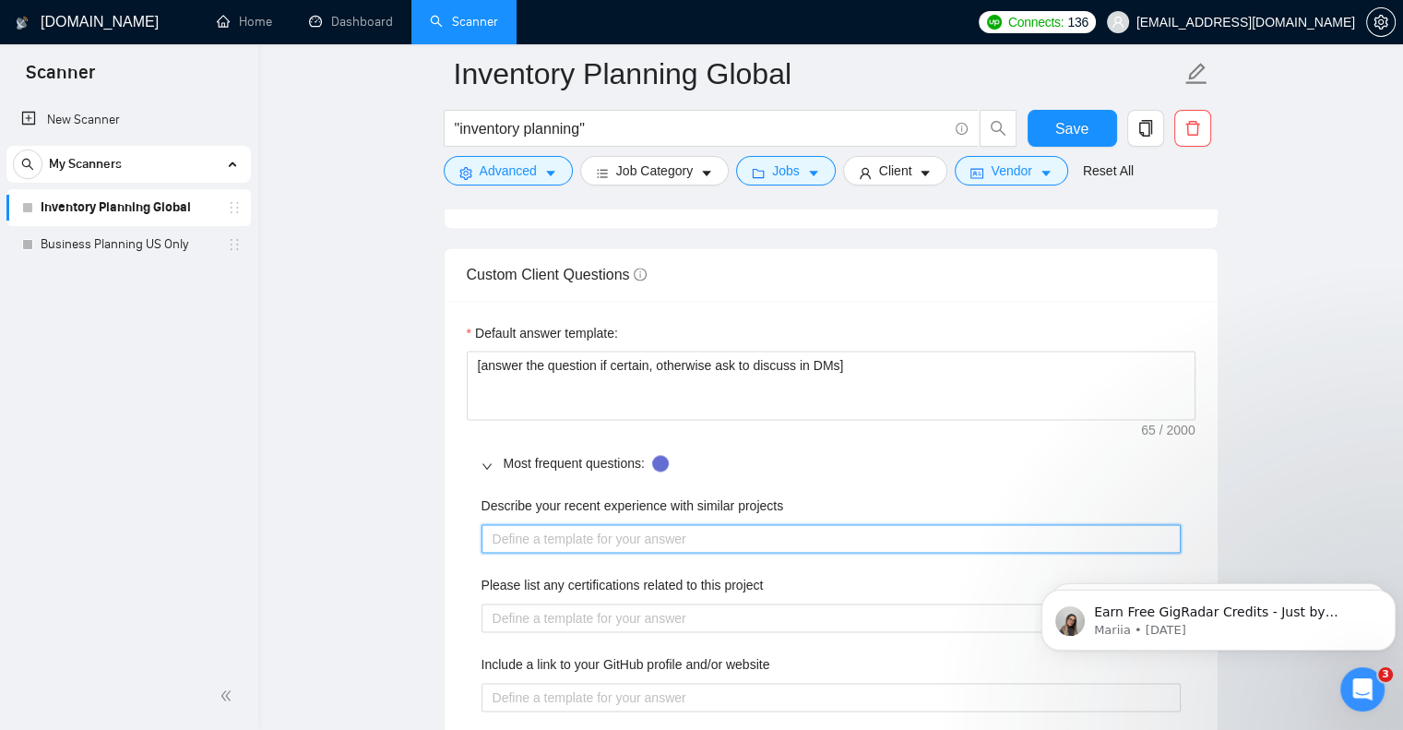
paste projects "Recently I worked with [type of business, e.g., “a consumer product brand”] on …"
type projects "Recently I worked with [type of business, e.g., “a consumer product brand”] on …"
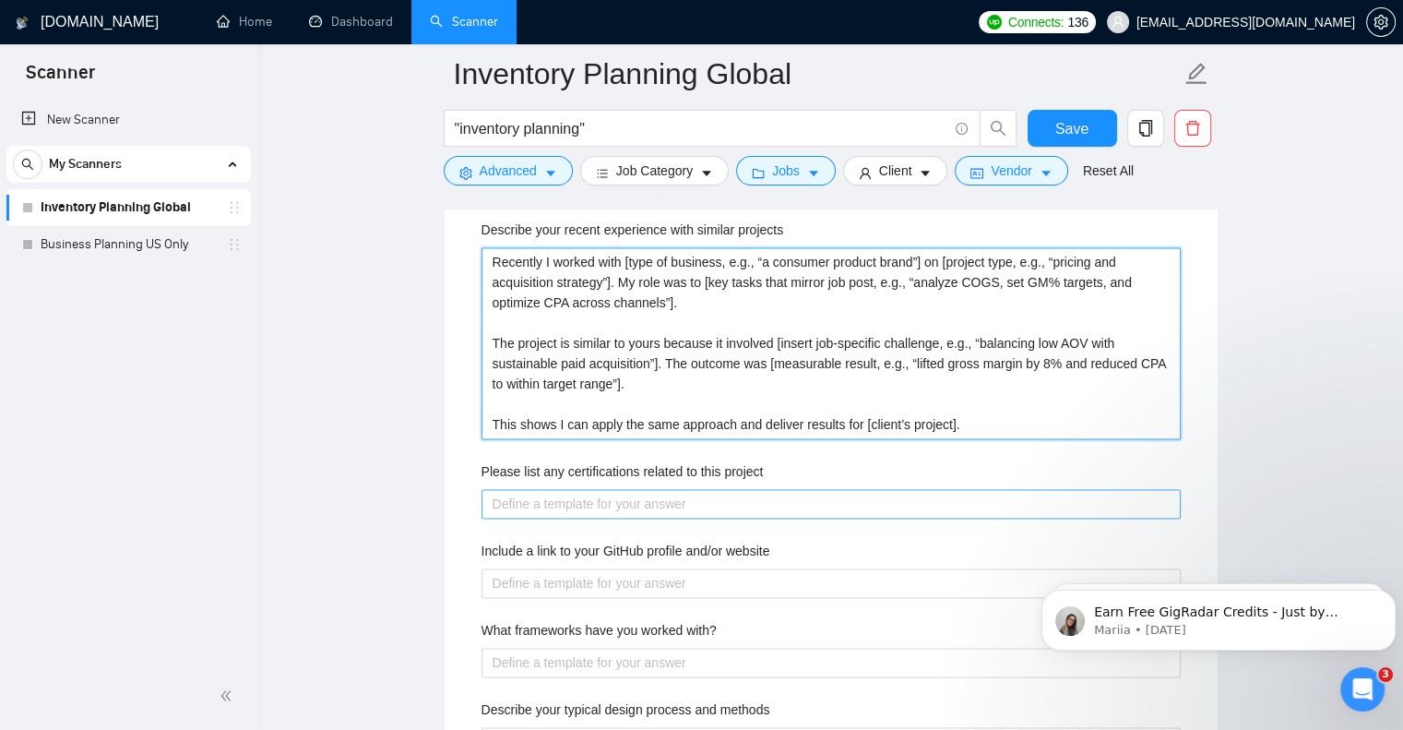
scroll to position [2736, 0]
type projects "Recently I worked with [type of business, e.g., “a consumer product brand”] on …"
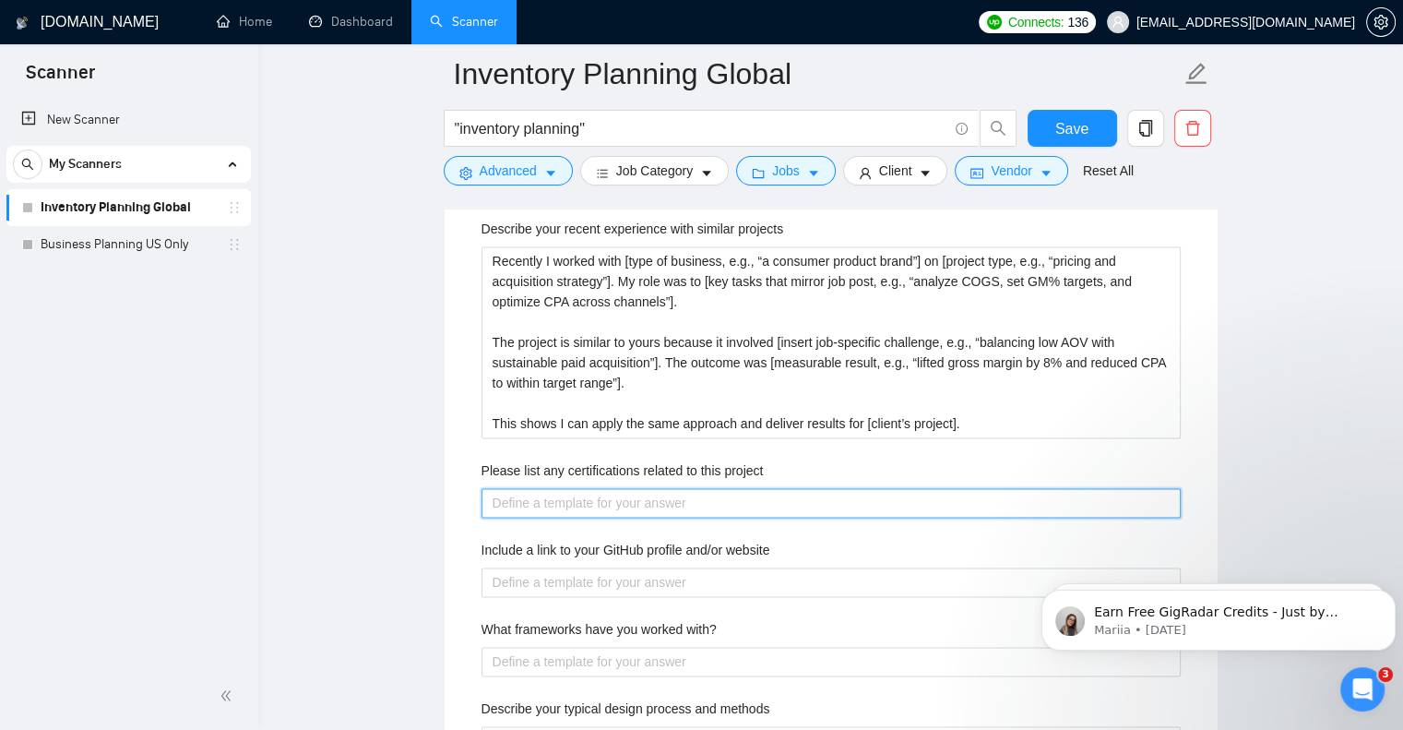
click at [548, 502] on project "Please list any certifications related to this project" at bounding box center [831, 503] width 699 height 30
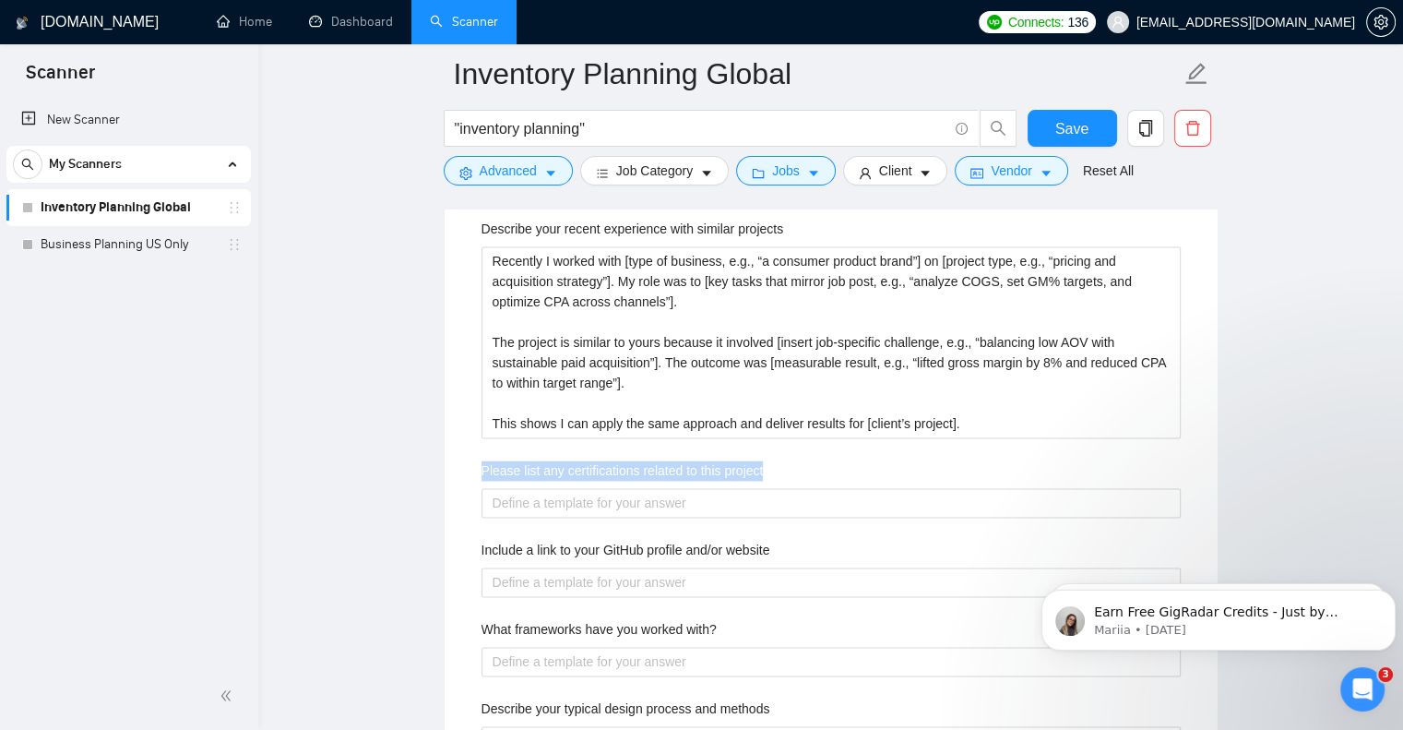
drag, startPoint x: 482, startPoint y: 461, endPoint x: 833, endPoint y: 460, distance: 351.5
click at [833, 460] on div "Please list any certifications related to this project" at bounding box center [831, 474] width 699 height 28
copy label "Please list any certifications related to this project"
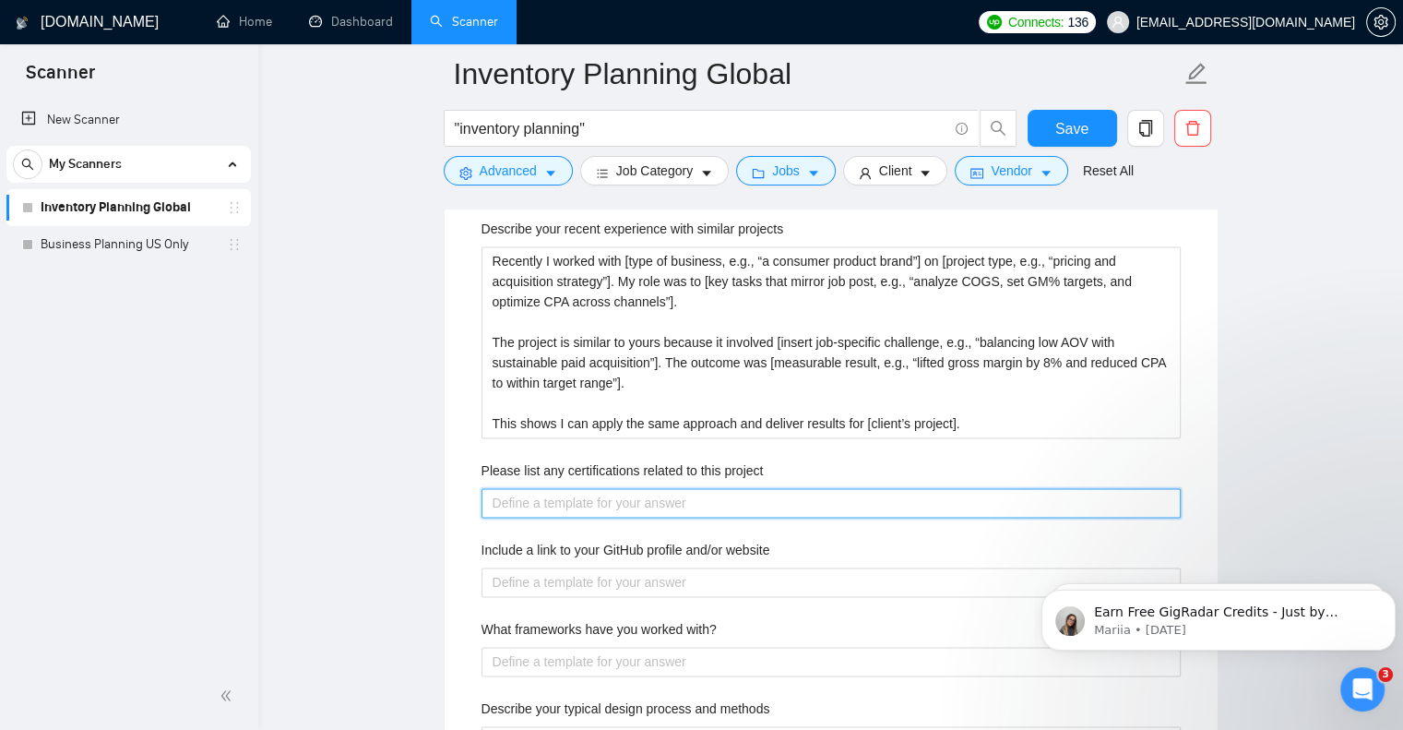
click at [562, 505] on project "Please list any certifications related to this project" at bounding box center [831, 503] width 699 height 30
paste project "I do not hold formal certifications related to [project type], but I bring [X y…"
type project "I do not hold formal certifications related to [project type], but I bring [X y…"
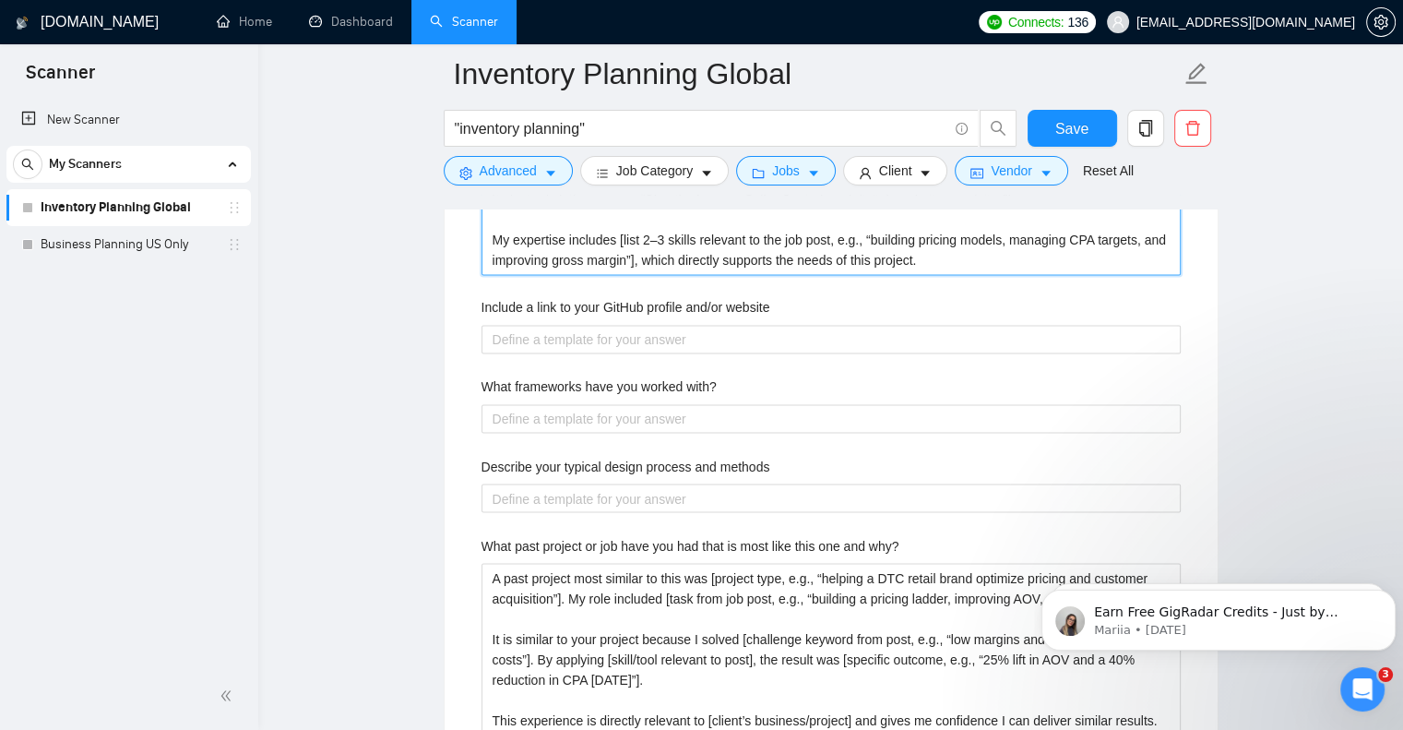
scroll to position [3105, 0]
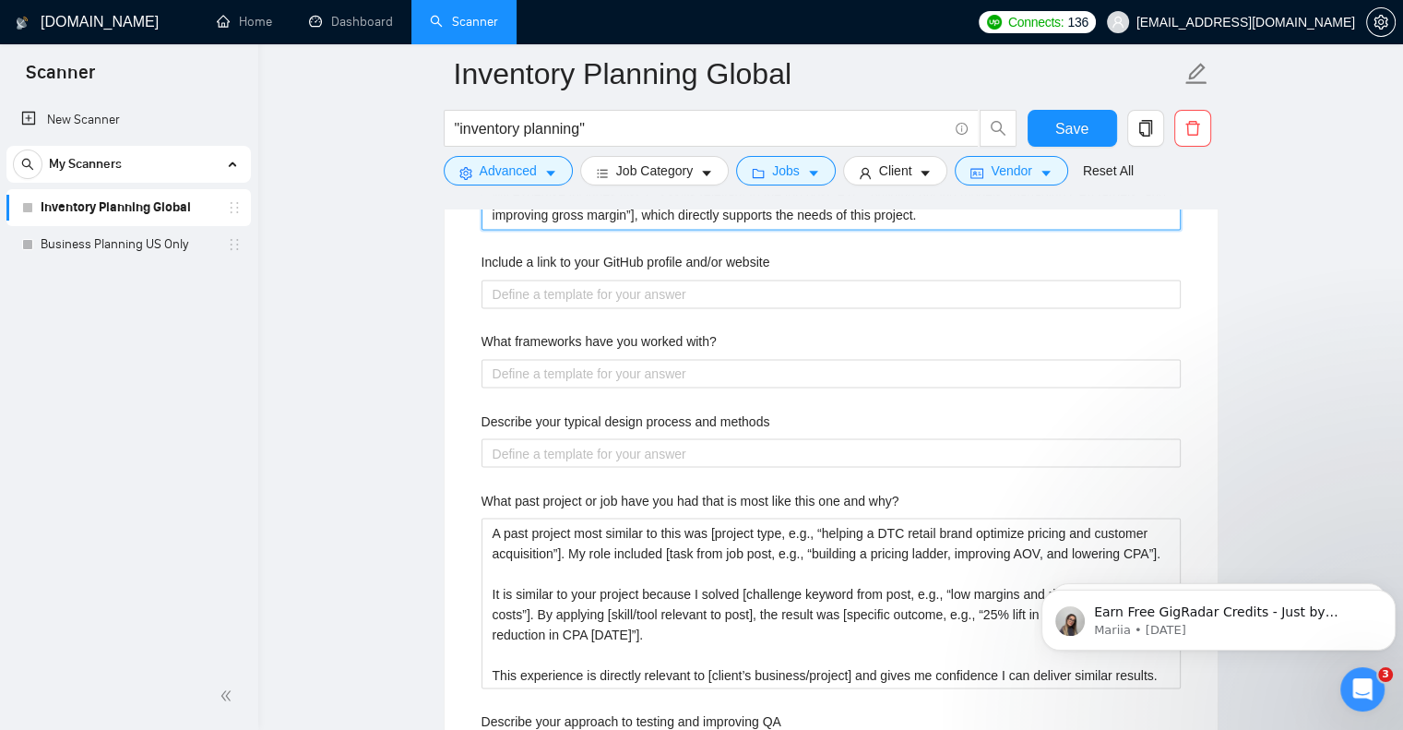
type project "I do not hold formal certifications related to [project type], but I bring [X y…"
click at [572, 258] on label "Include a link to your GitHub profile and/or website" at bounding box center [626, 262] width 289 height 20
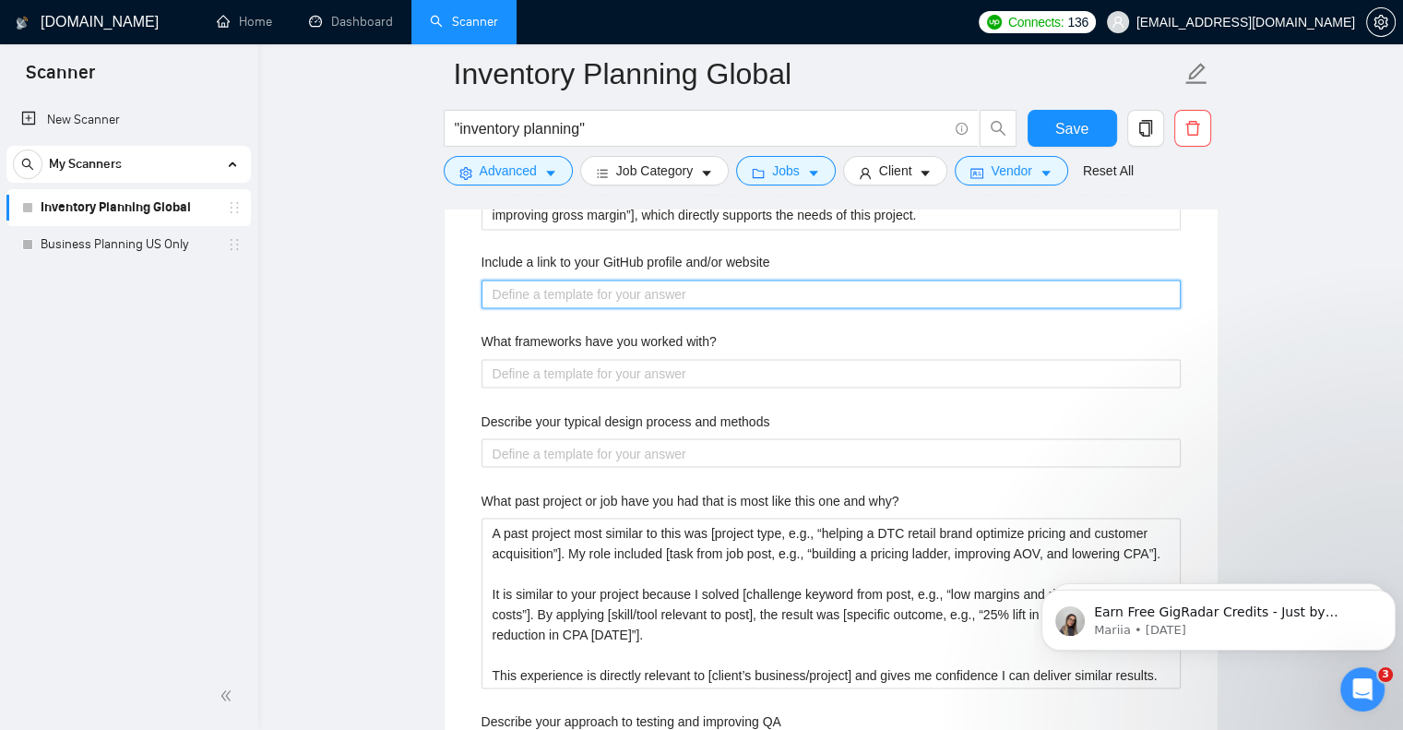
click at [572, 280] on website "Include a link to your GitHub profile and/or website" at bounding box center [831, 295] width 699 height 30
type website "w"
type website "ww"
type website "www"
type website "www."
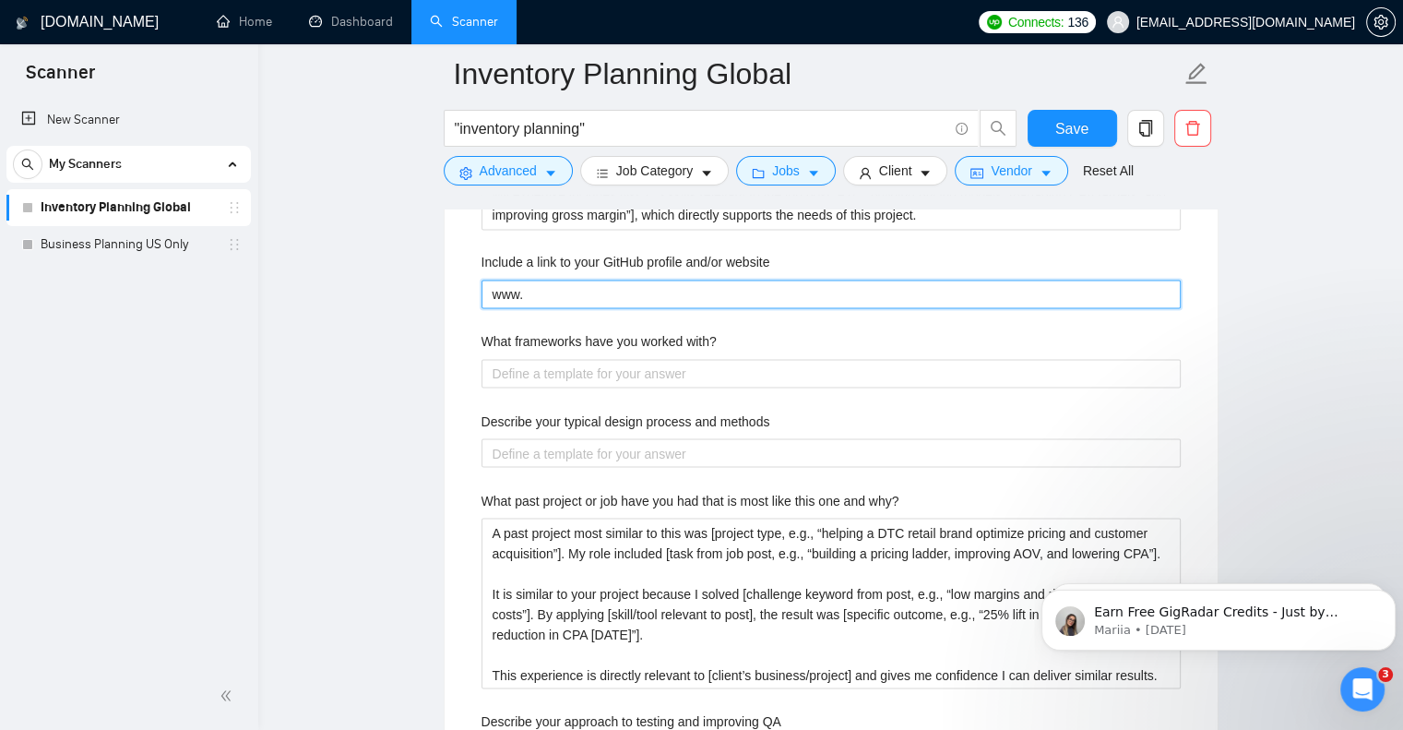
type website "www.p"
type website "[DOMAIN_NAME]"
type website "www.pla"
type website "www.plan"
type website "www.planp"
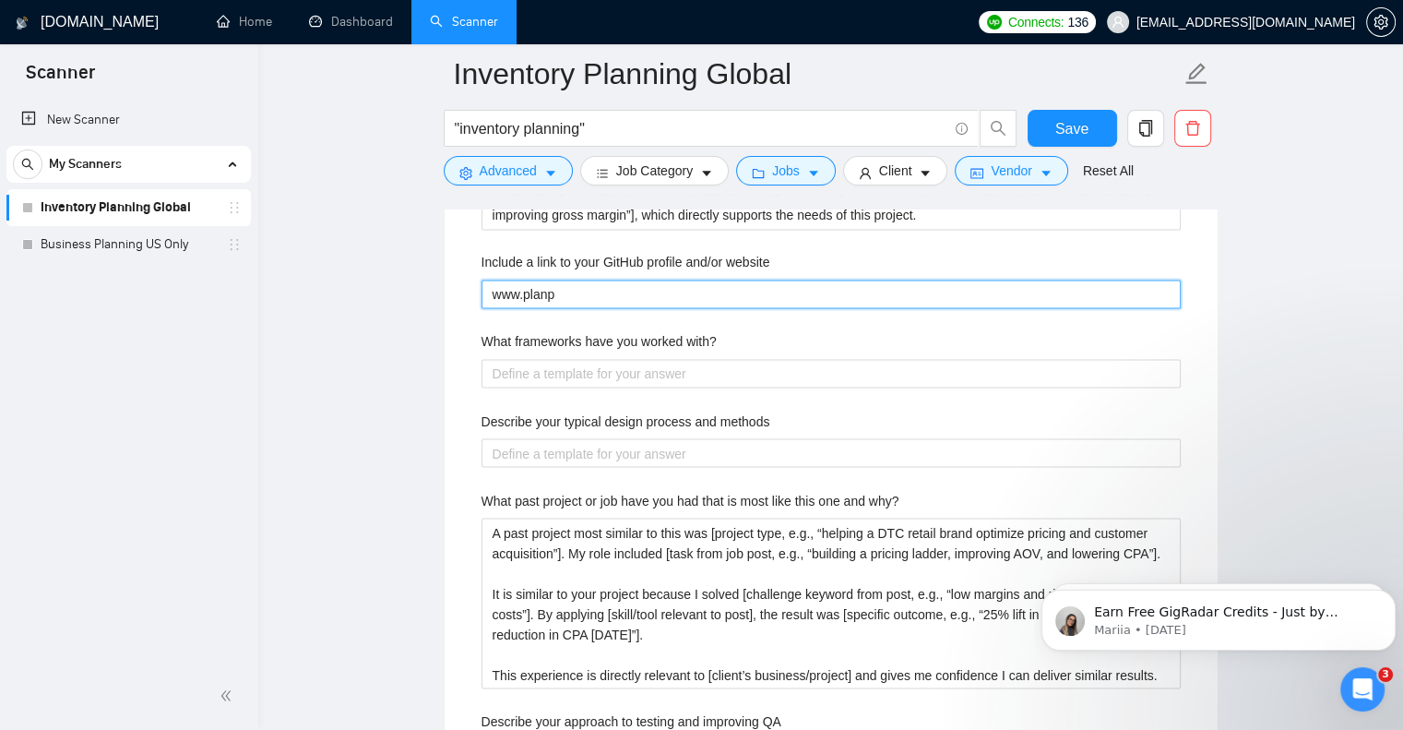
type website "www.planpi"
type website "www.planpiv"
type website "www.planpivo"
type website "www.planpivot"
type website "www.planpivotc"
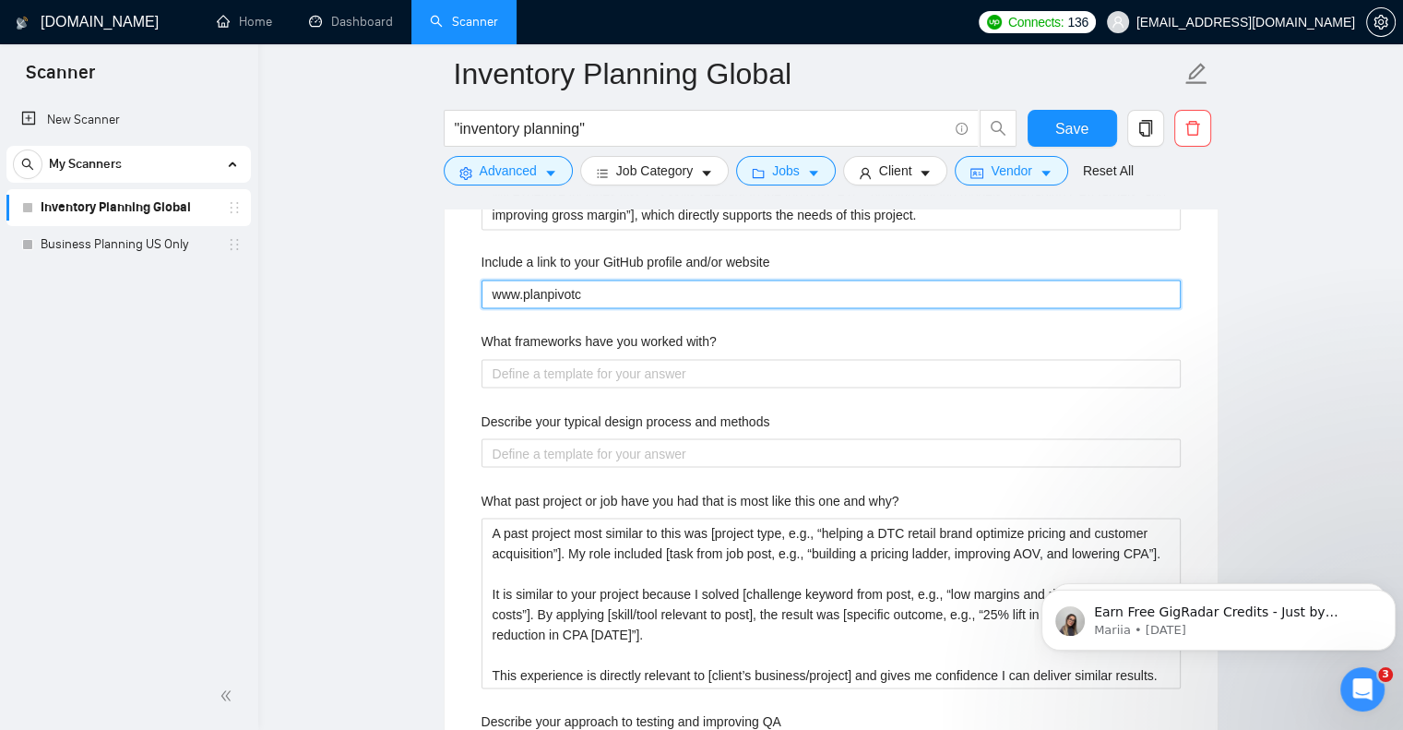
type website "www.planpivotco"
type website "www.planpivotcol"
type website "www.planpivotcoll"
type website "www.planpivotcolle"
type website "www.planpivotcollec"
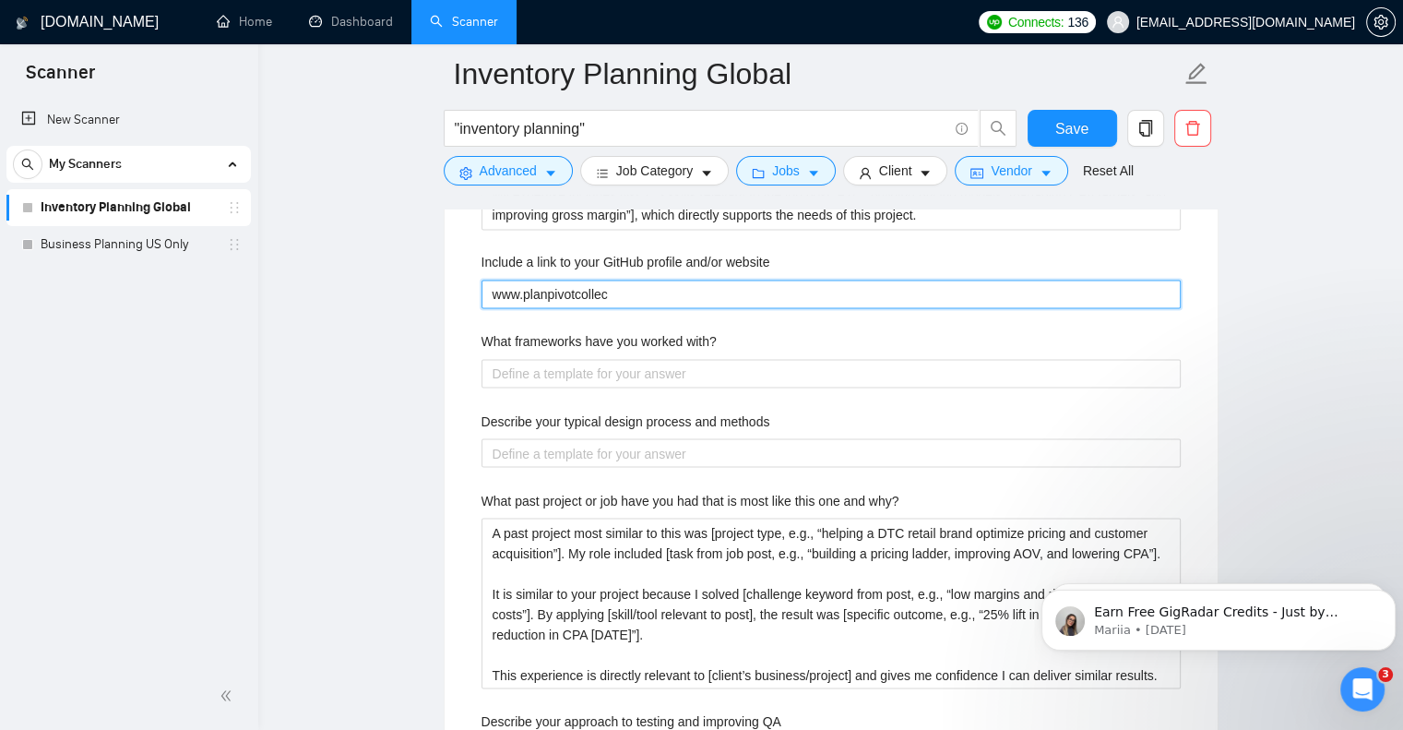
type website "www.planpivotcollect"
type website "www.planpivotcollecti"
type website "www.planpivotcollectiv"
type website "www.planpivotcollective"
type website "www.planpivotcollective."
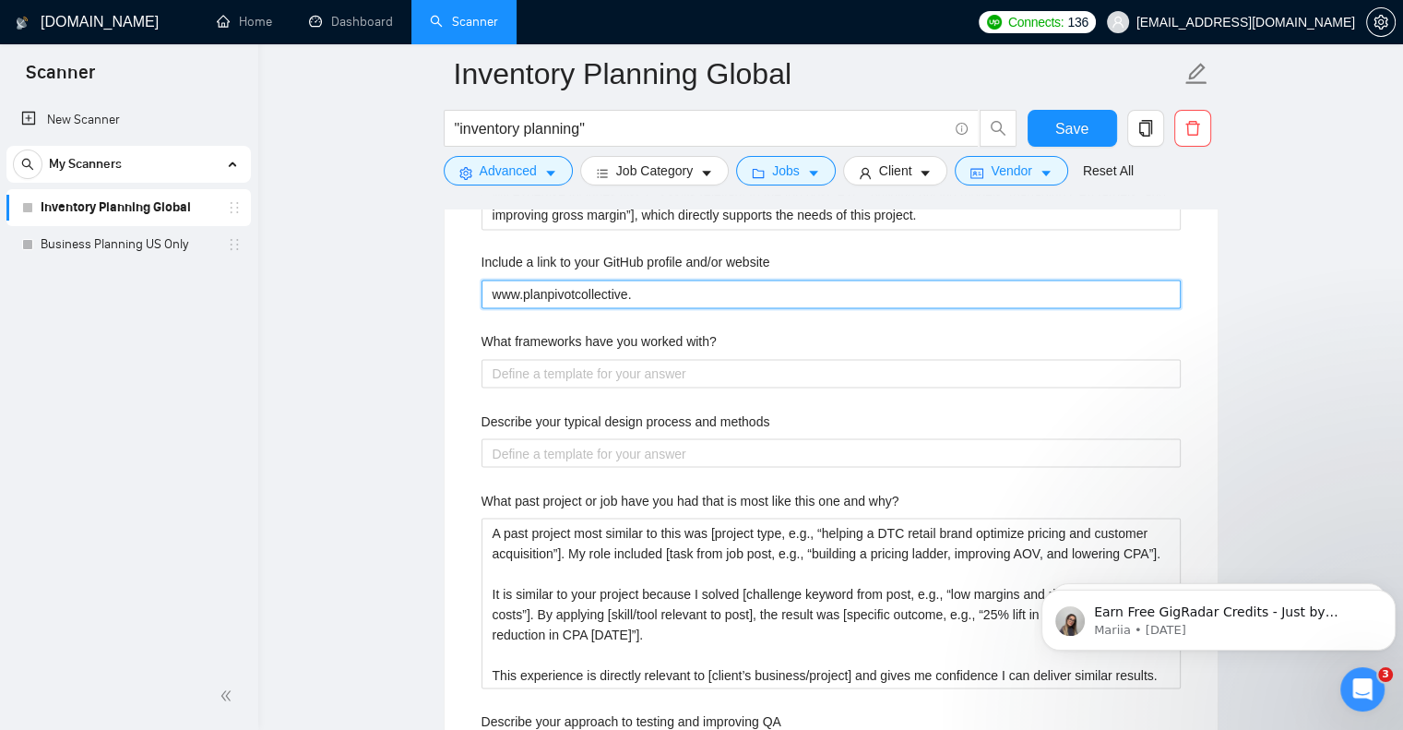
type website "www.planpivotcollective.c"
type website "[DOMAIN_NAME]"
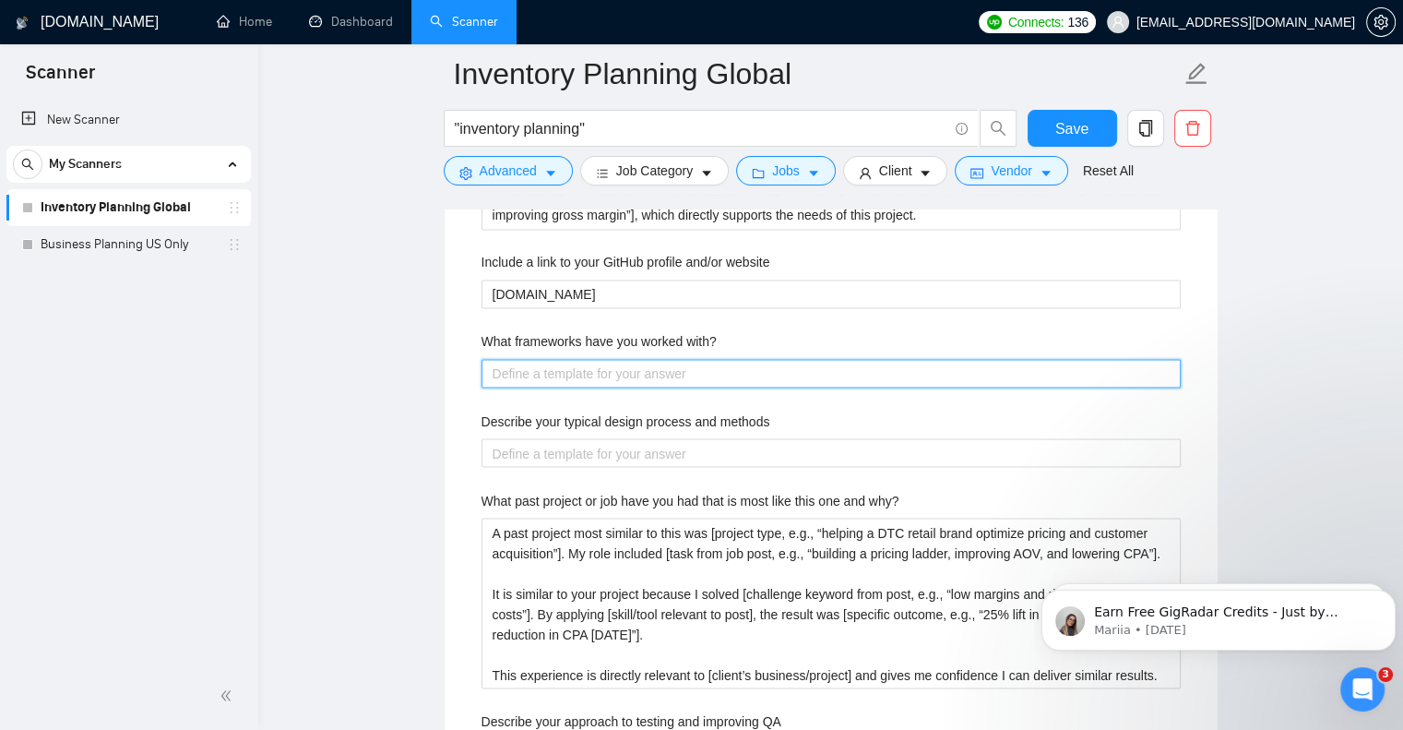
click at [748, 369] on with\? "What frameworks have you worked with?" at bounding box center [831, 374] width 699 height 30
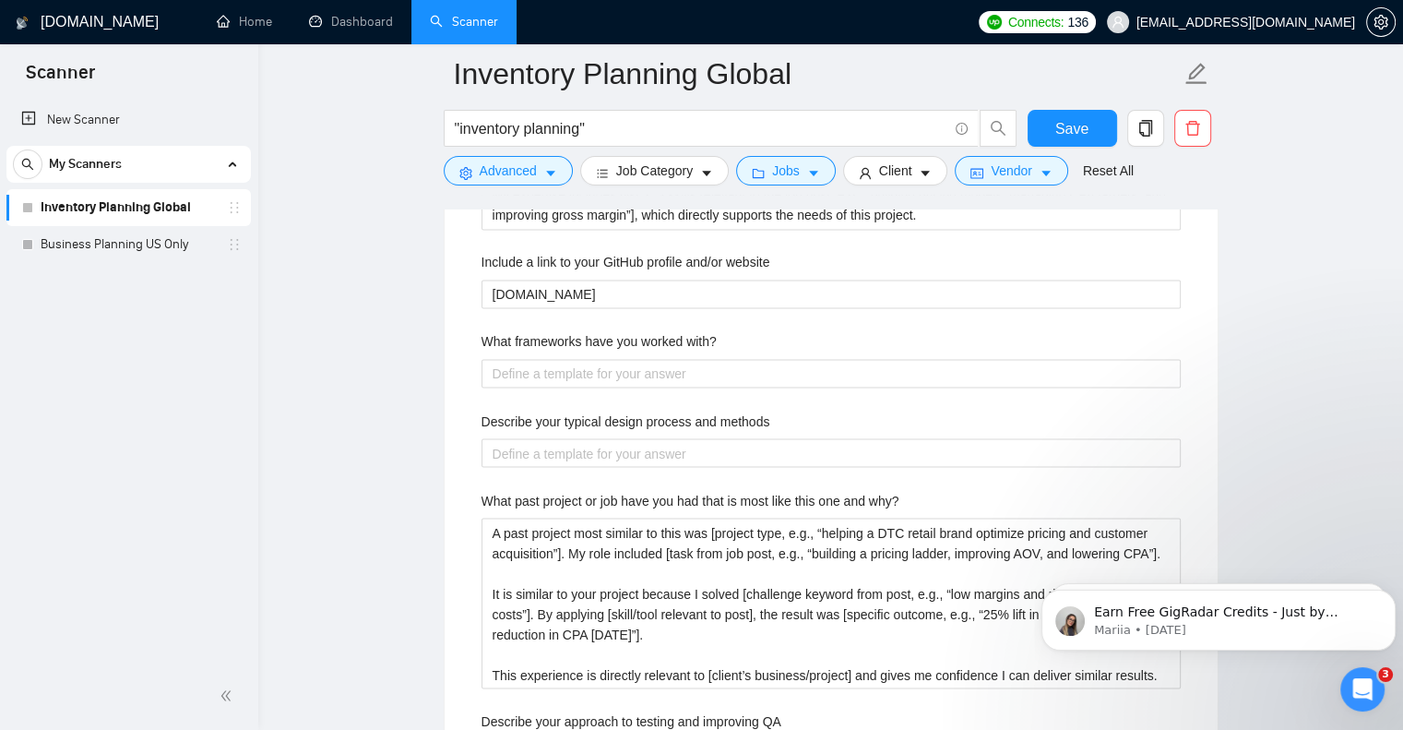
click at [483, 338] on label "What frameworks have you worked with?" at bounding box center [599, 341] width 235 height 20
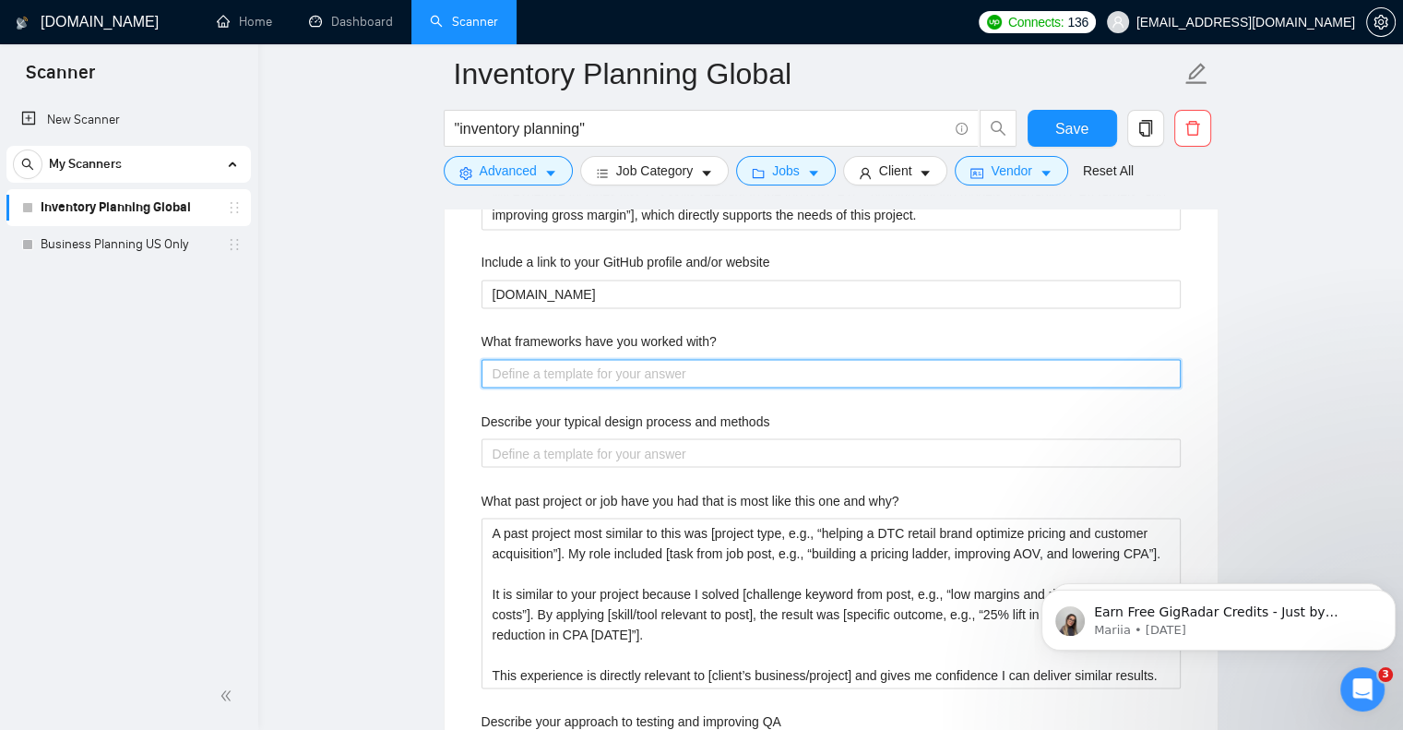
click at [483, 359] on with\? "What frameworks have you worked with?" at bounding box center [831, 374] width 699 height 30
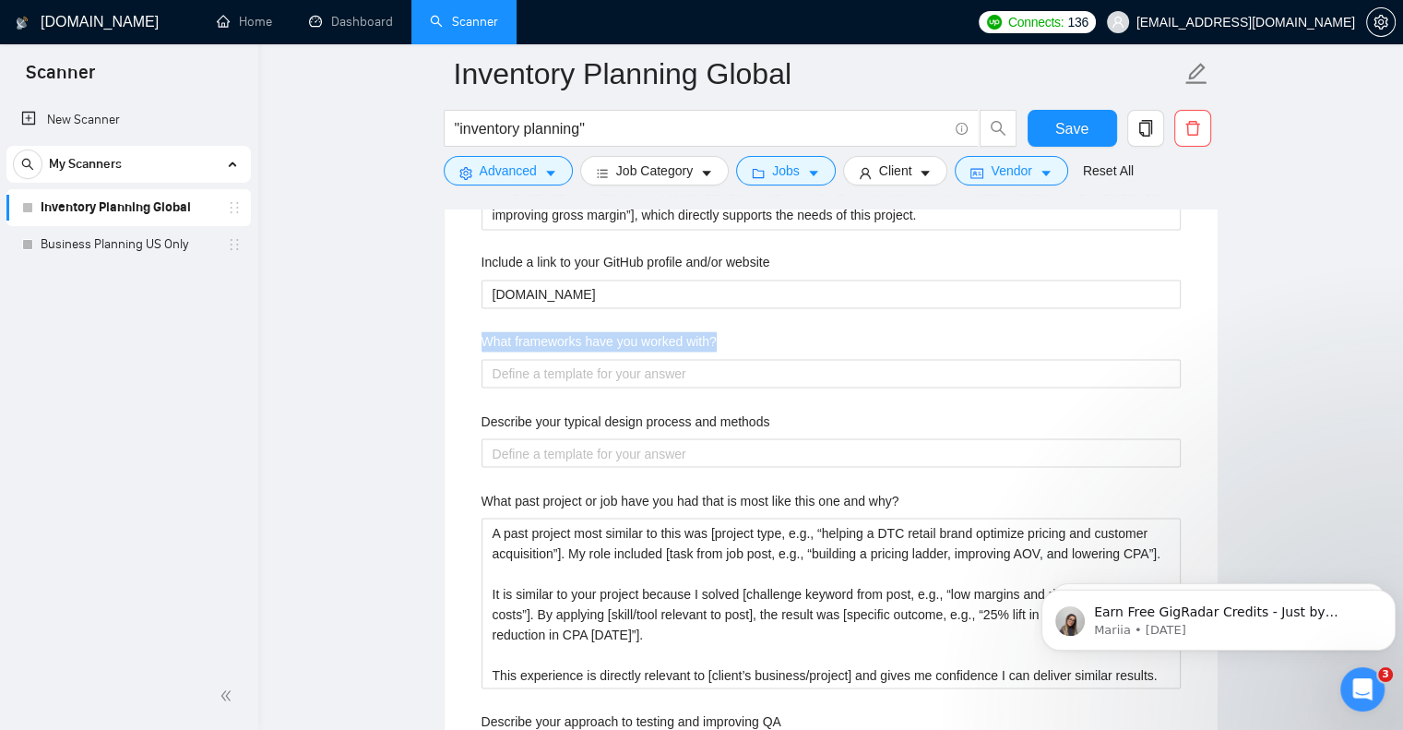
drag, startPoint x: 481, startPoint y: 332, endPoint x: 775, endPoint y: 345, distance: 294.6
click at [775, 345] on div "What frameworks have you worked with?" at bounding box center [831, 345] width 699 height 28
copy label "What frameworks have you worked with?"
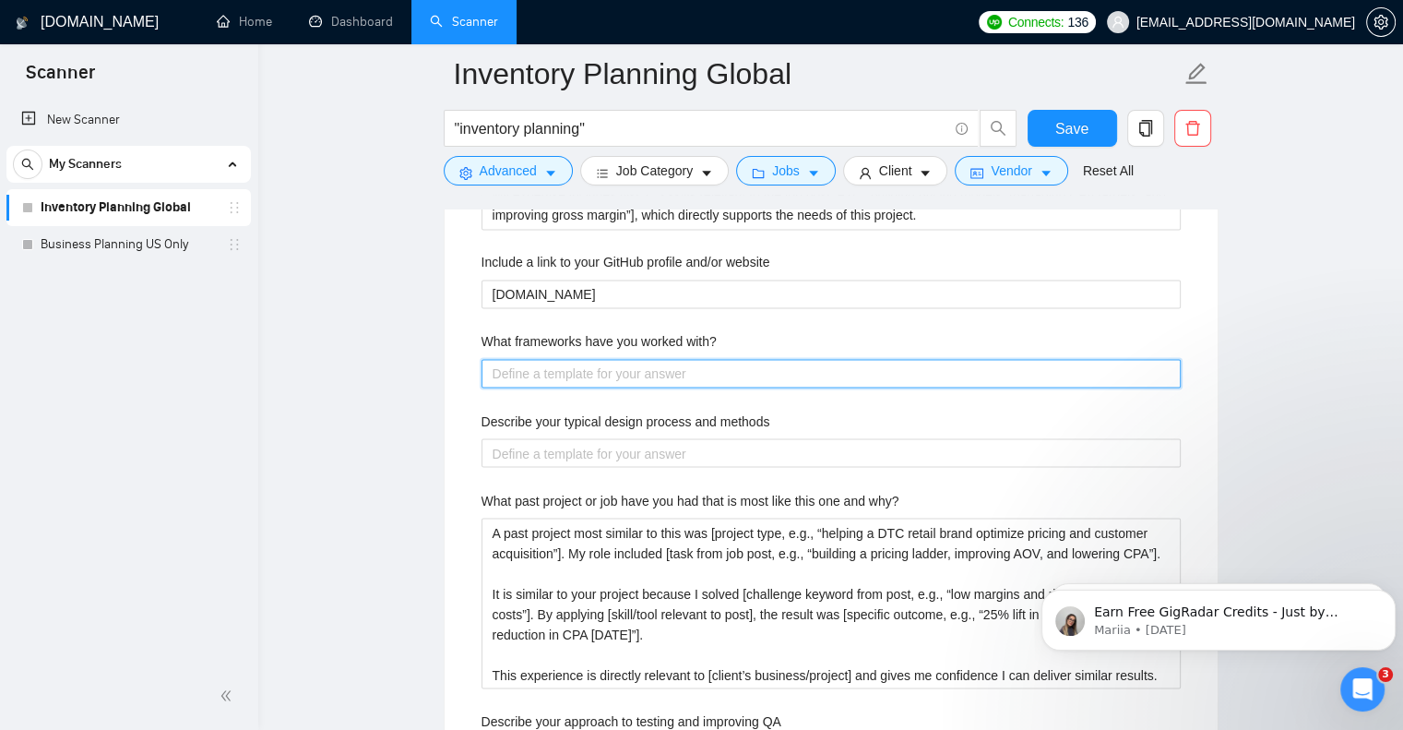
click at [572, 372] on with\? "What frameworks have you worked with?" at bounding box center [831, 374] width 699 height 30
paste with\? "I have worked with [business frameworks, e.g., “OKRs, SWOT, pricing ladders, an…"
type with\? "I have worked with [business frameworks, e.g., “OKRs, SWOT, pricing ladders, an…"
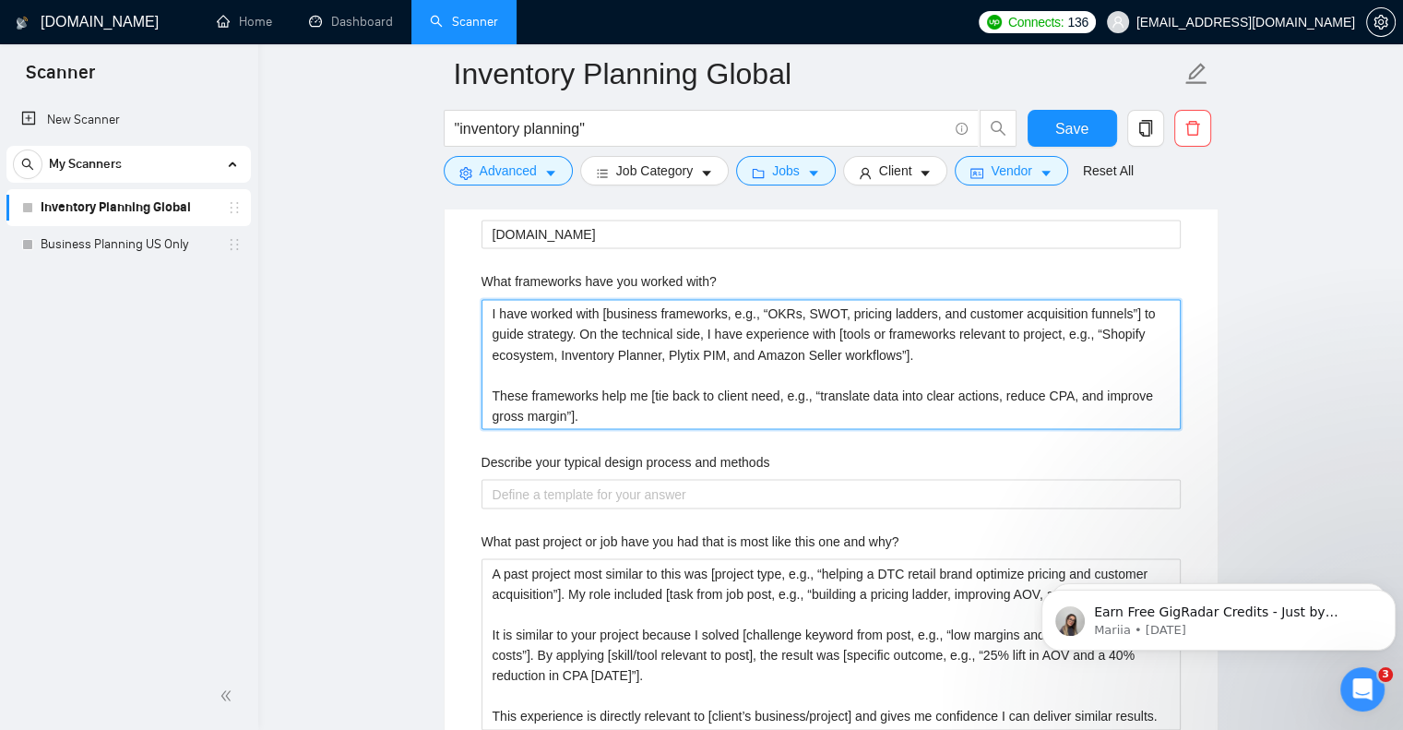
scroll to position [3197, 0]
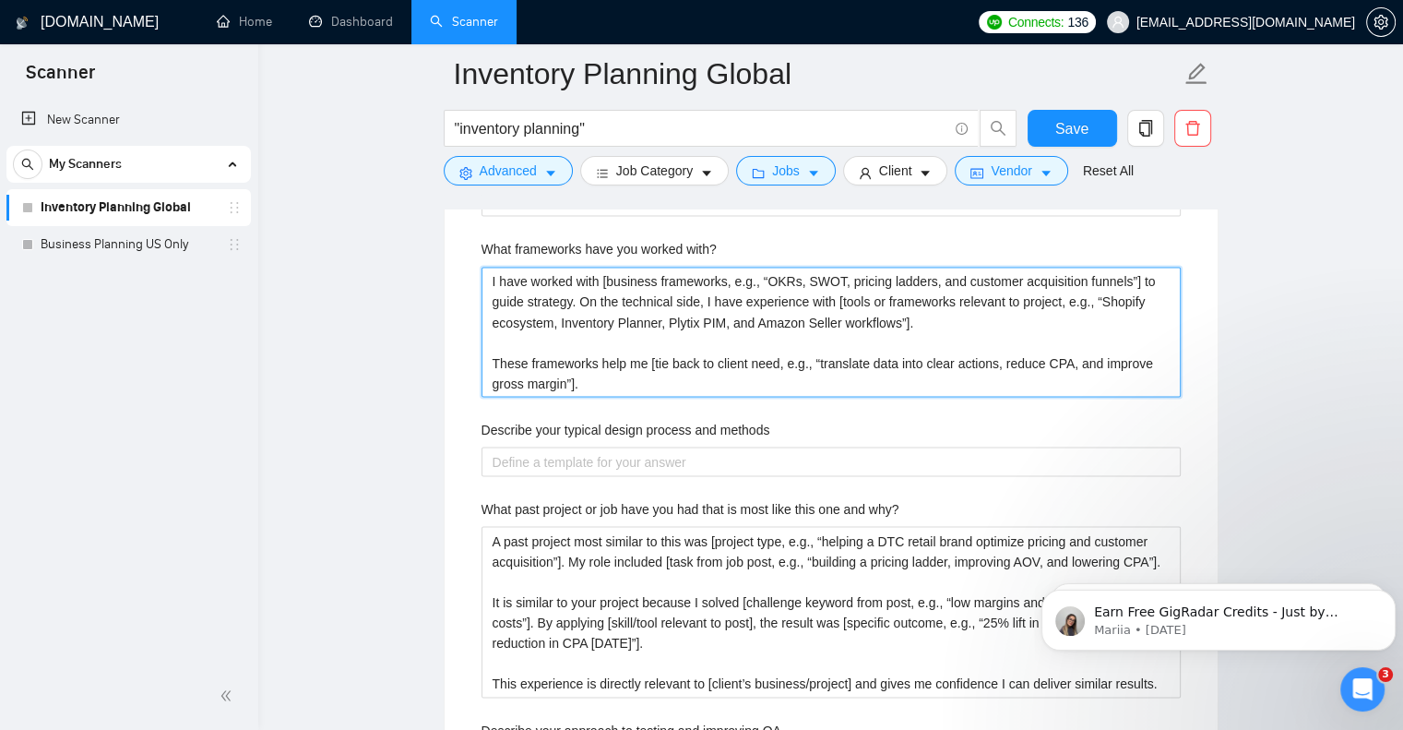
type with\? "I have worked with [business frameworks, e.g., “OKRs, SWOT, pricing ladders, an…"
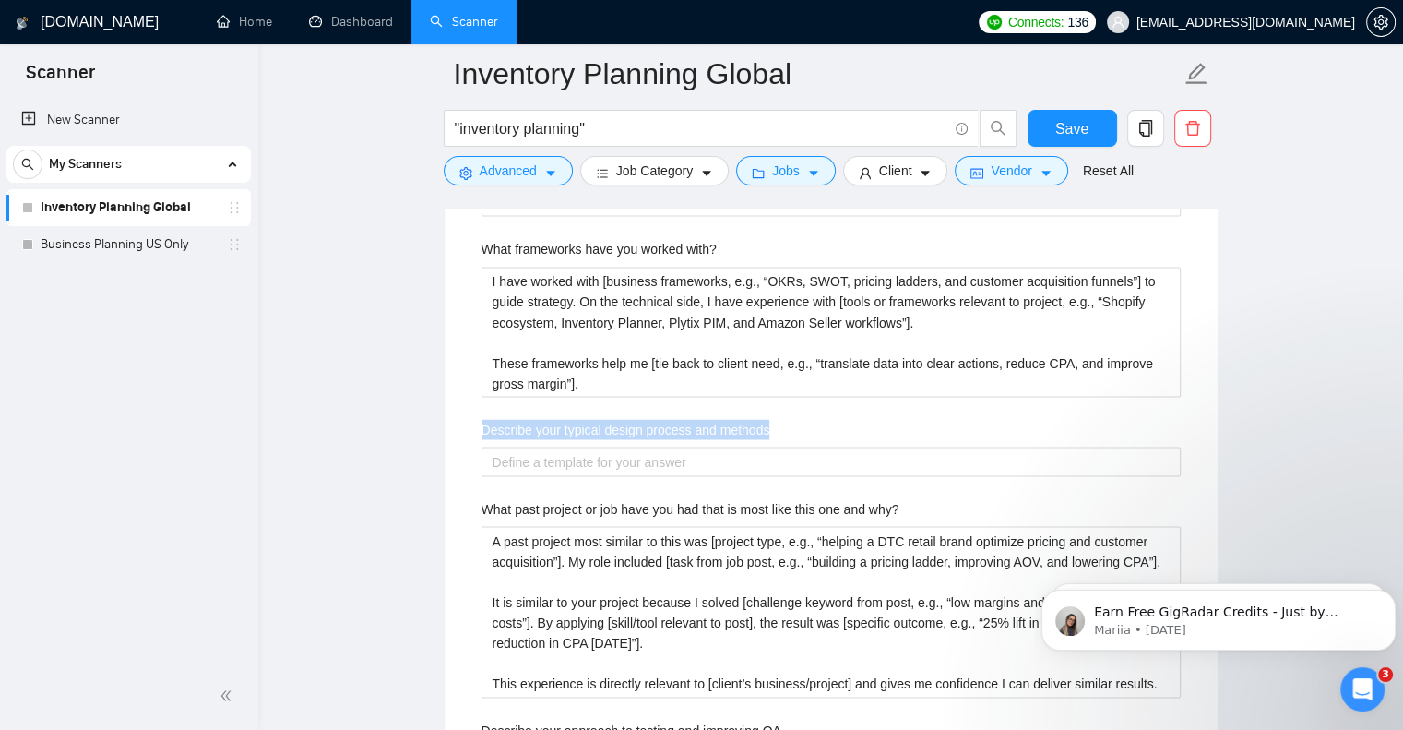
drag, startPoint x: 775, startPoint y: 427, endPoint x: 480, endPoint y: 420, distance: 295.3
click at [482, 420] on div "Describe your typical design process and methods" at bounding box center [831, 433] width 699 height 28
copy label "Describe your typical design process and methods"
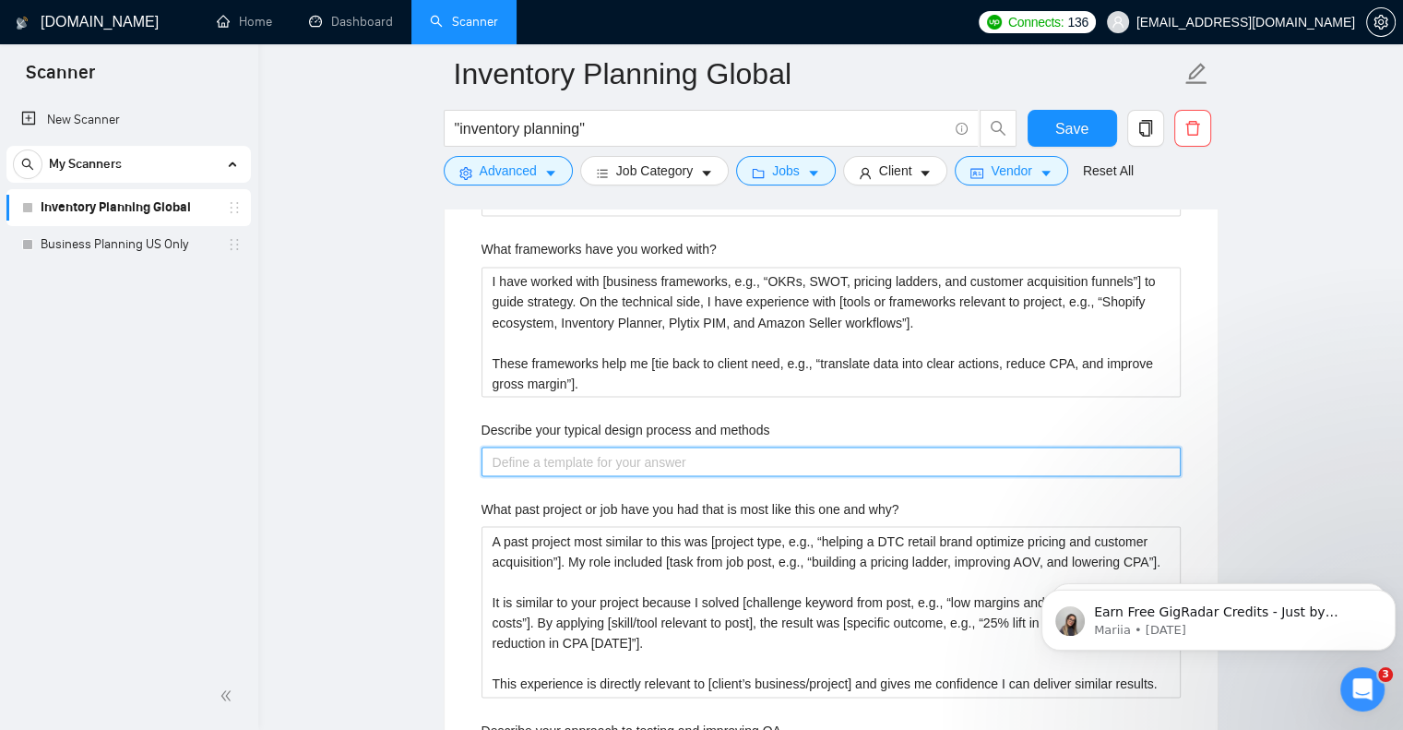
click at [557, 460] on methods "Describe your typical design process and methods" at bounding box center [831, 462] width 699 height 30
paste methods "My design process starts with [discovery and requirements gathering], where I a…"
type methods "My design process starts with [discovery and requirements gathering], where I a…"
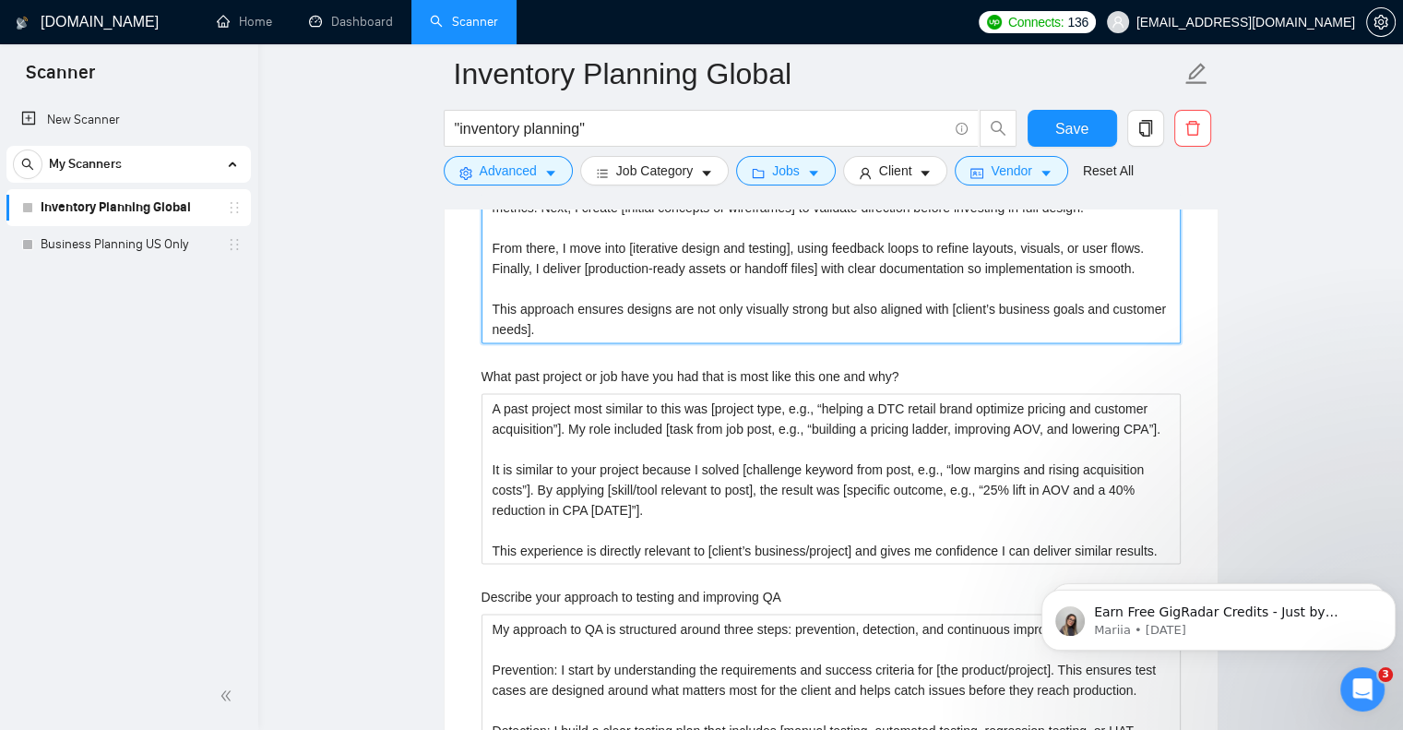
scroll to position [3474, 0]
type methods "My design process starts with [discovery and requirements gathering], where I a…"
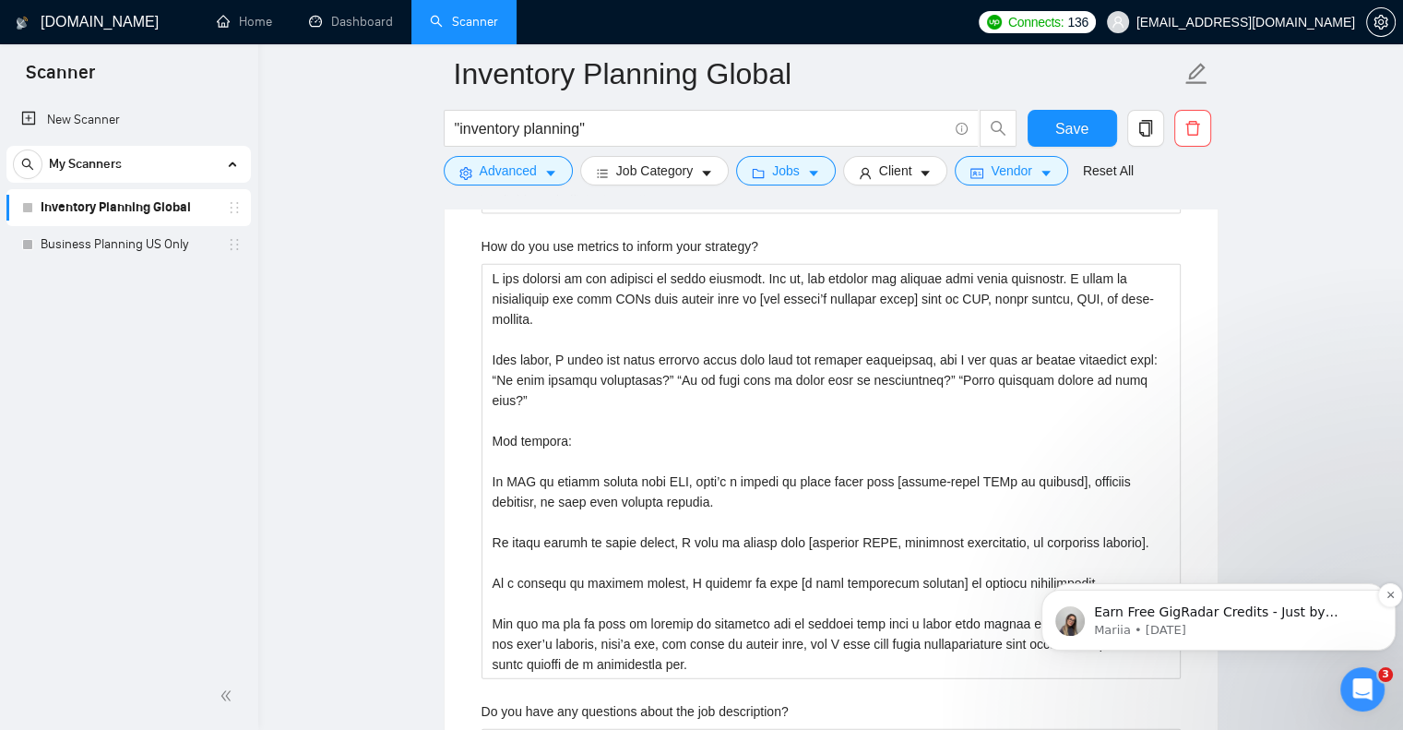
scroll to position [4277, 0]
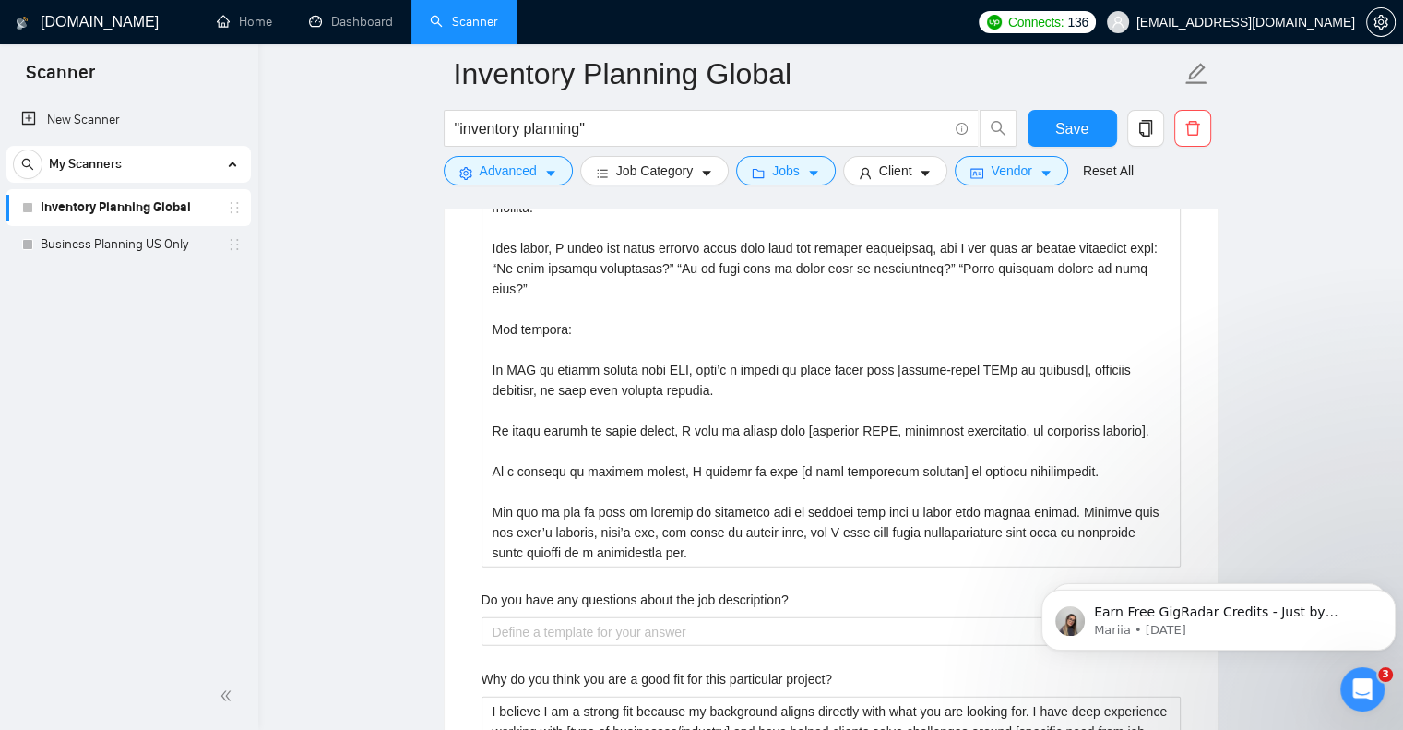
drag, startPoint x: 494, startPoint y: 402, endPoint x: 1042, endPoint y: 22, distance: 667.0
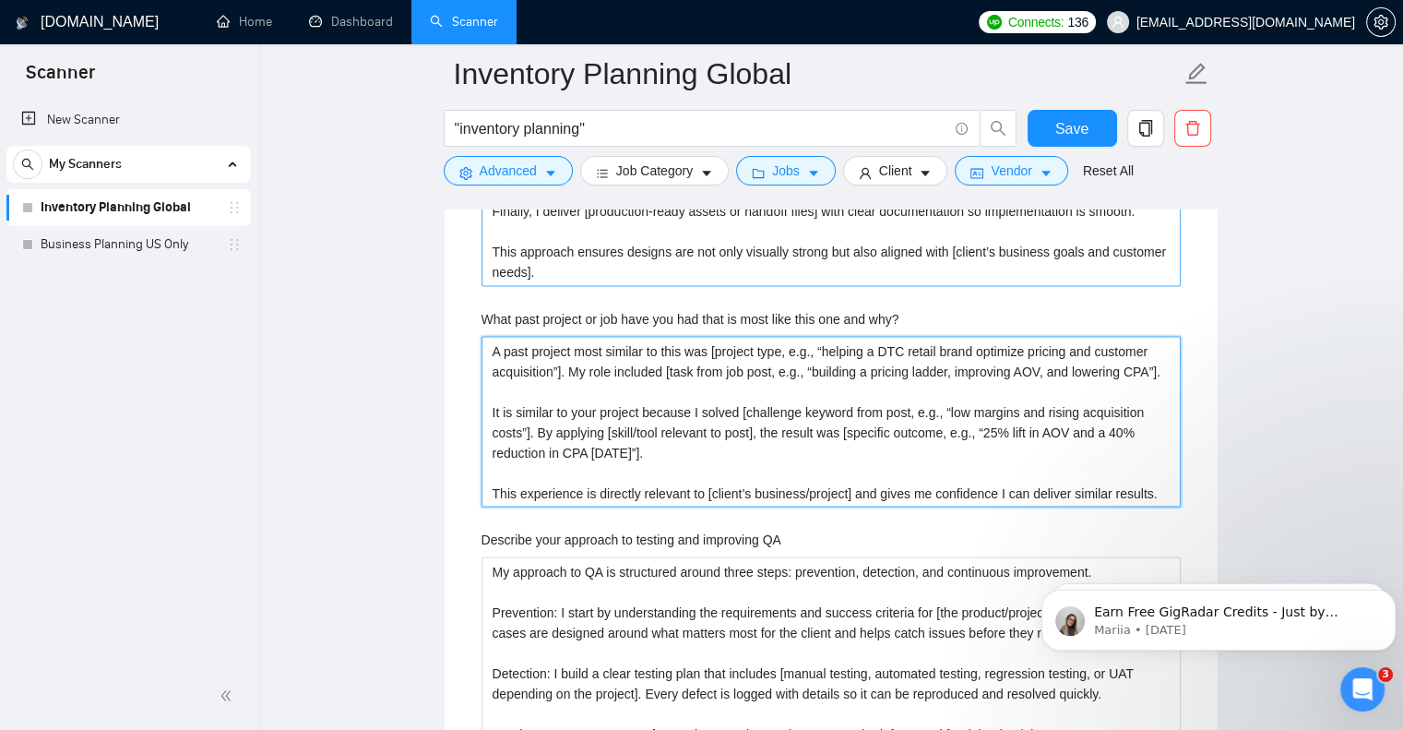
scroll to position [3538, 0]
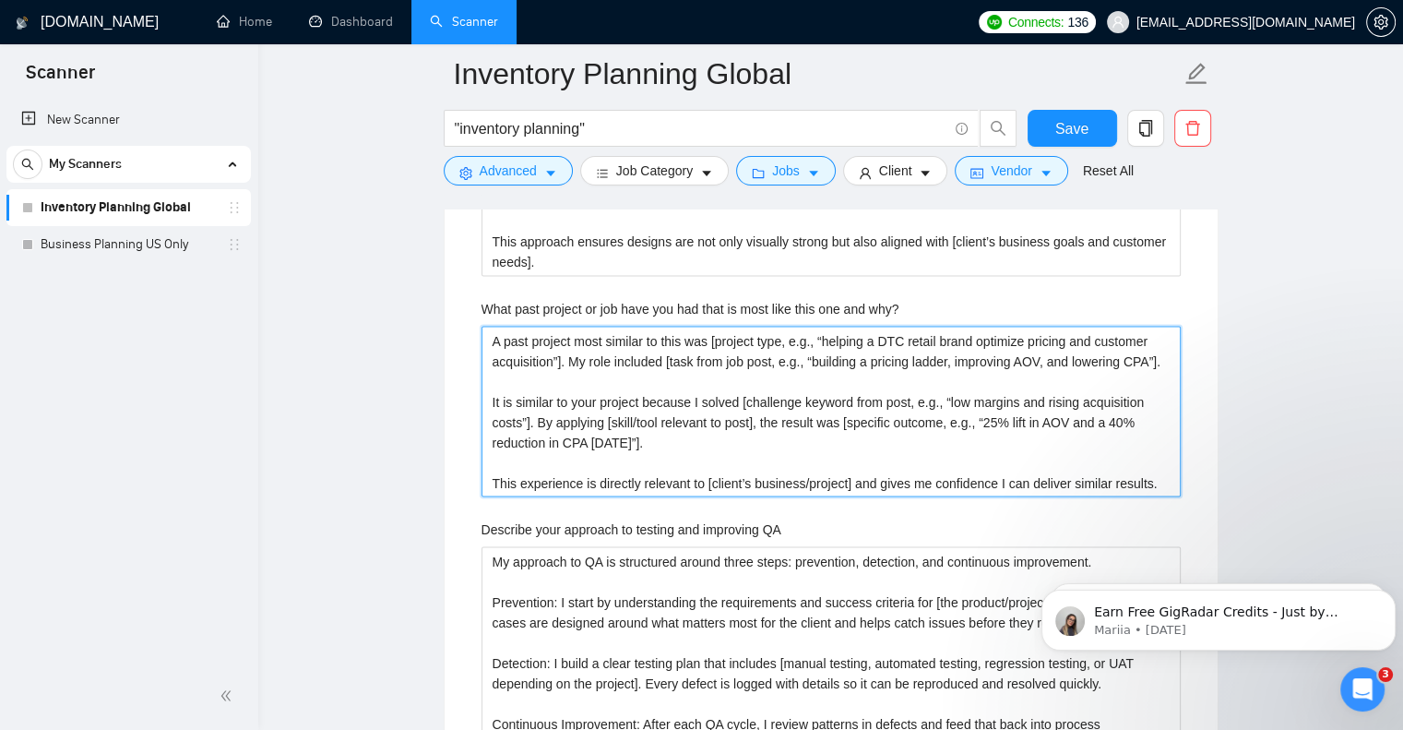
click at [683, 381] on why\? "A past project most similar to this was [project type, e.g., “helping a DTC ret…" at bounding box center [831, 413] width 699 height 172
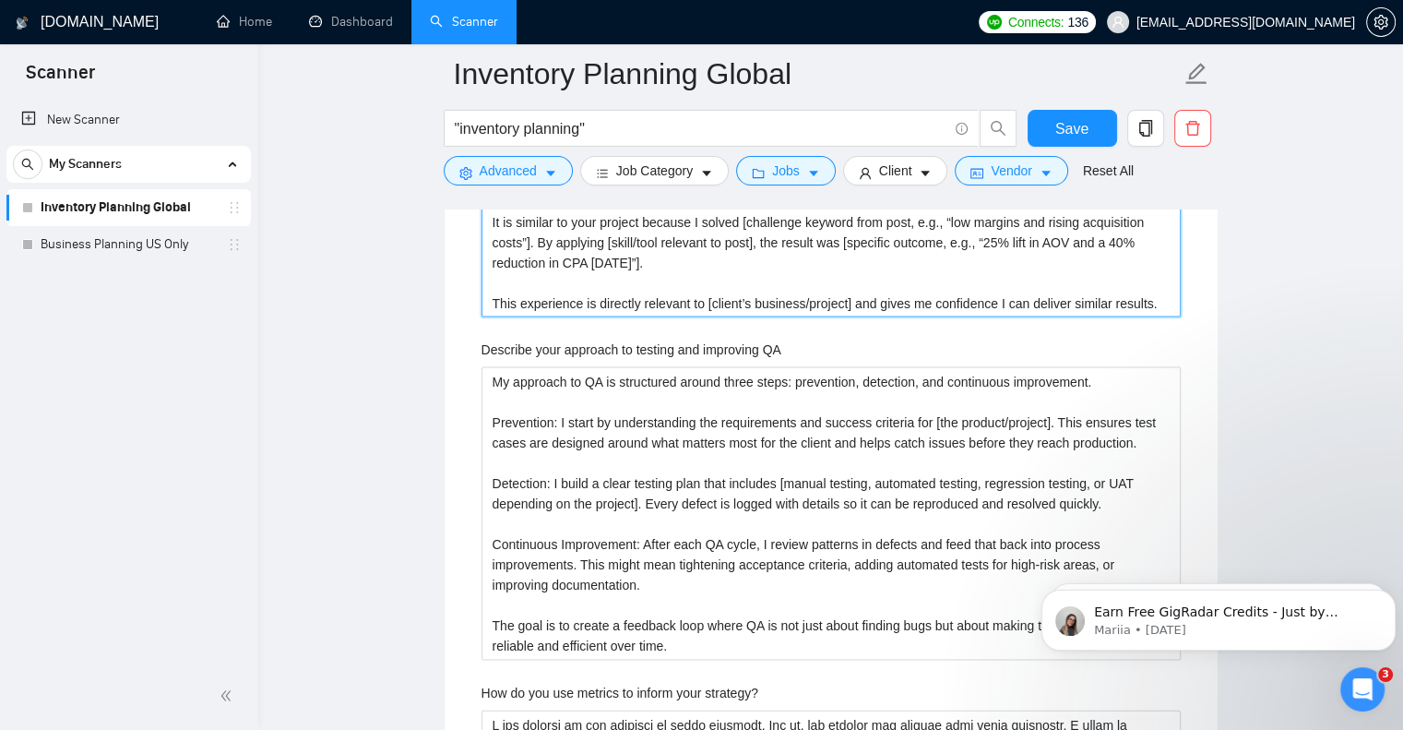
scroll to position [3723, 0]
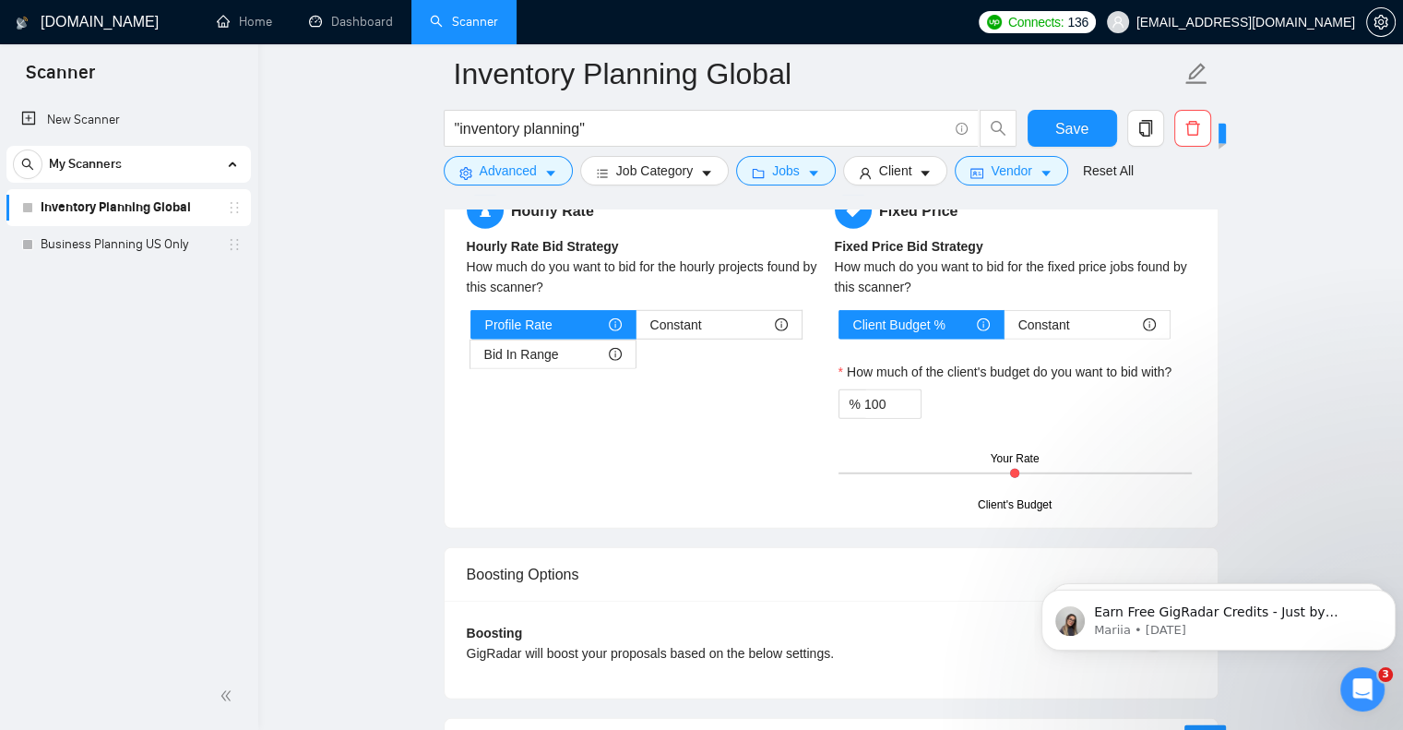
drag, startPoint x: 492, startPoint y: 375, endPoint x: 1033, endPoint y: 21, distance: 646.7
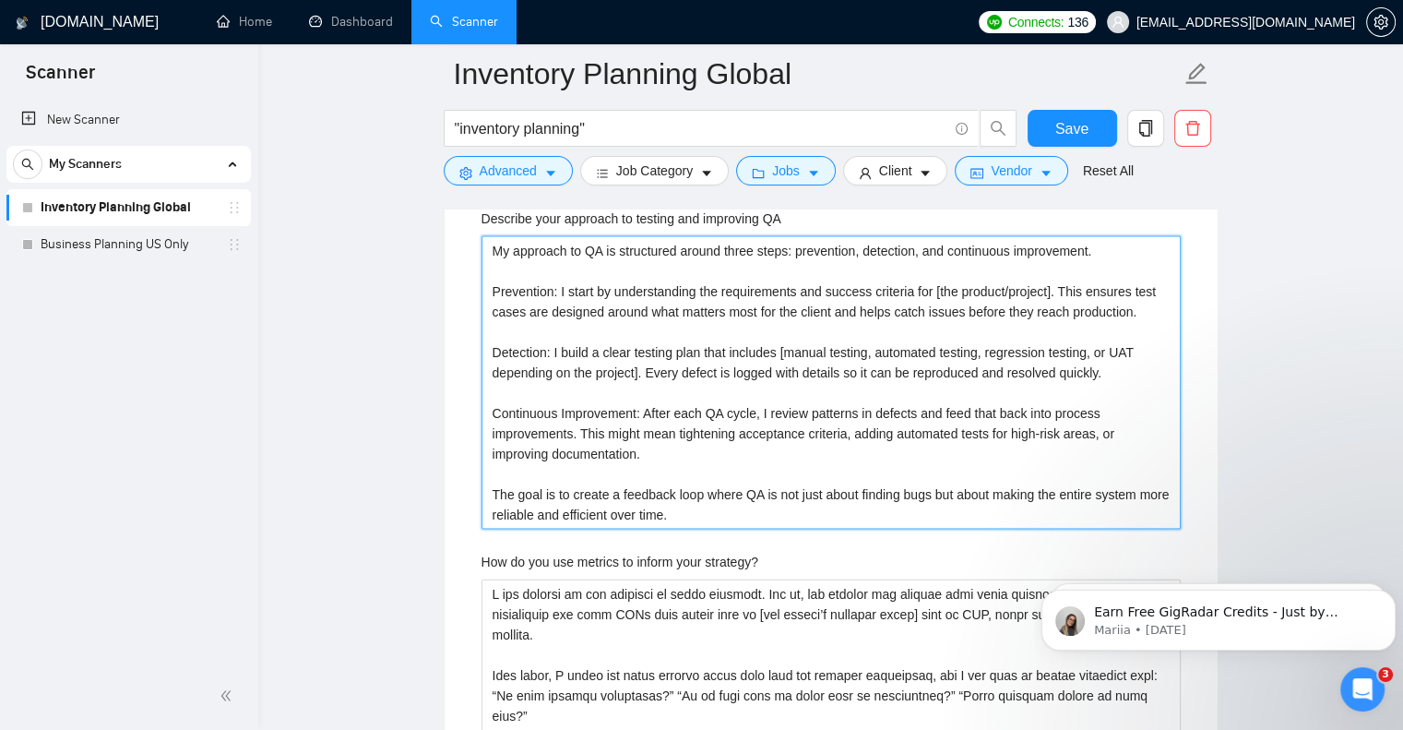
scroll to position [3851, 0]
click at [736, 388] on QA "My approach to QA is structured around three steps: prevention, detection, and …" at bounding box center [831, 380] width 699 height 293
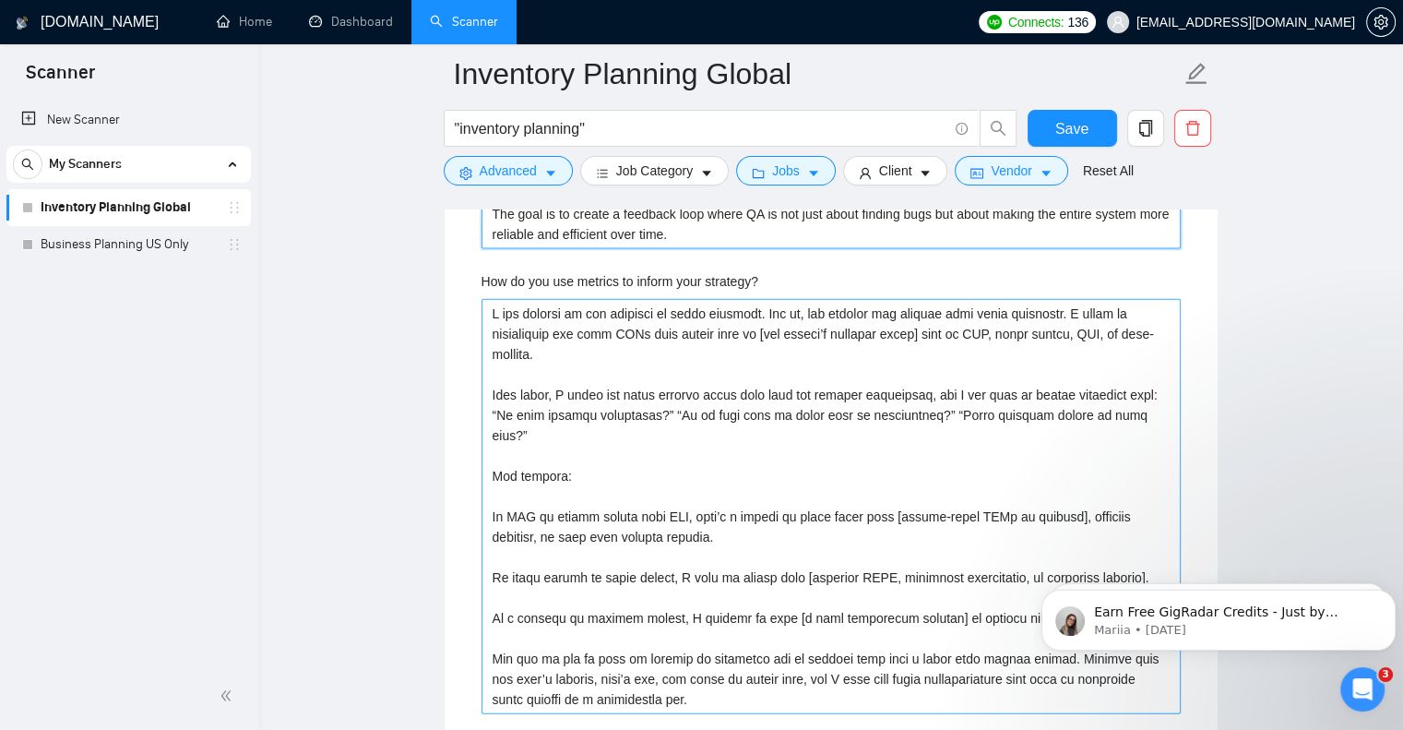
scroll to position [4128, 0]
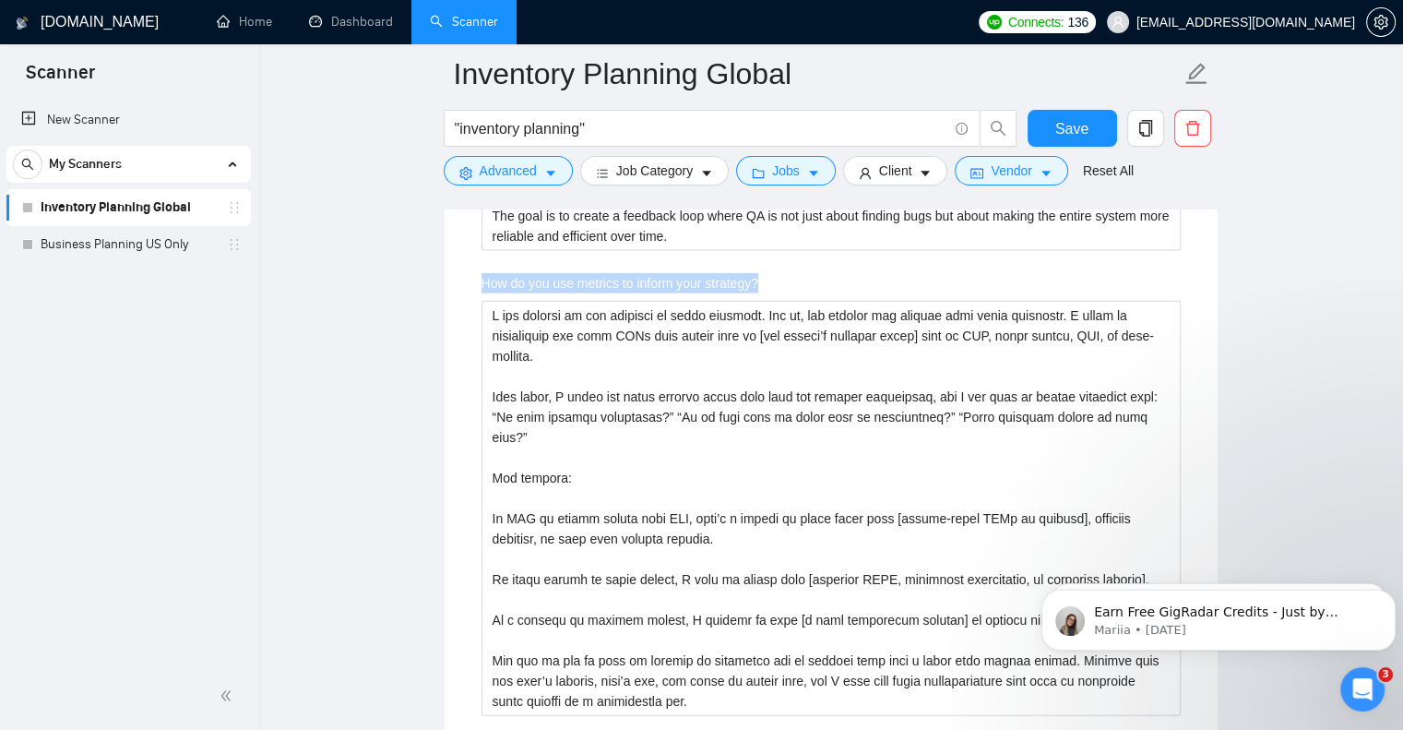
drag, startPoint x: 778, startPoint y: 280, endPoint x: 519, endPoint y: 265, distance: 258.8
copy label "How do you use metrics to inform your strategy?"
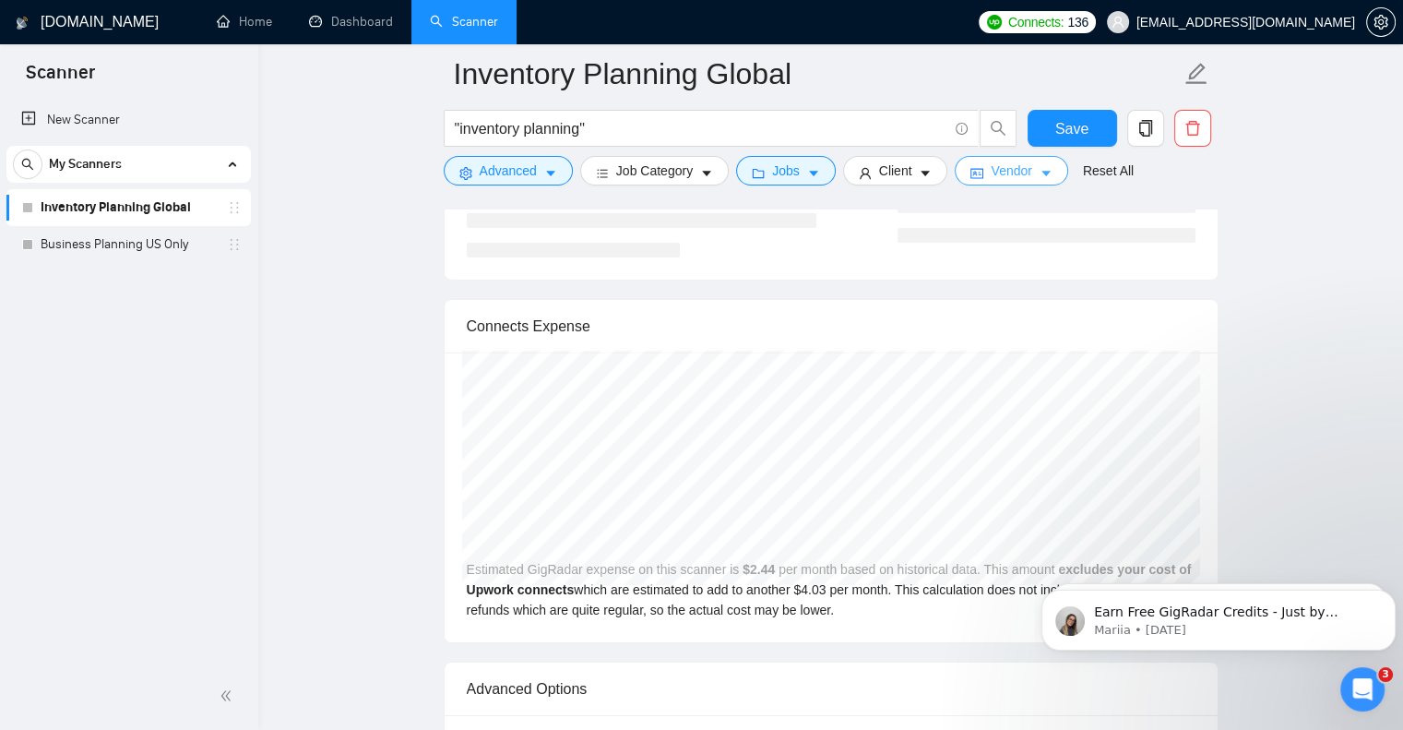
drag, startPoint x: 487, startPoint y: 313, endPoint x: 1048, endPoint y: 166, distance: 579.8
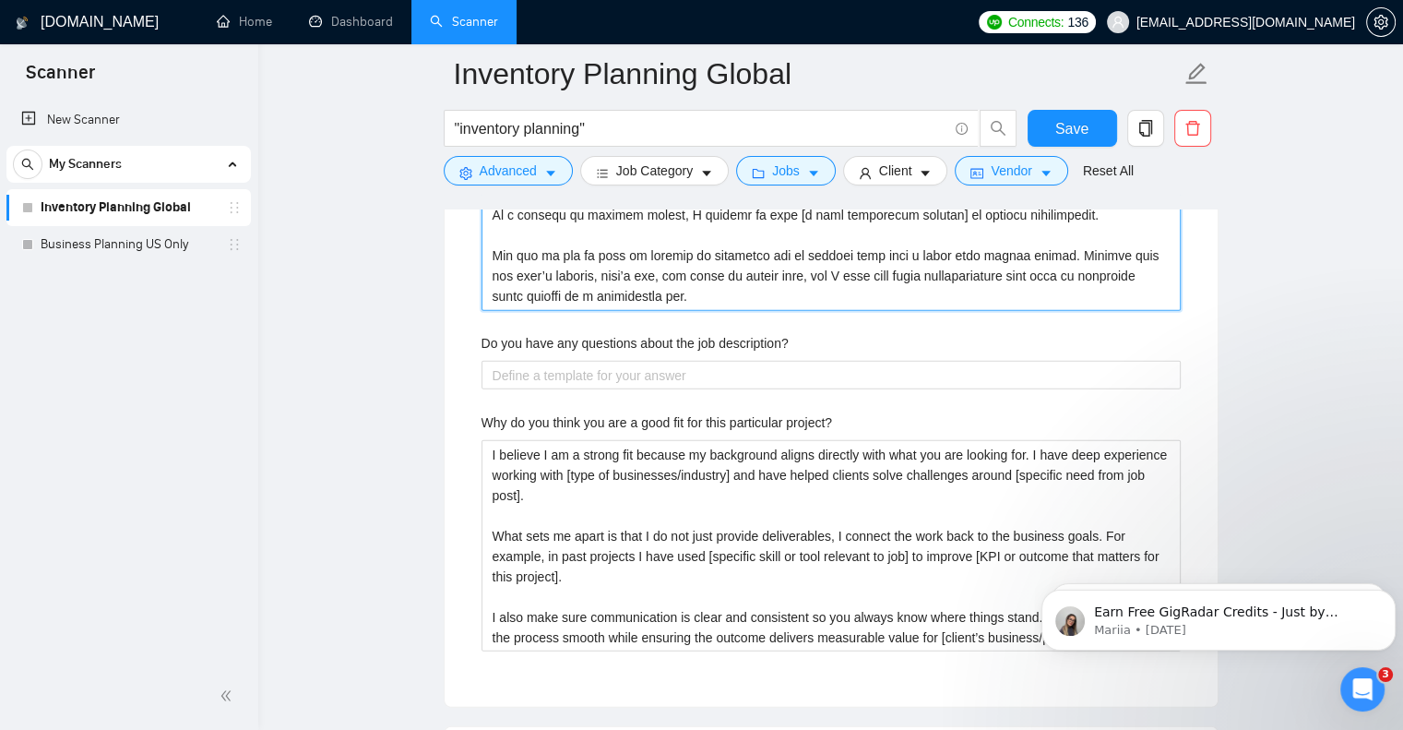
scroll to position [4072, 0]
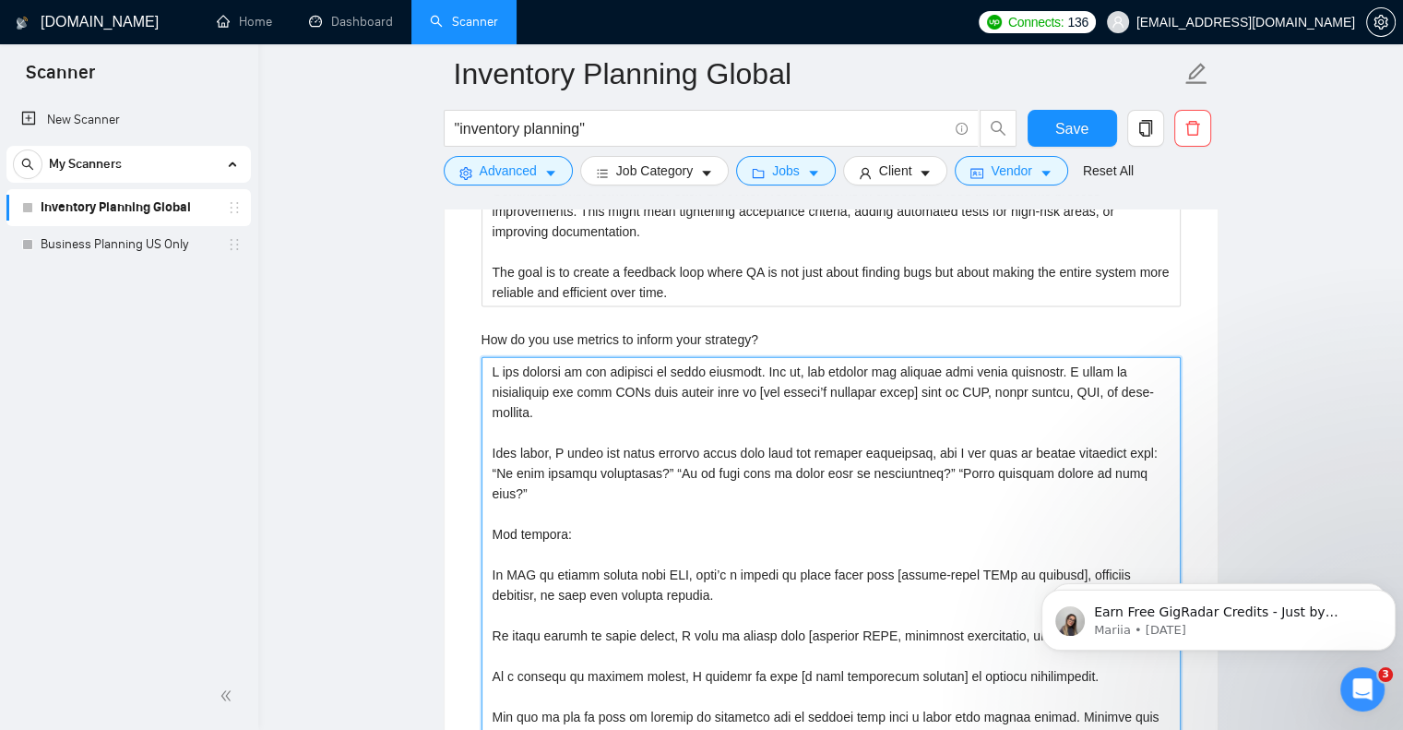
paste strategy\? "start by defining the key metrics that matter most to [client’s business], such…"
type strategy\? "I start by defining the key metrics that matter most to [client’s business], su…"
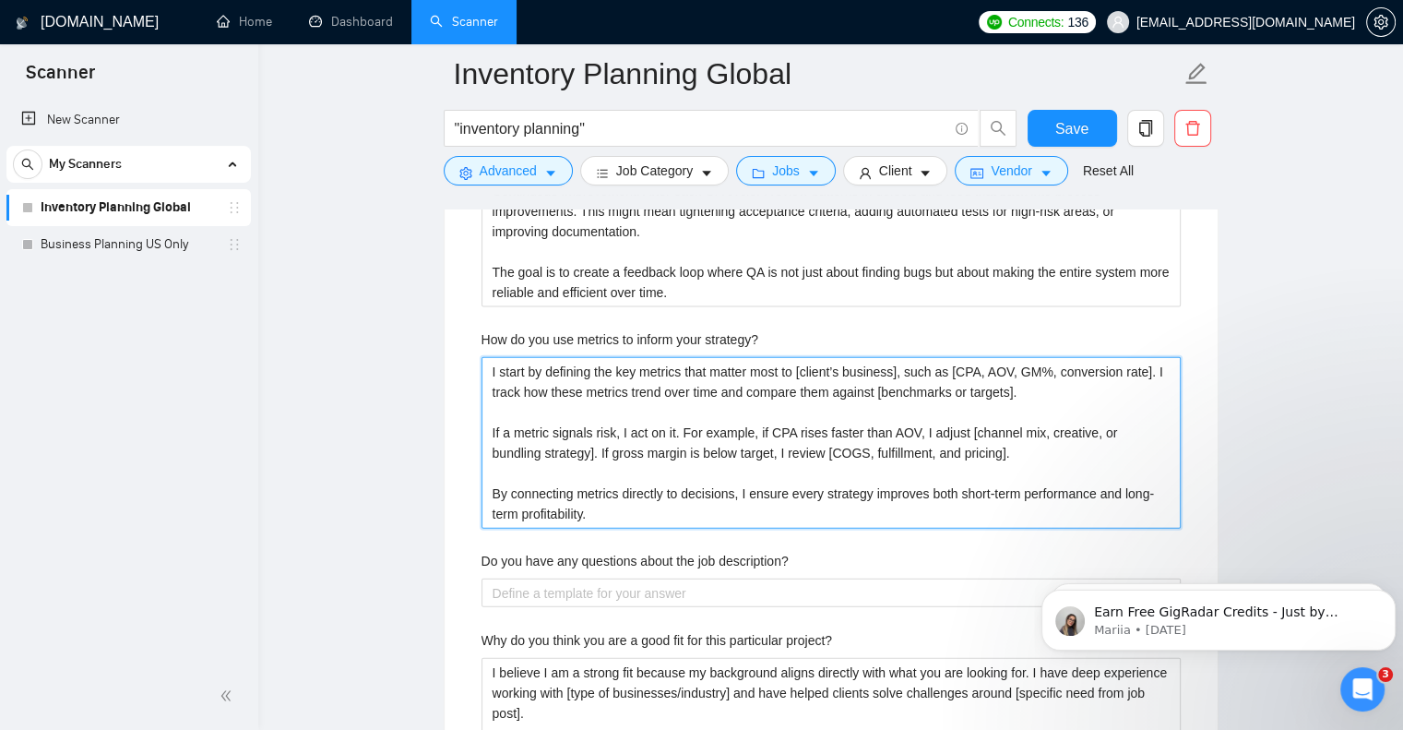
type strategy\? "I start by defining the key metrics that matter most to [client’s business], su…"
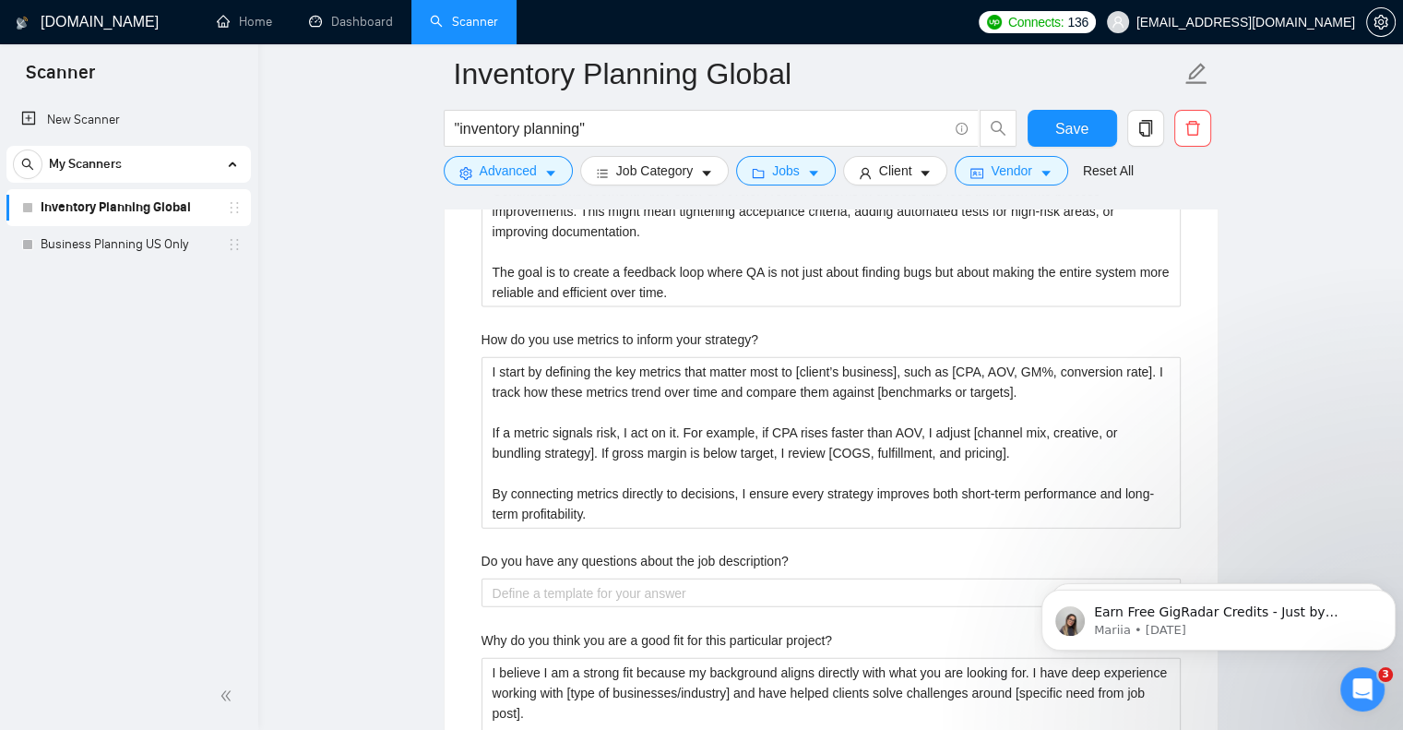
click at [811, 560] on div "Do you have any questions about the job description?" at bounding box center [831, 565] width 699 height 28
drag, startPoint x: 795, startPoint y: 558, endPoint x: 476, endPoint y: 554, distance: 319.3
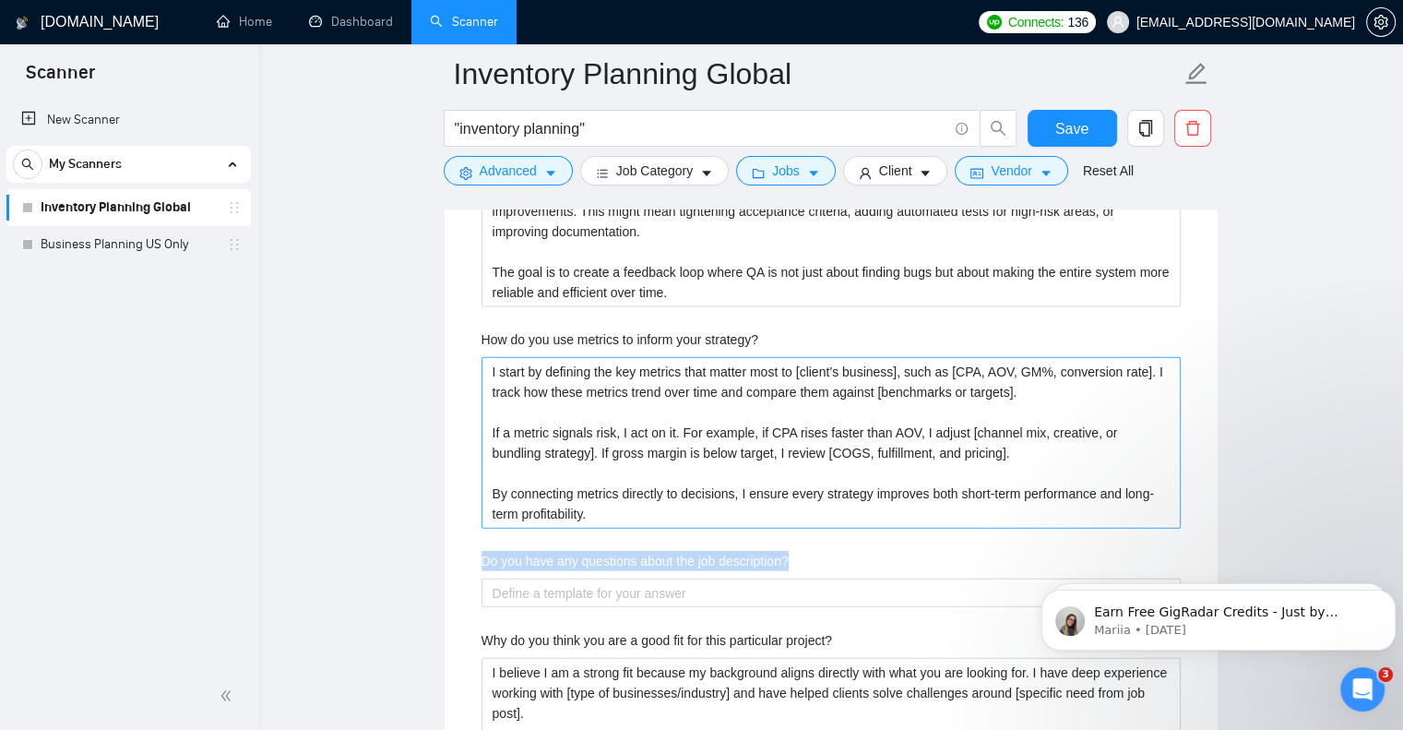
copy label "Do you have any questions about the job description?"
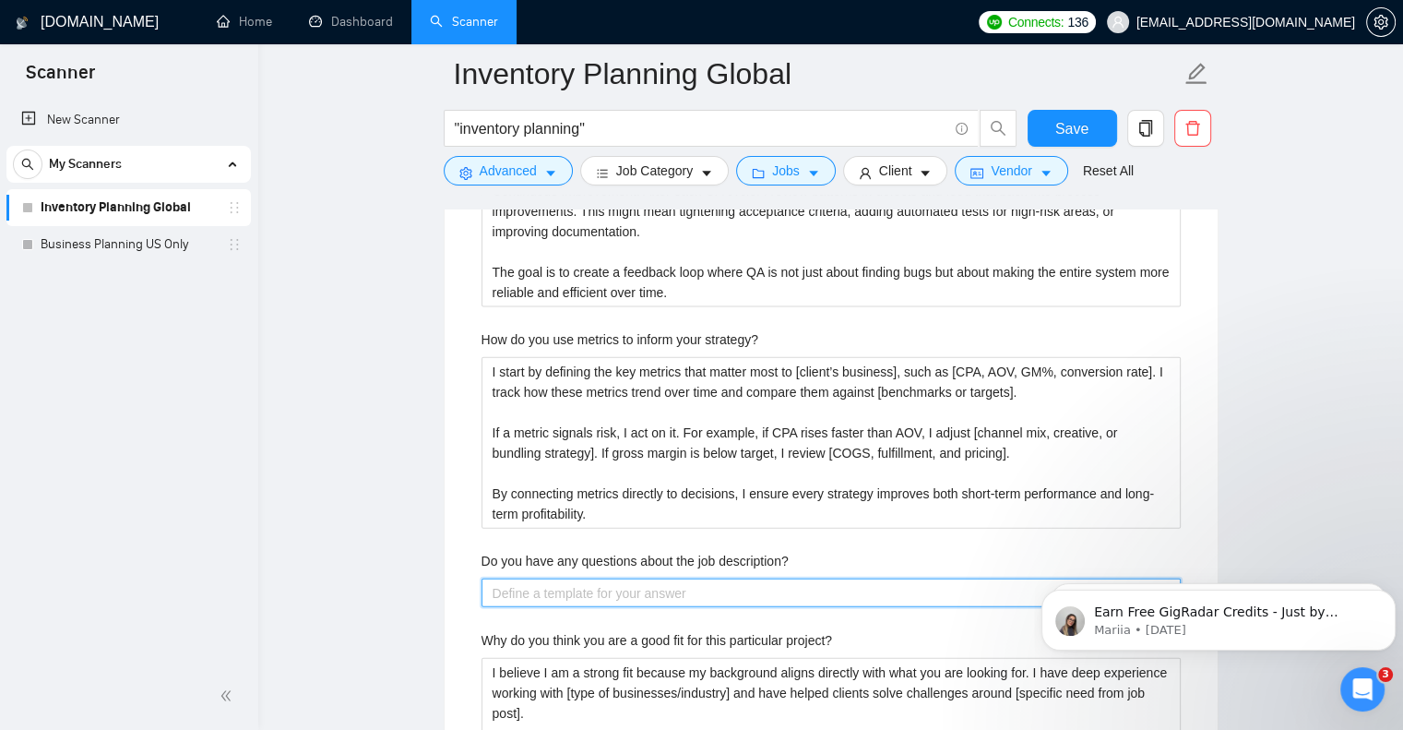
click at [542, 591] on description\? "Do you have any questions about the job description?" at bounding box center [831, 594] width 699 height 30
paste description\? "The description was clear and I have a strong understanding of what is required…"
type description\? "The description was clear and I have a strong understanding of what is required…"
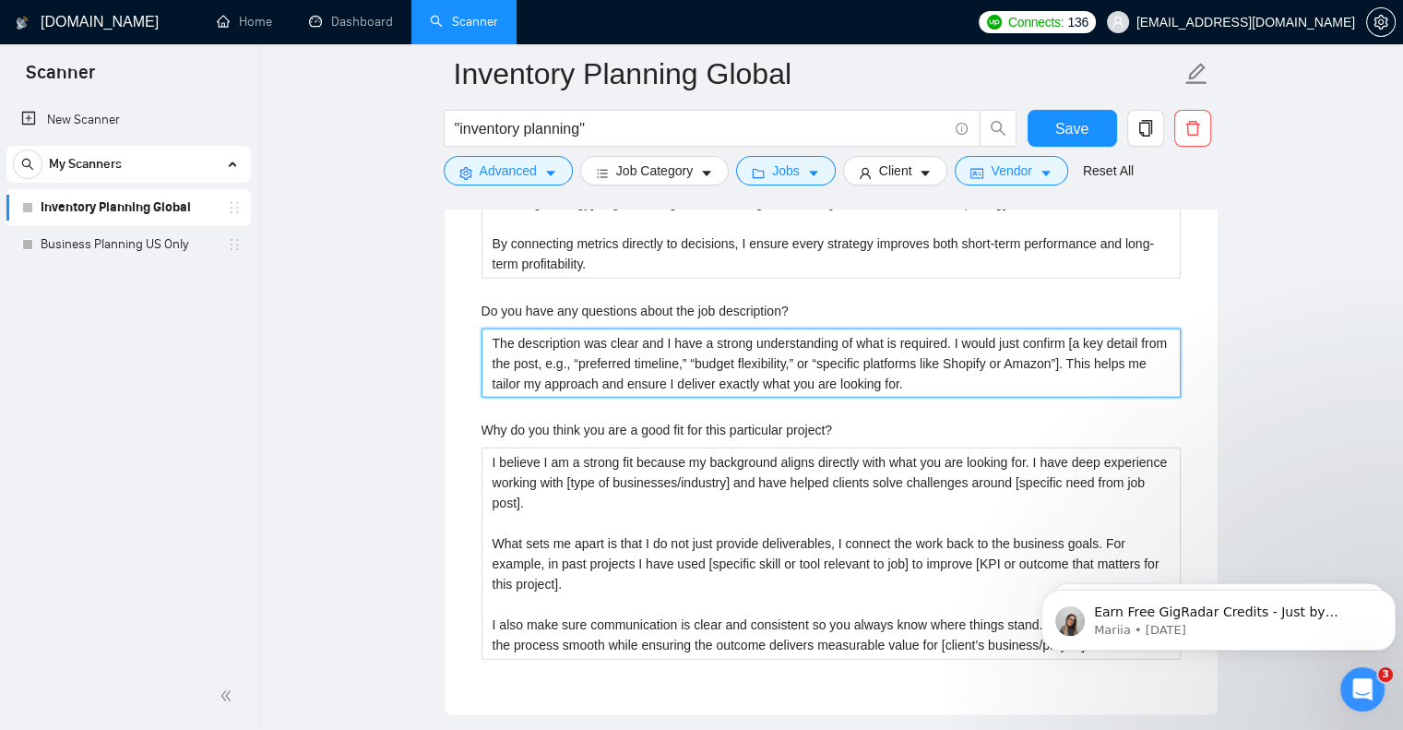
scroll to position [4349, 0]
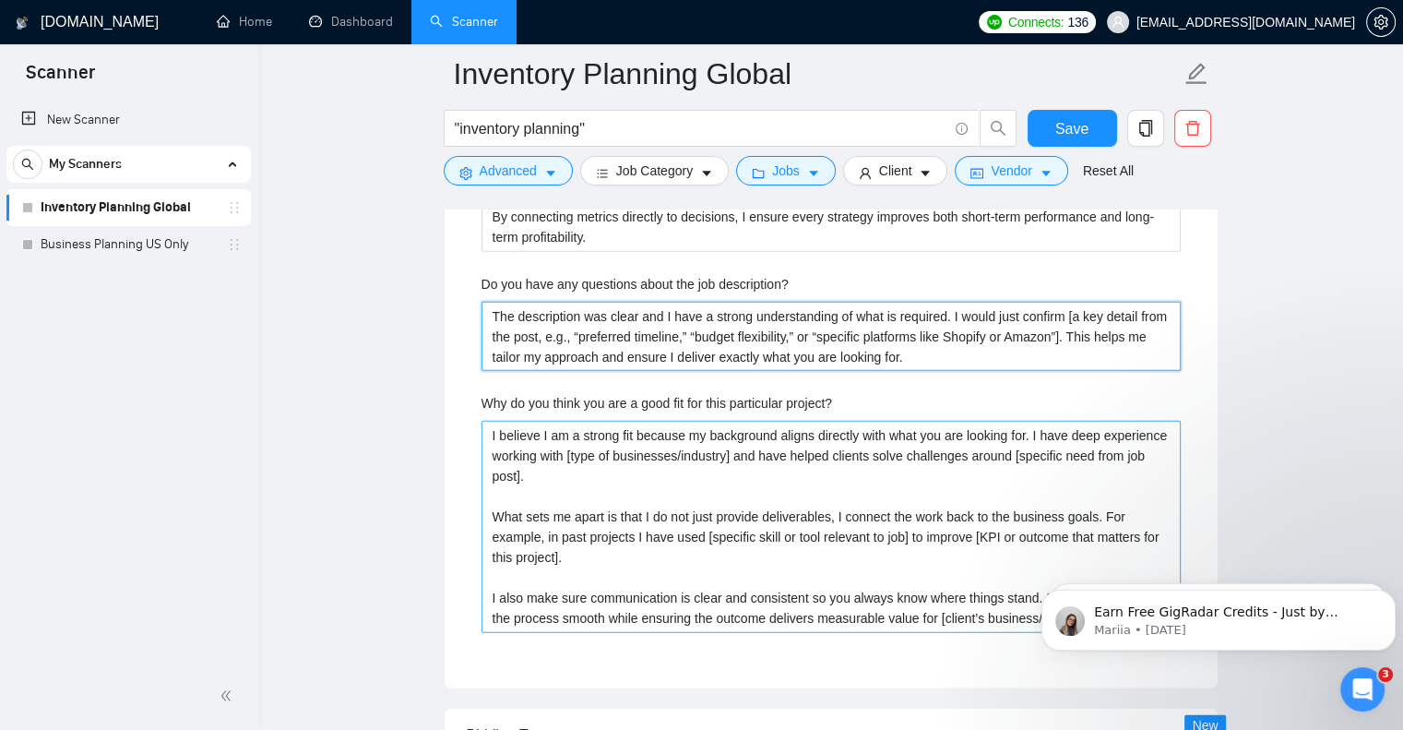
type description\? "The description was clear and I have a strong understanding of what is required…"
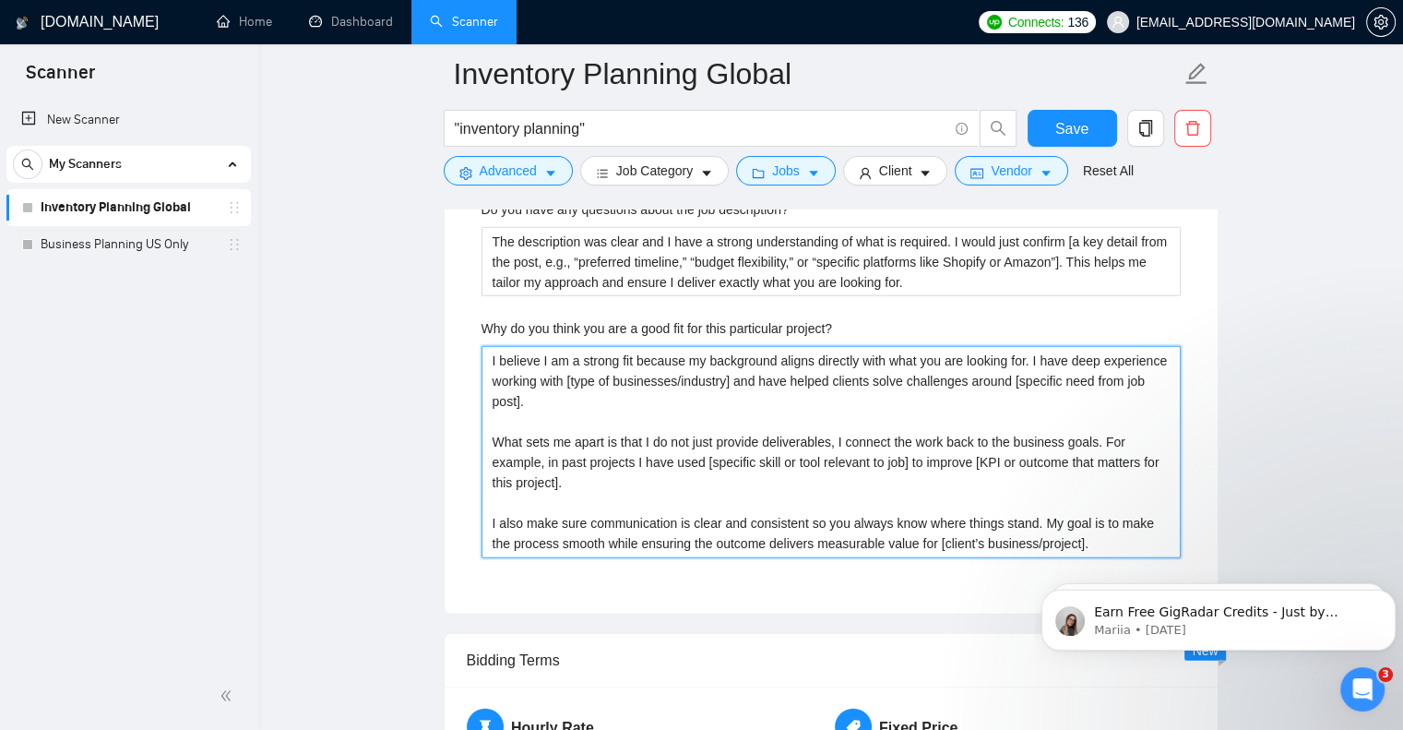
scroll to position [4428, 0]
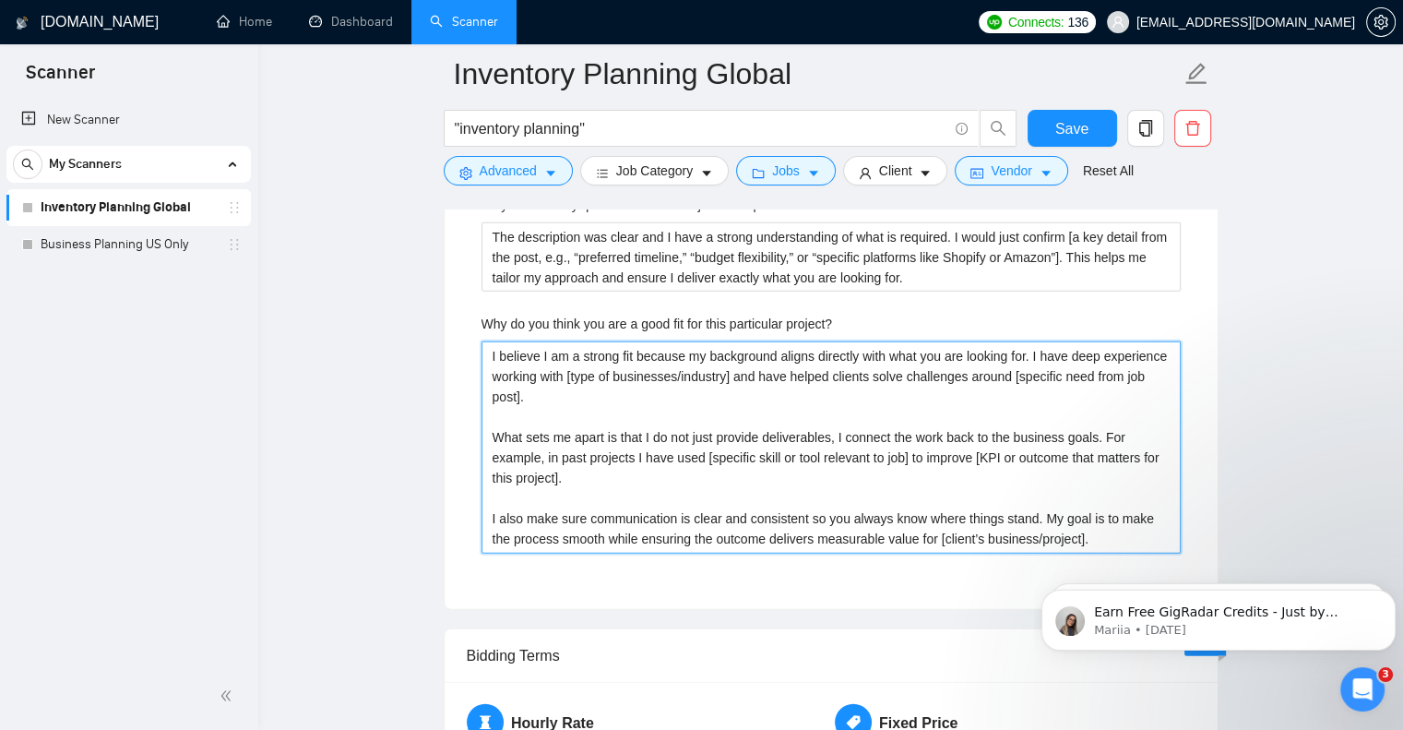
drag, startPoint x: 488, startPoint y: 433, endPoint x: 1179, endPoint y: 549, distance: 700.8
click at [1179, 549] on project\? "I believe I am a strong fit because my background aligns directly with what you…" at bounding box center [831, 447] width 699 height 212
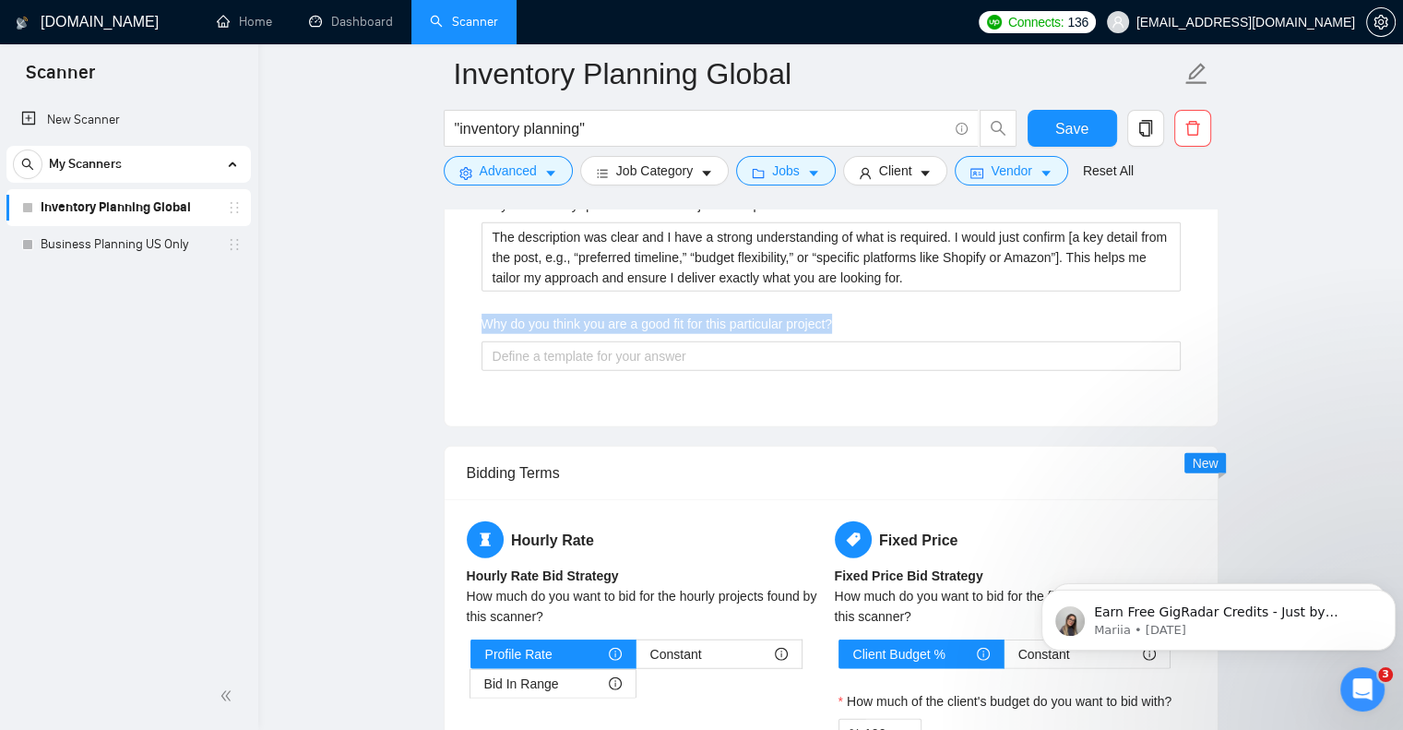
drag, startPoint x: 860, startPoint y: 322, endPoint x: 461, endPoint y: 320, distance: 398.6
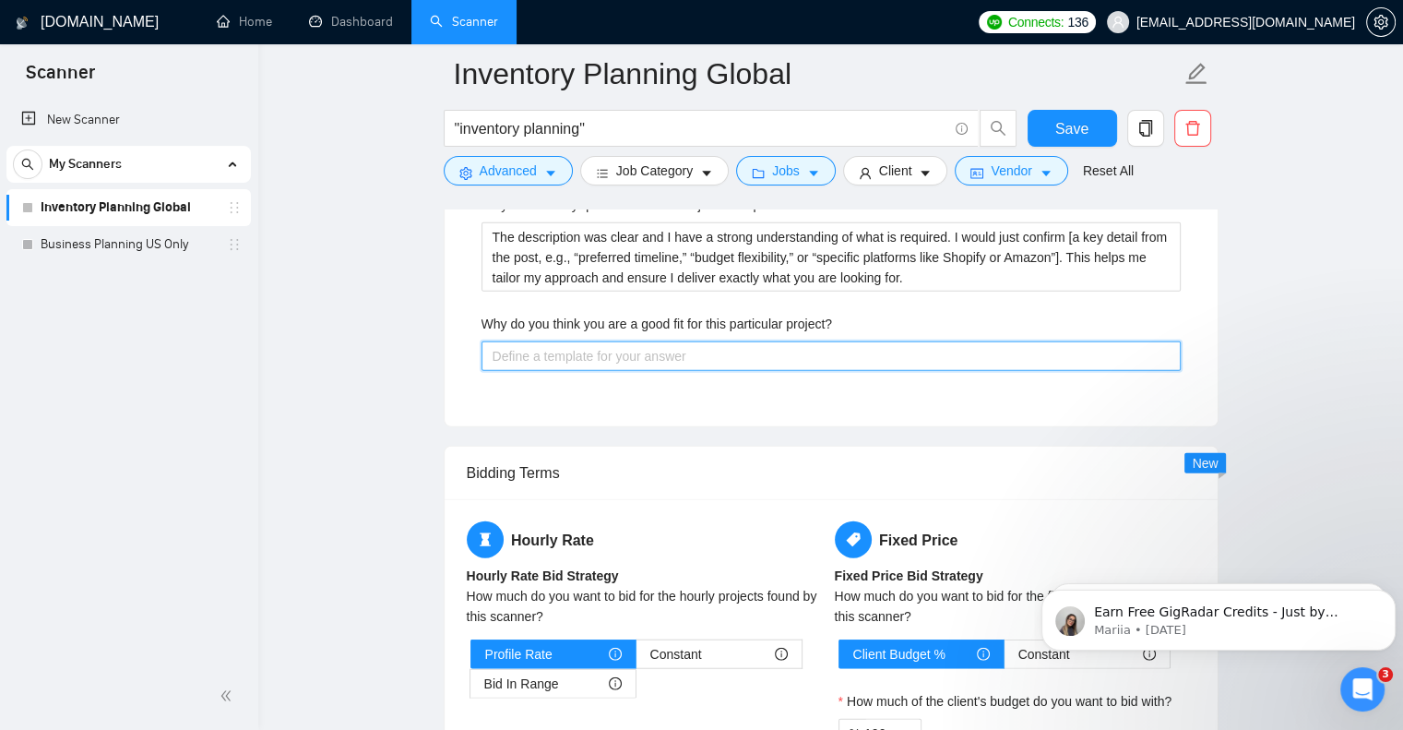
click at [678, 357] on project\? "Why do you think you are a good fit for this particular project?" at bounding box center [831, 356] width 699 height 30
paste project\? "I am a strong fit because I have direct experience with [specific task or indus…"
type project\? "I am a strong fit because I have direct experience with [specific task or indus…"
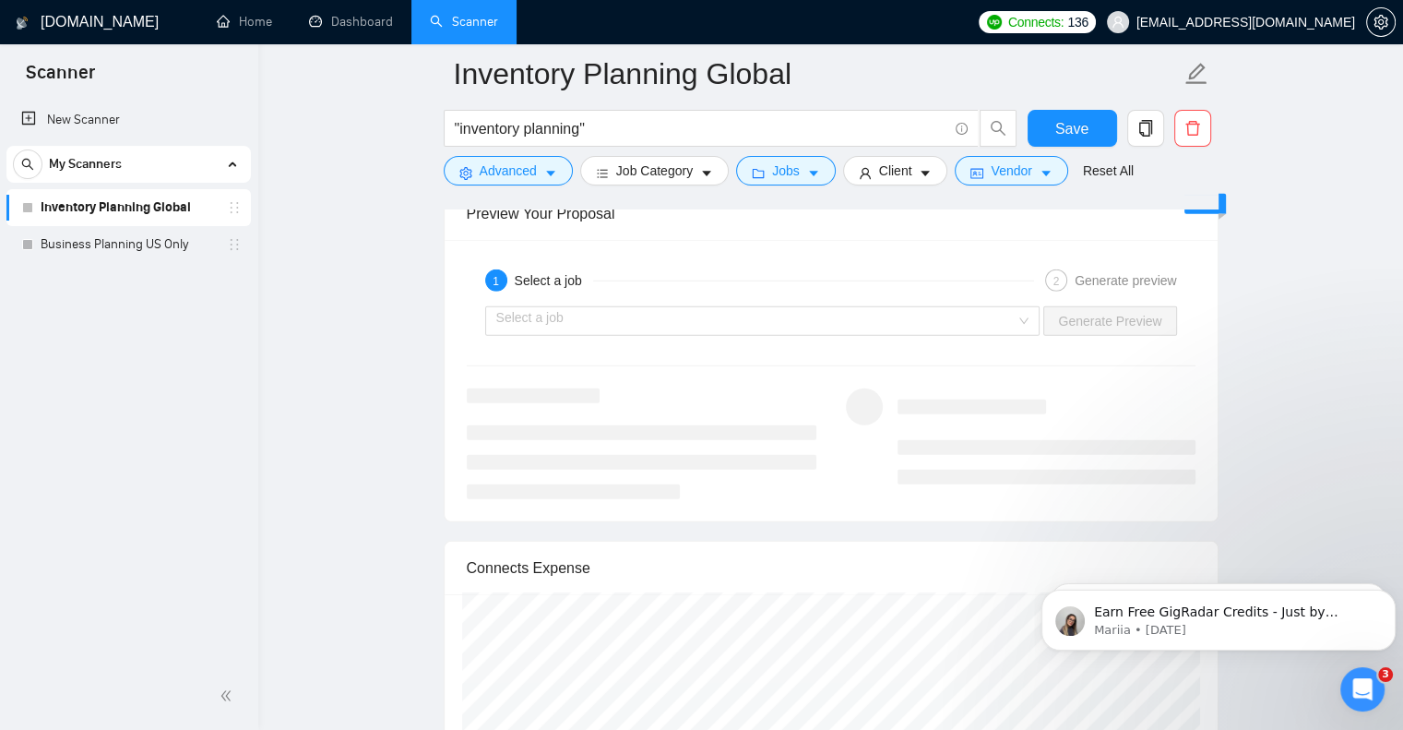
scroll to position [5443, 0]
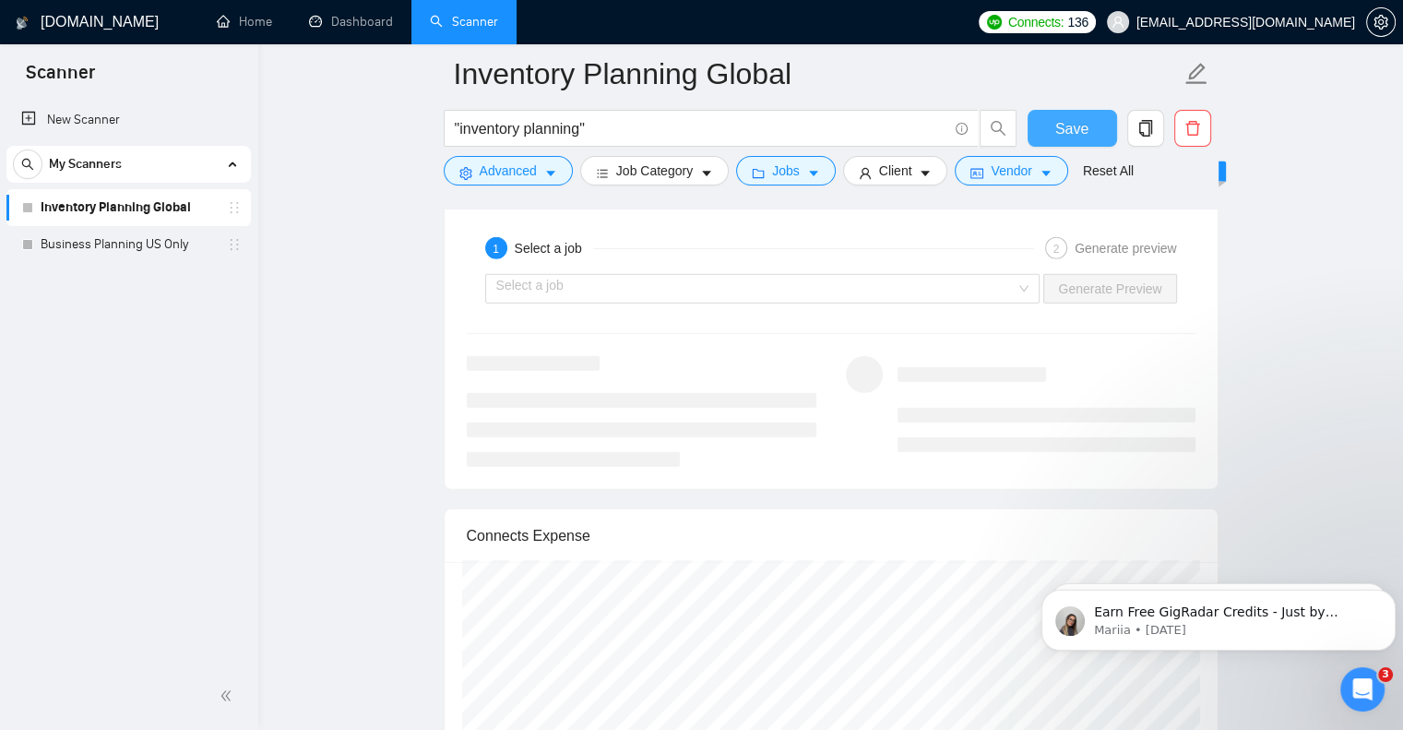
type project\? "I am a strong fit because I have direct experience with [specific task or indus…"
click at [1067, 126] on span "Save" at bounding box center [1072, 128] width 33 height 23
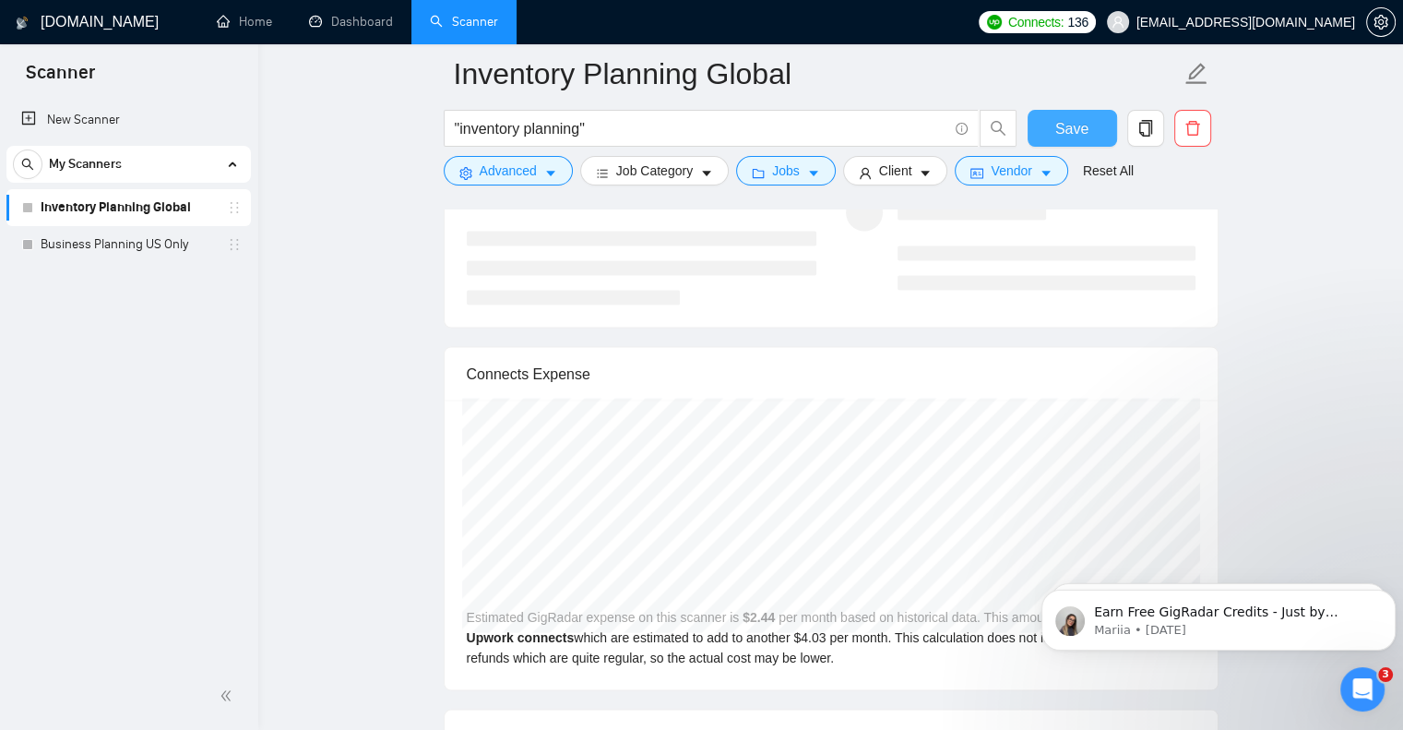
scroll to position [3251, 0]
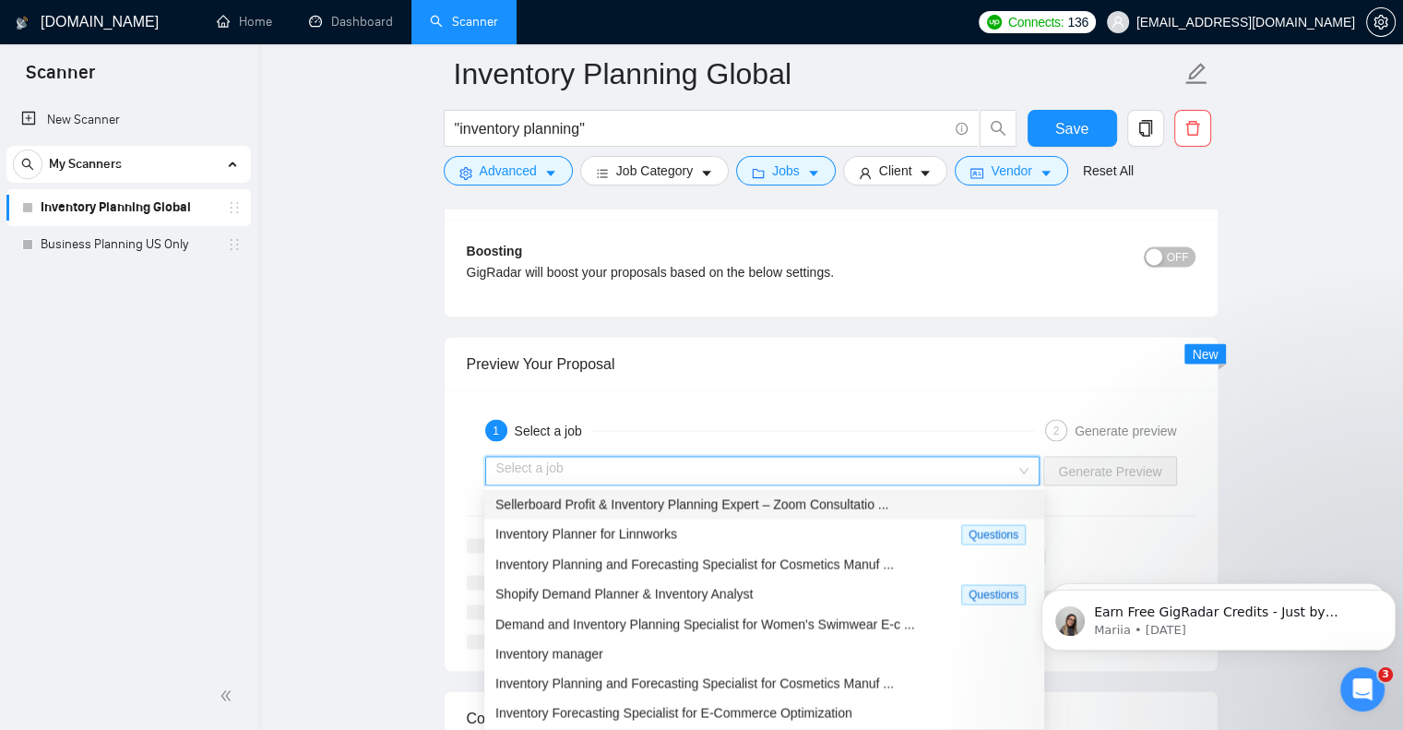
click at [541, 457] on input "search" at bounding box center [756, 471] width 520 height 28
click at [541, 532] on span "Inventory Planner for Linnworks" at bounding box center [586, 533] width 182 height 15
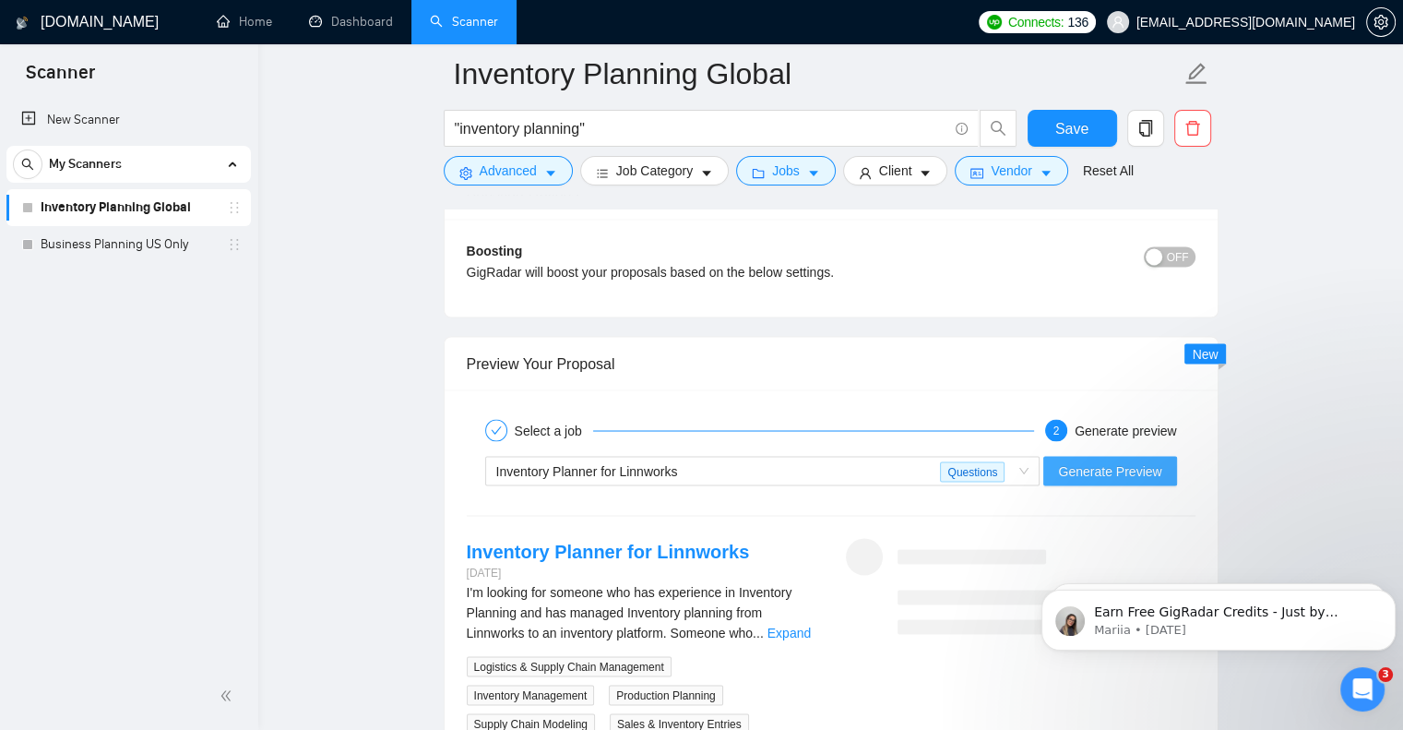
click at [1115, 460] on span "Generate Preview" at bounding box center [1109, 470] width 103 height 20
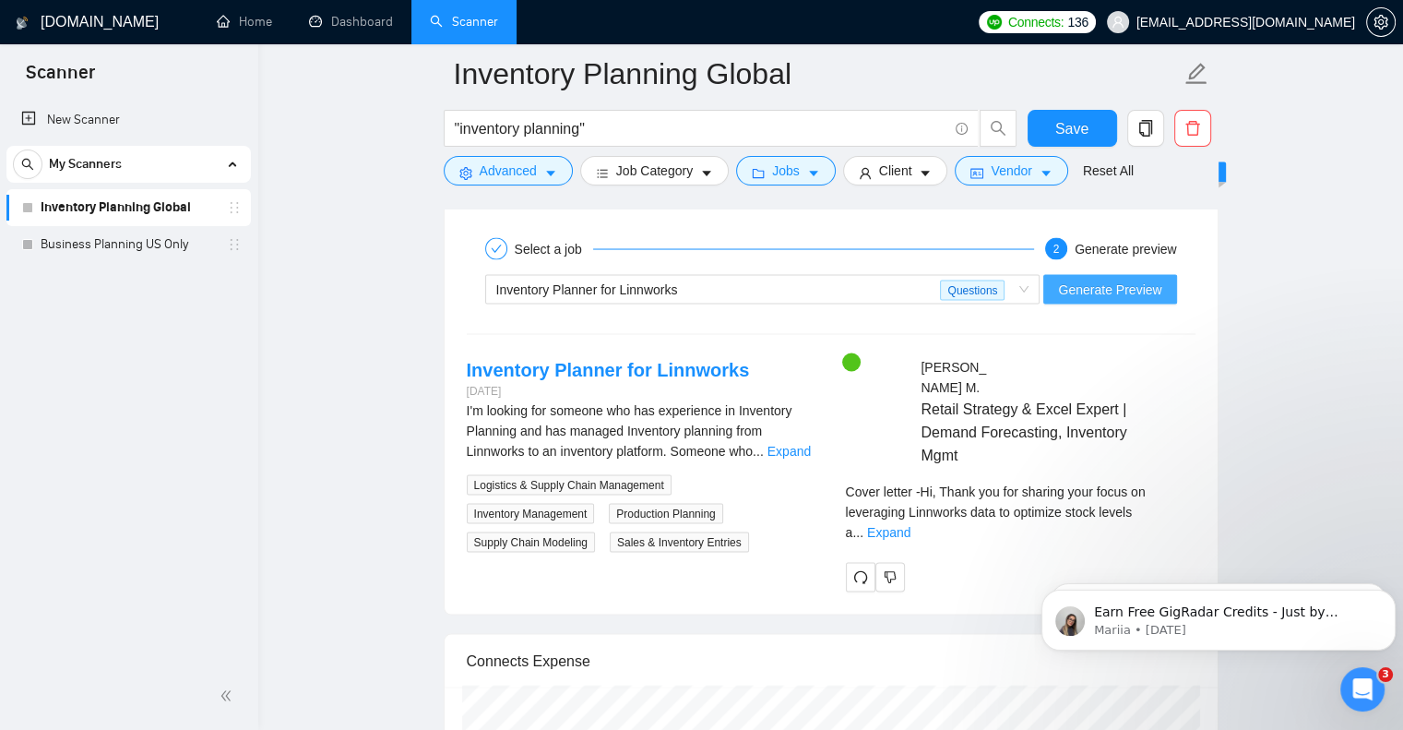
scroll to position [3436, 0]
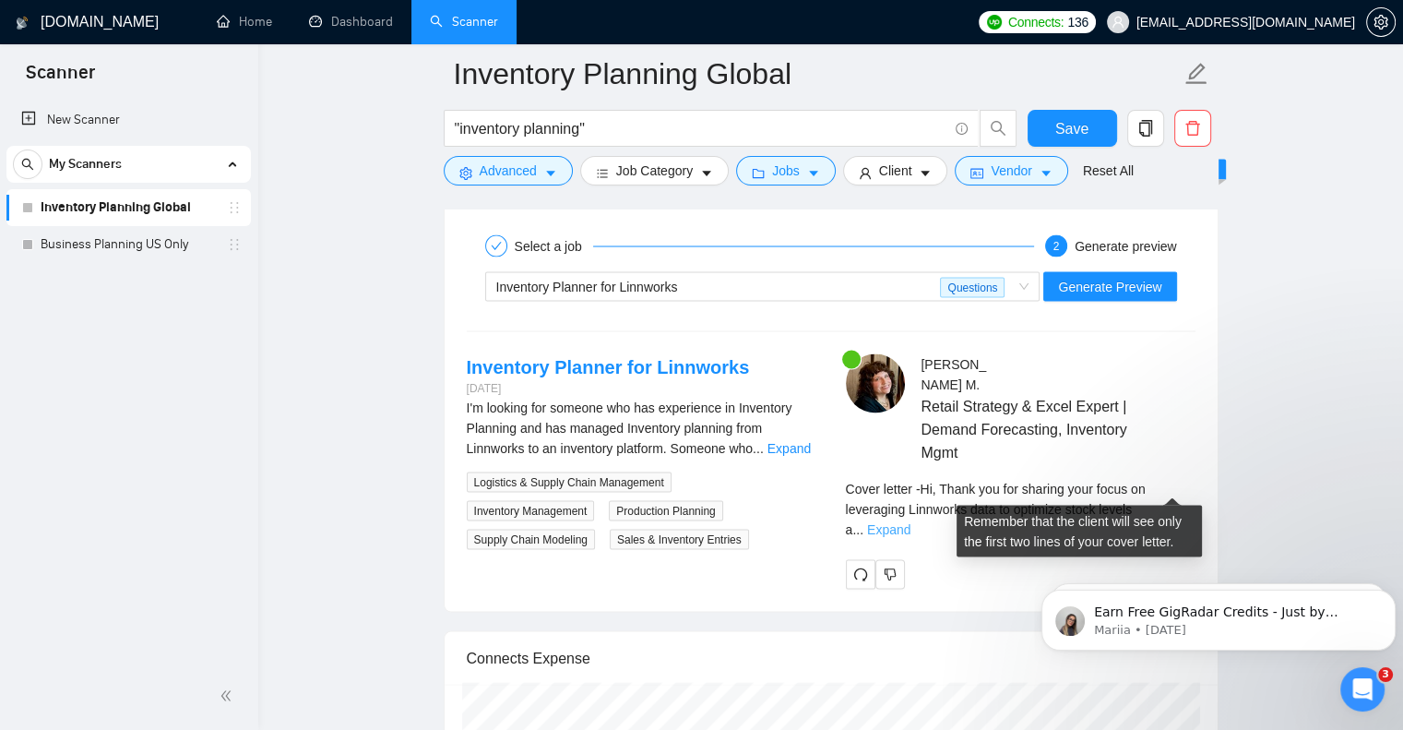
click at [911, 521] on link "Expand" at bounding box center [888, 528] width 43 height 15
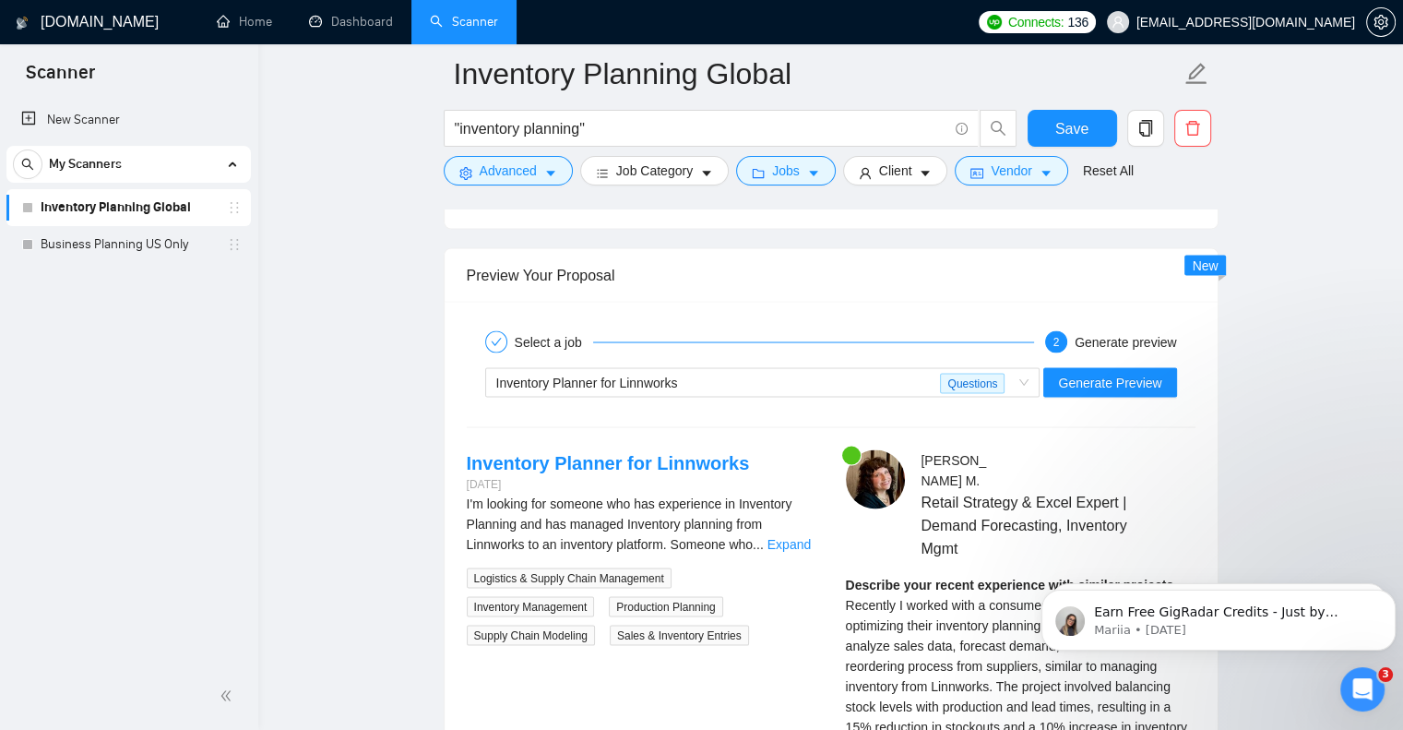
scroll to position [3344, 0]
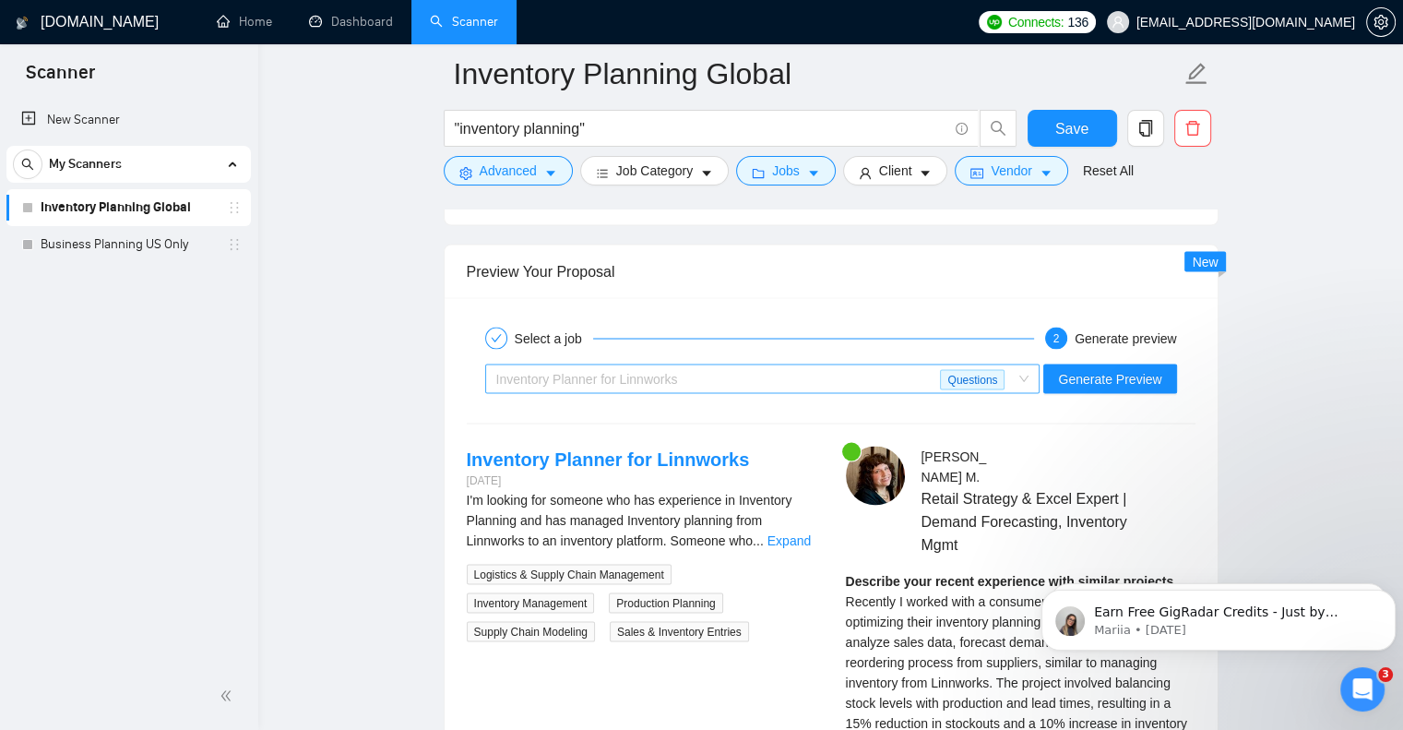
click at [1028, 370] on span "Inventory Planner for Linnworks Questions" at bounding box center [762, 378] width 533 height 28
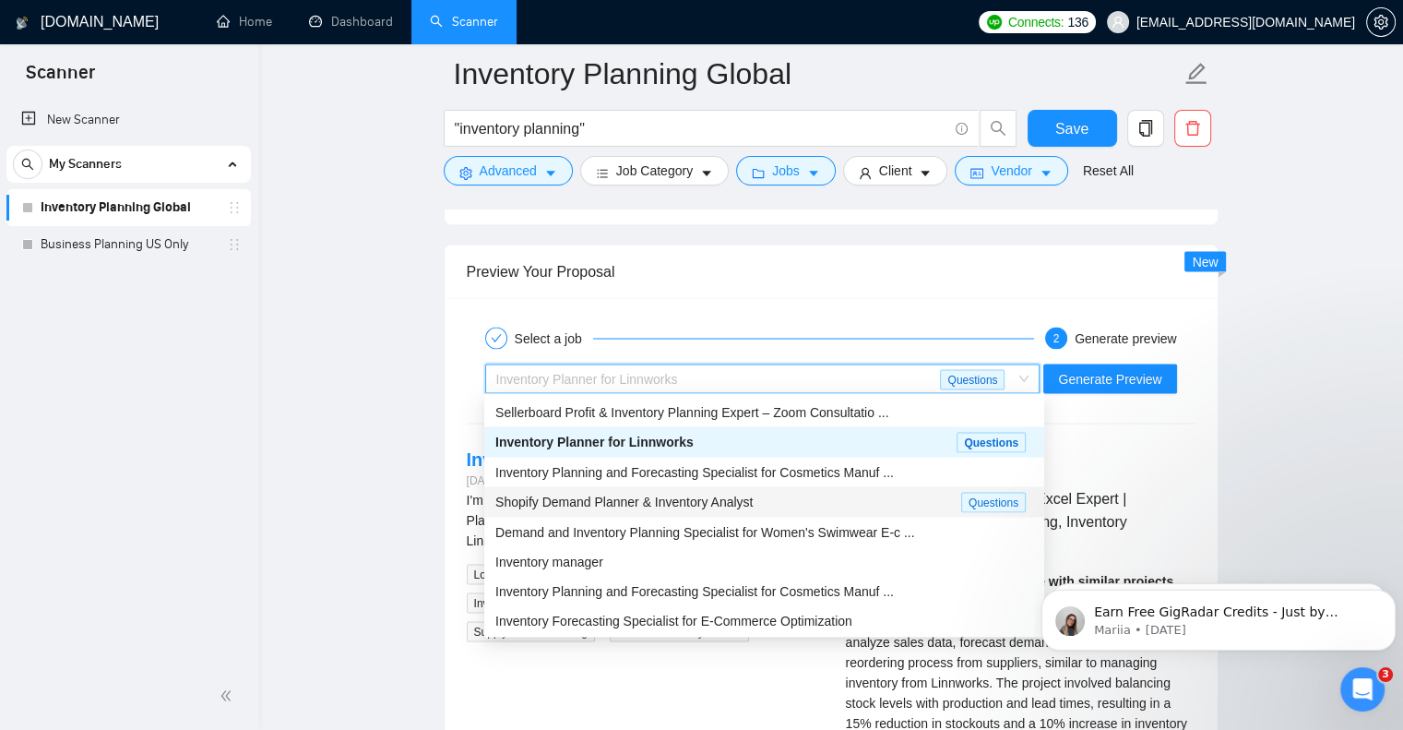
click at [669, 505] on span "Shopify Demand Planner & Inventory Analyst" at bounding box center [623, 501] width 257 height 15
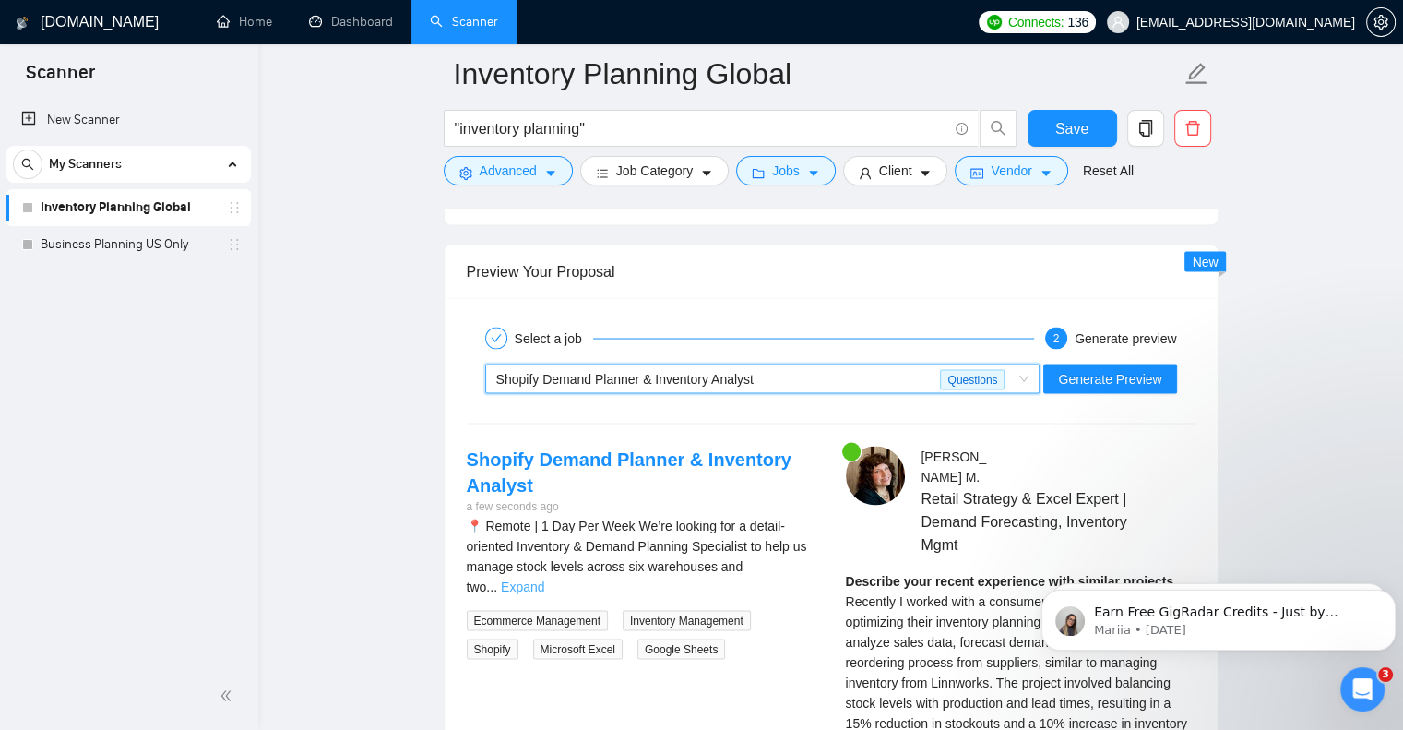
click at [544, 579] on link "Expand" at bounding box center [522, 586] width 43 height 15
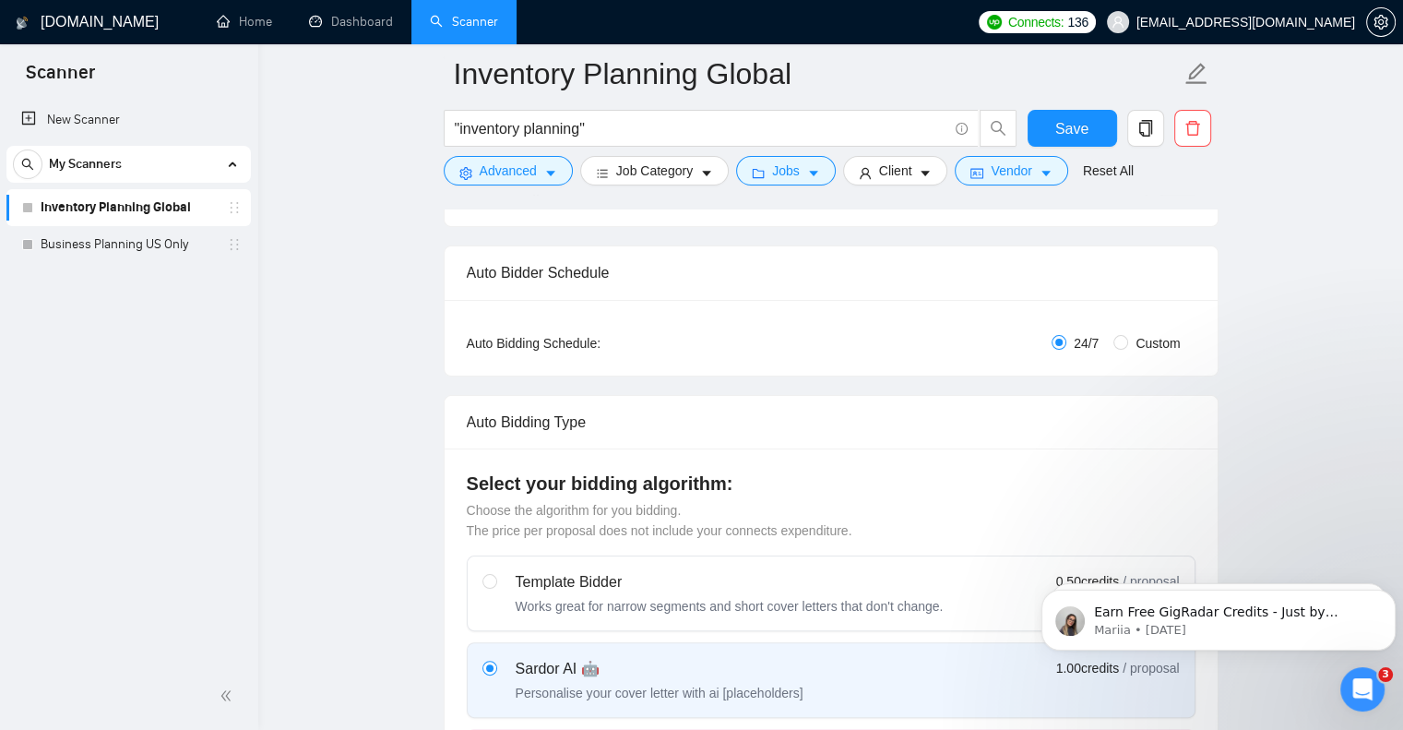
scroll to position [0, 0]
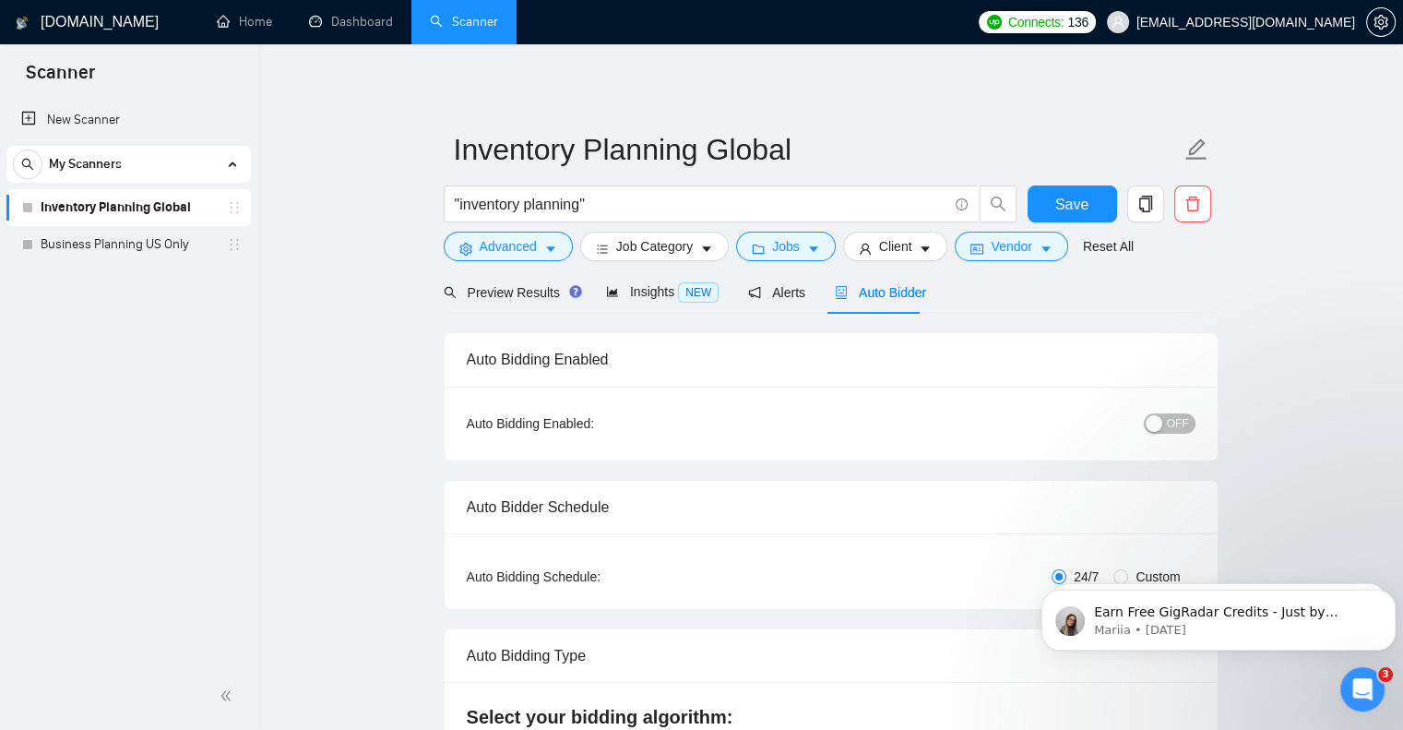
click at [1176, 421] on span "OFF" at bounding box center [1178, 423] width 22 height 20
